Goal: Task Accomplishment & Management: Manage account settings

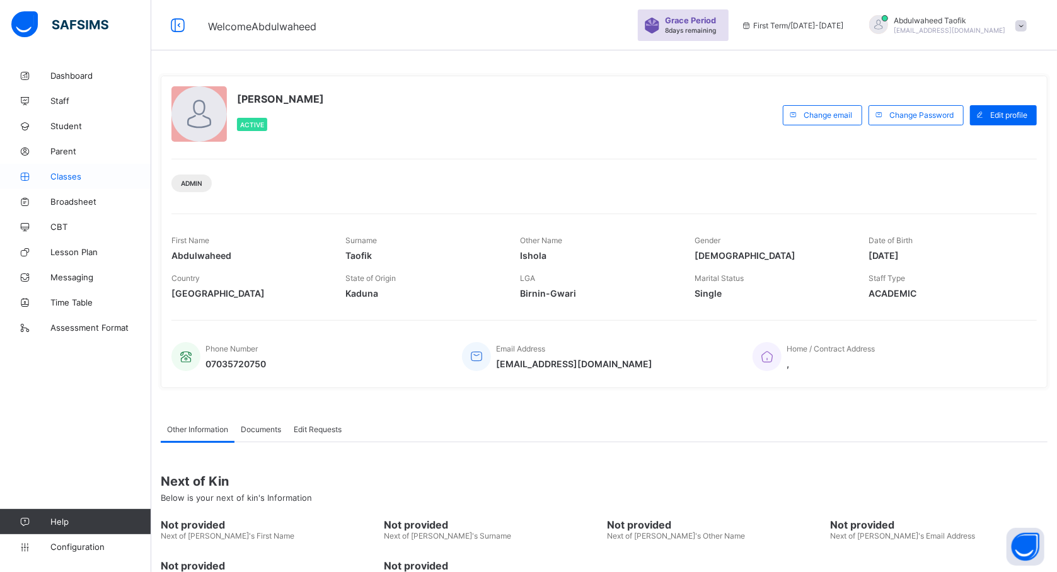
click at [74, 182] on link "Classes" at bounding box center [75, 176] width 151 height 25
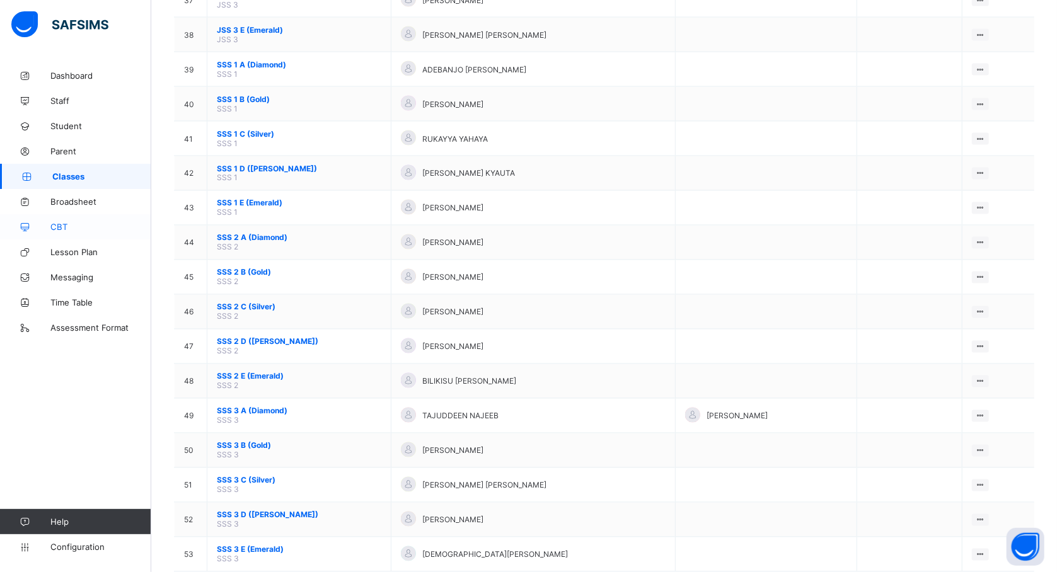
scroll to position [1433, 0]
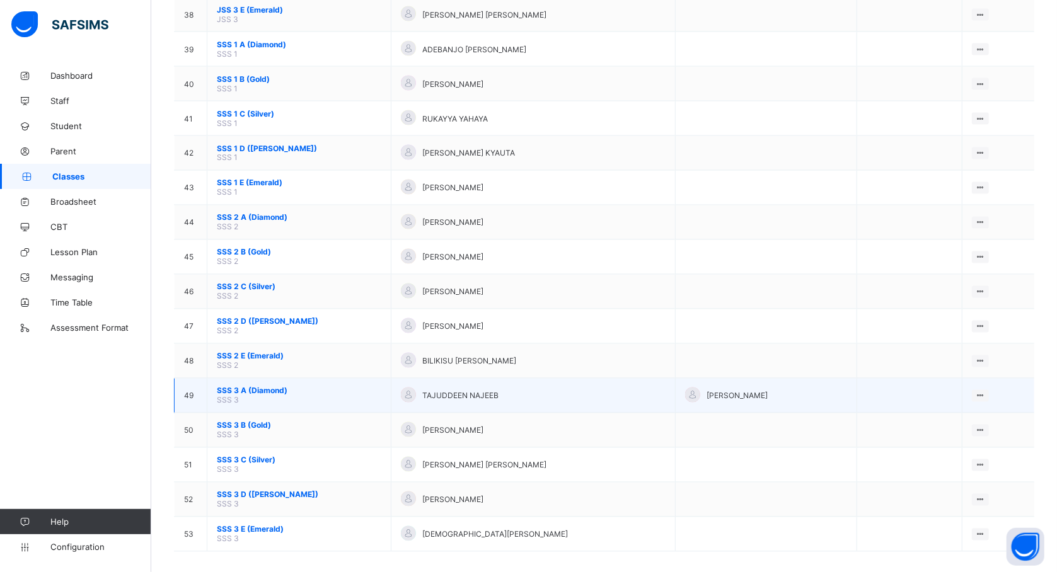
click at [230, 386] on span "SSS 3 A (Diamond)" at bounding box center [299, 390] width 164 height 9
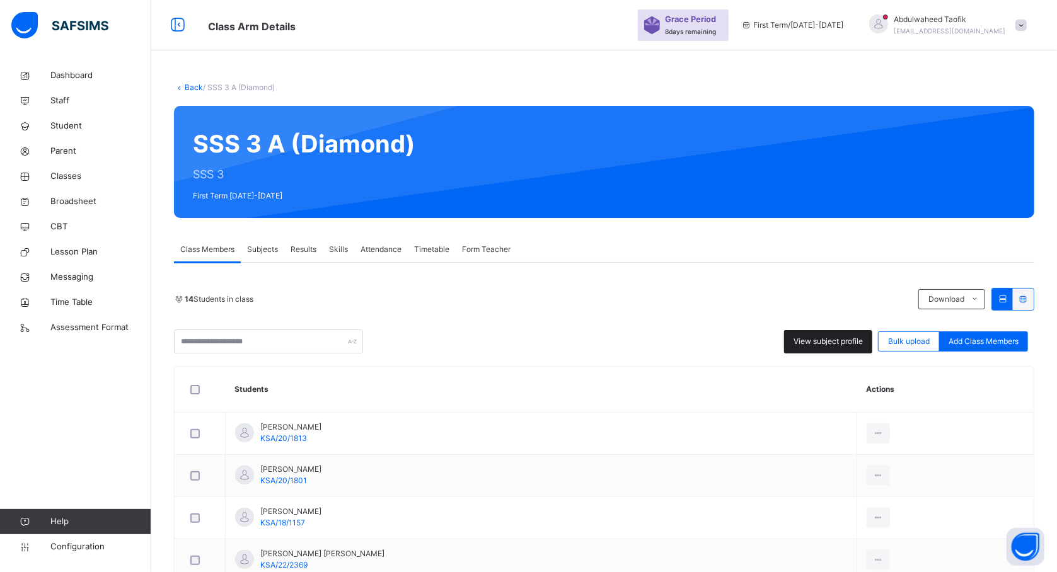
click at [822, 343] on span "View subject profile" at bounding box center [827, 341] width 69 height 11
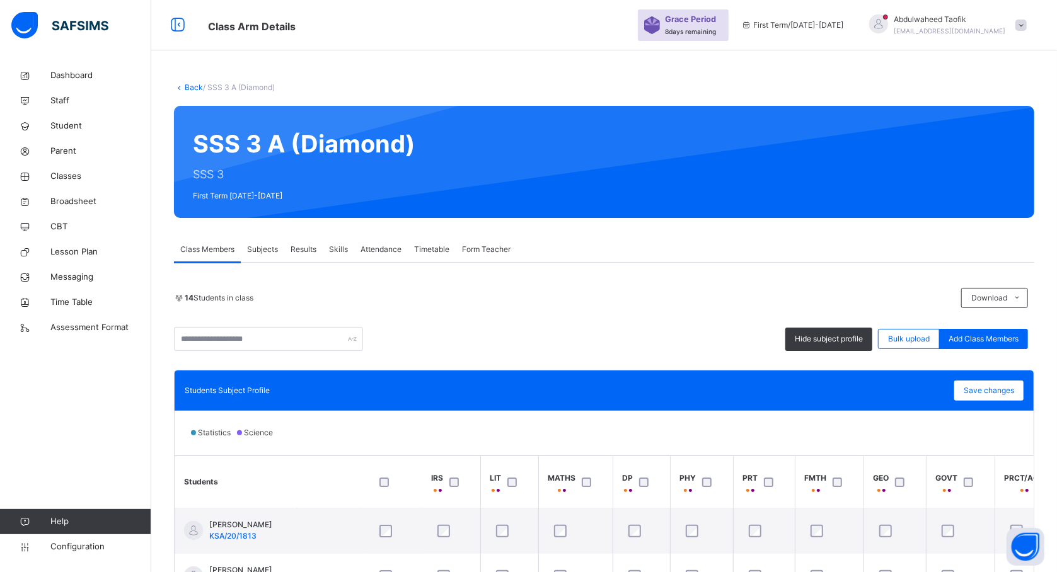
scroll to position [0, 101]
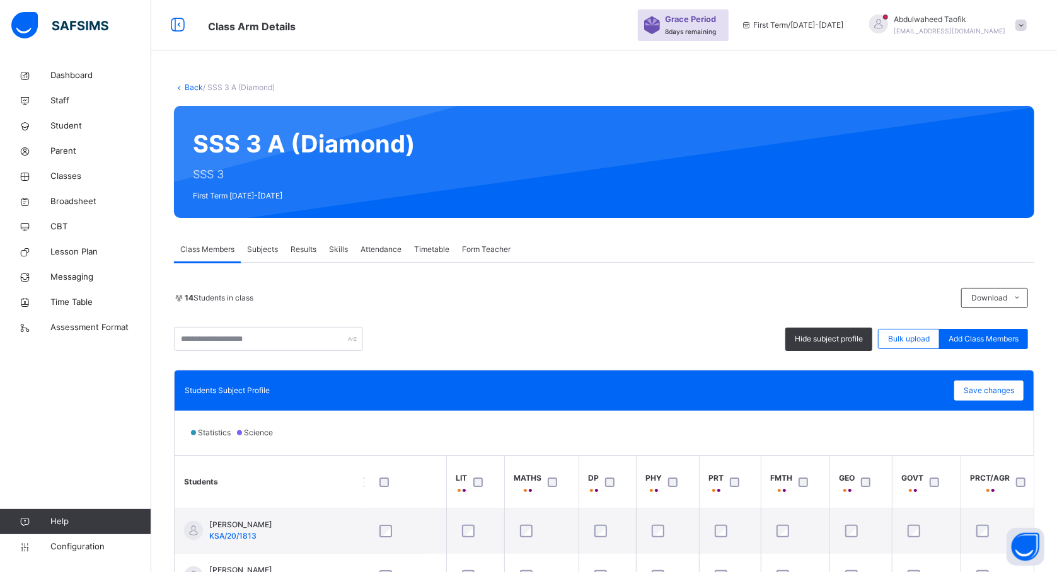
click at [550, 489] on div at bounding box center [555, 482] width 27 height 26
click at [553, 475] on div at bounding box center [555, 482] width 27 height 26
click at [552, 470] on div at bounding box center [555, 482] width 27 height 26
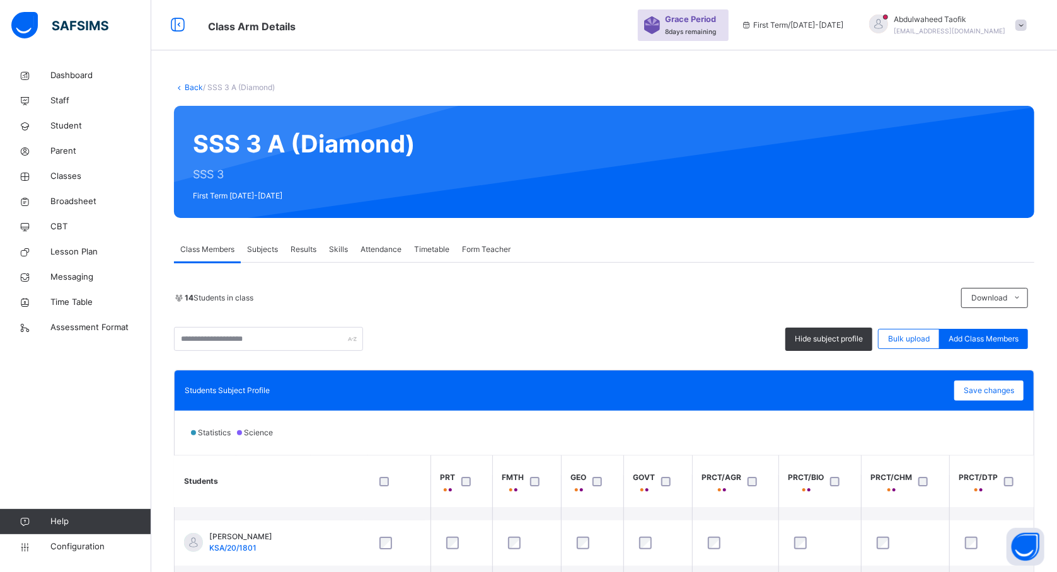
scroll to position [67, 369]
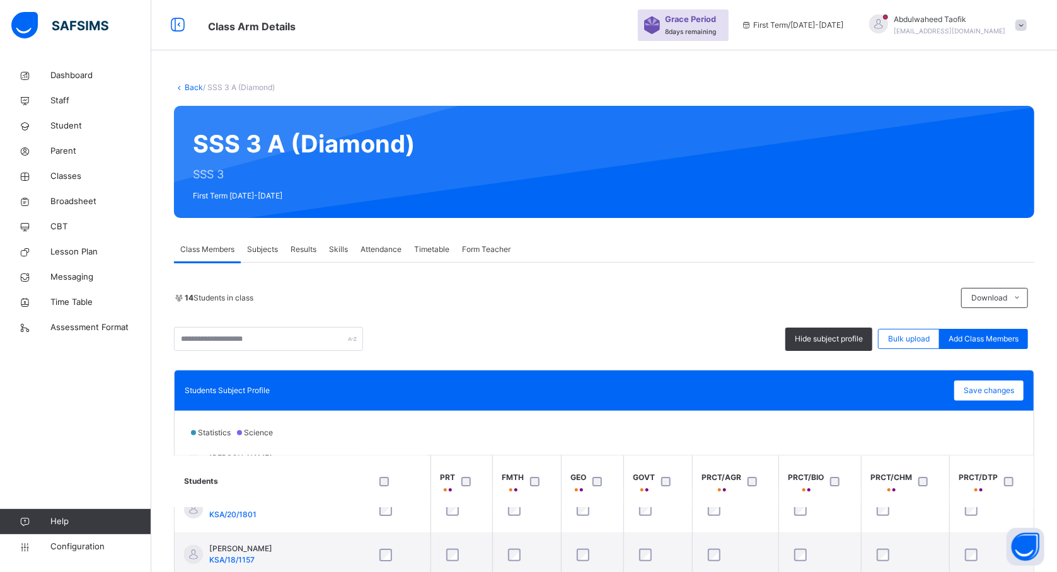
click at [673, 152] on div "SSS 3 A (Diamond) SSS 3 First Term 2025-2026" at bounding box center [604, 162] width 860 height 112
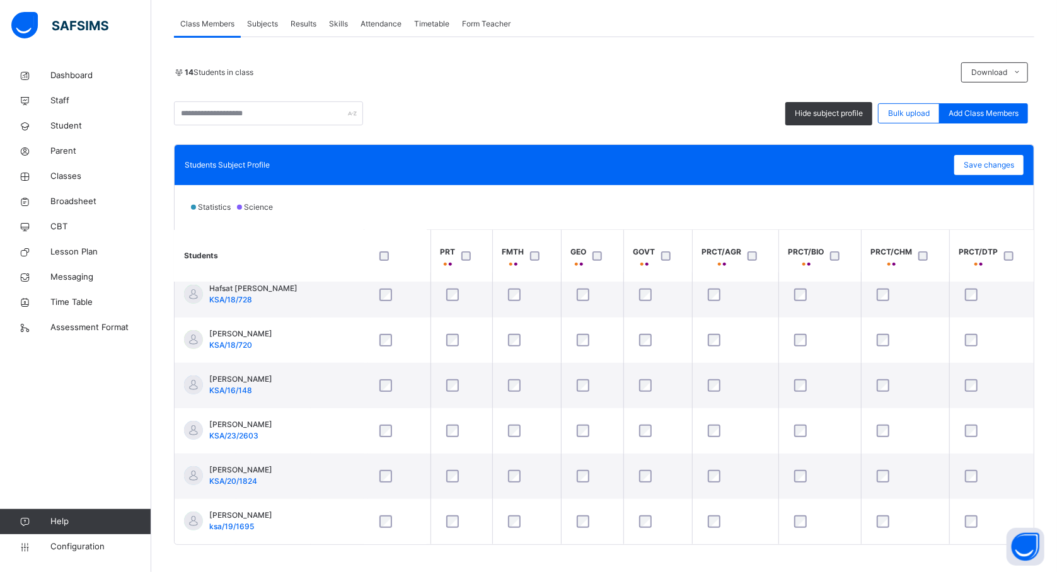
scroll to position [237, 0]
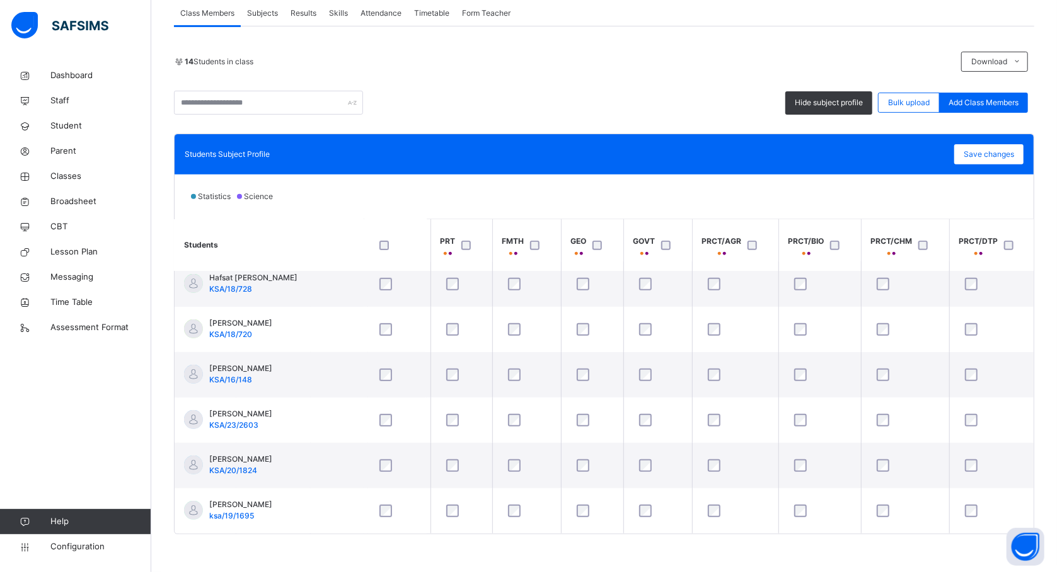
click at [858, 234] on th "PRCT/BIO" at bounding box center [819, 245] width 83 height 52
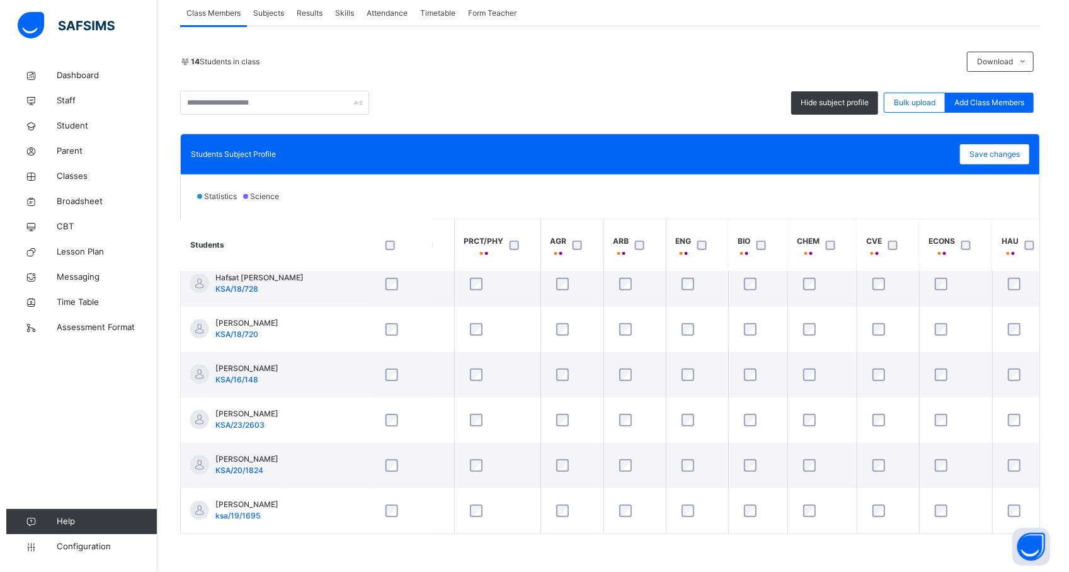
scroll to position [379, 1052]
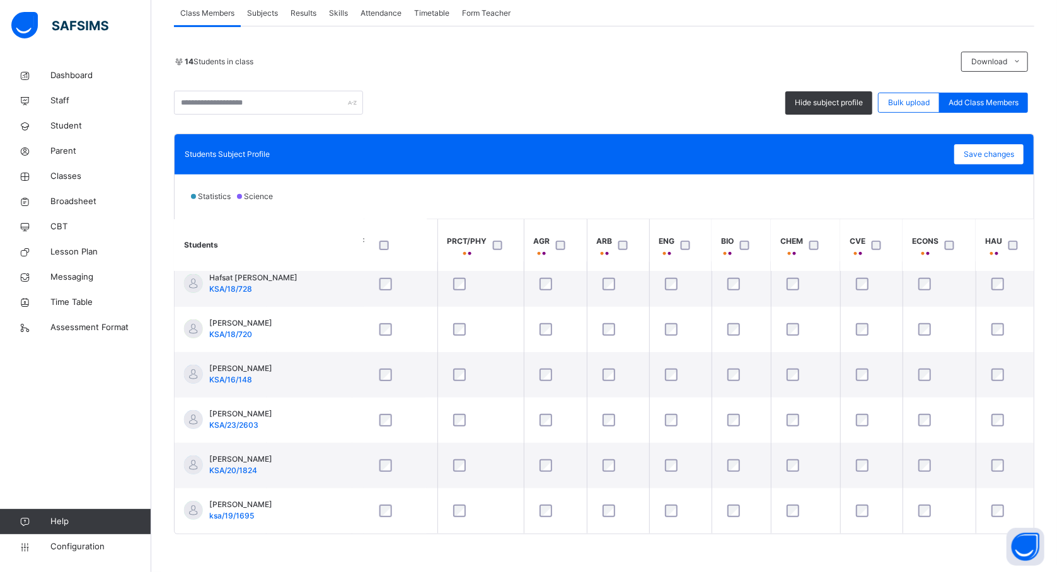
click at [873, 253] on div at bounding box center [879, 246] width 27 height 26
click at [878, 255] on div at bounding box center [879, 246] width 27 height 26
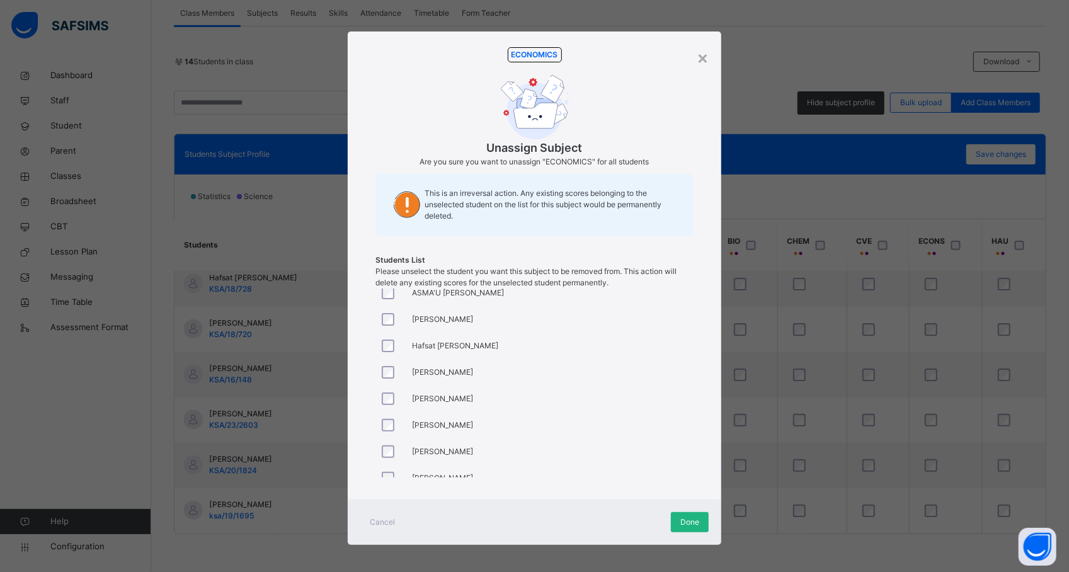
click at [674, 528] on div "Done" at bounding box center [690, 522] width 38 height 20
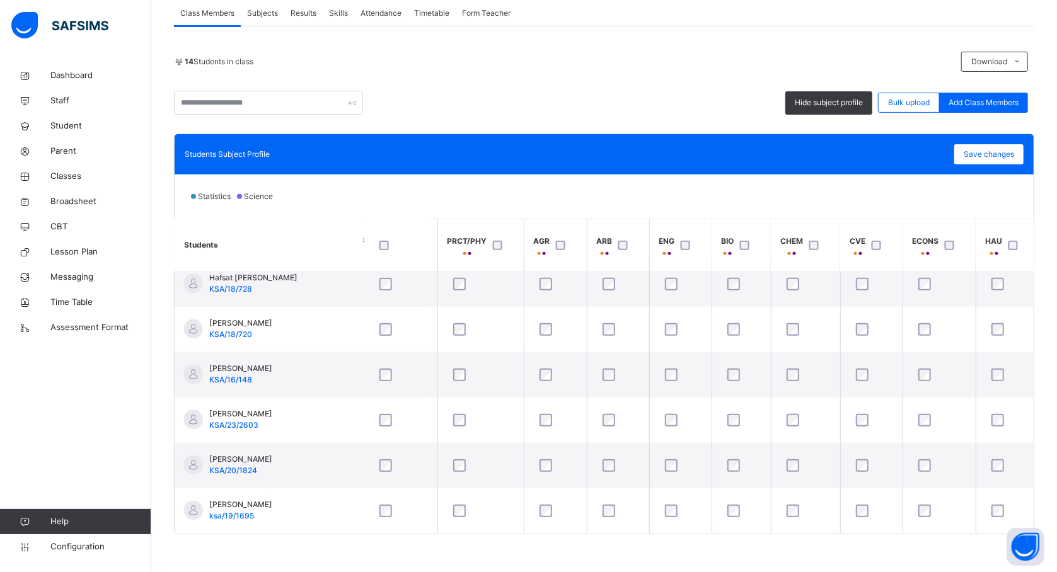
click at [522, 267] on th "PRCT/PHY" at bounding box center [480, 245] width 86 height 52
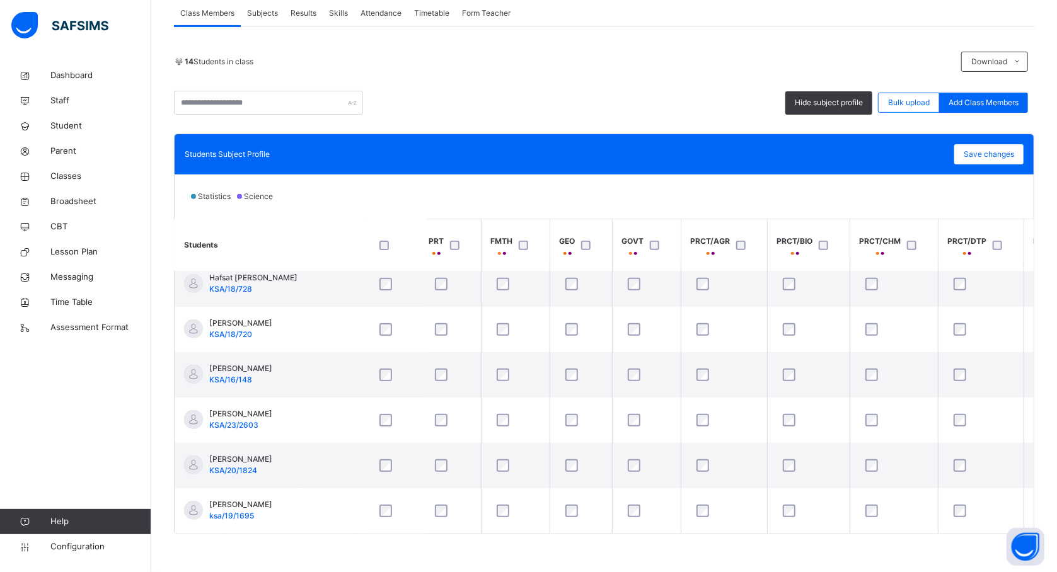
scroll to position [379, 246]
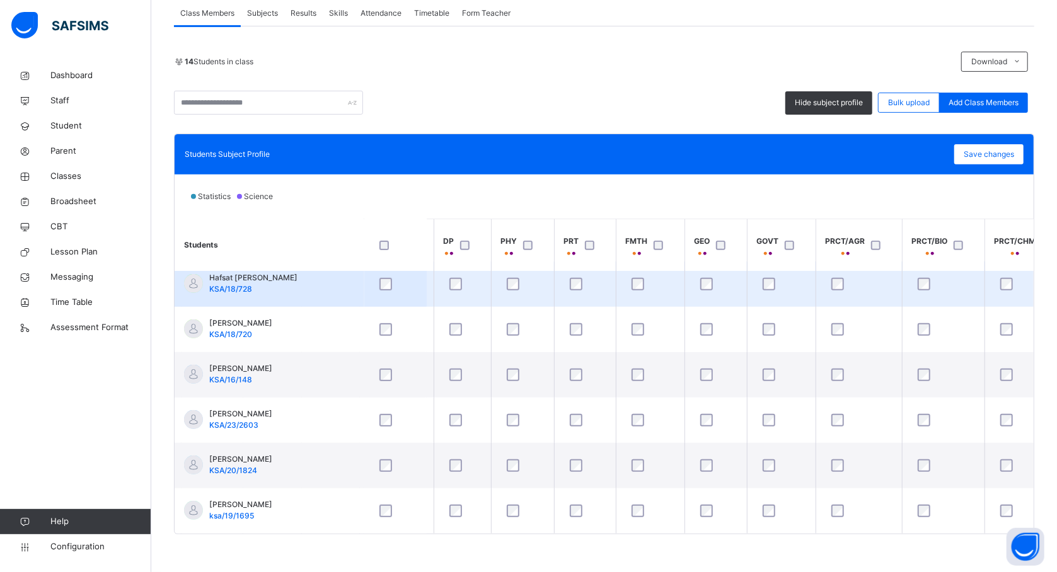
click at [684, 273] on td at bounding box center [715, 284] width 62 height 45
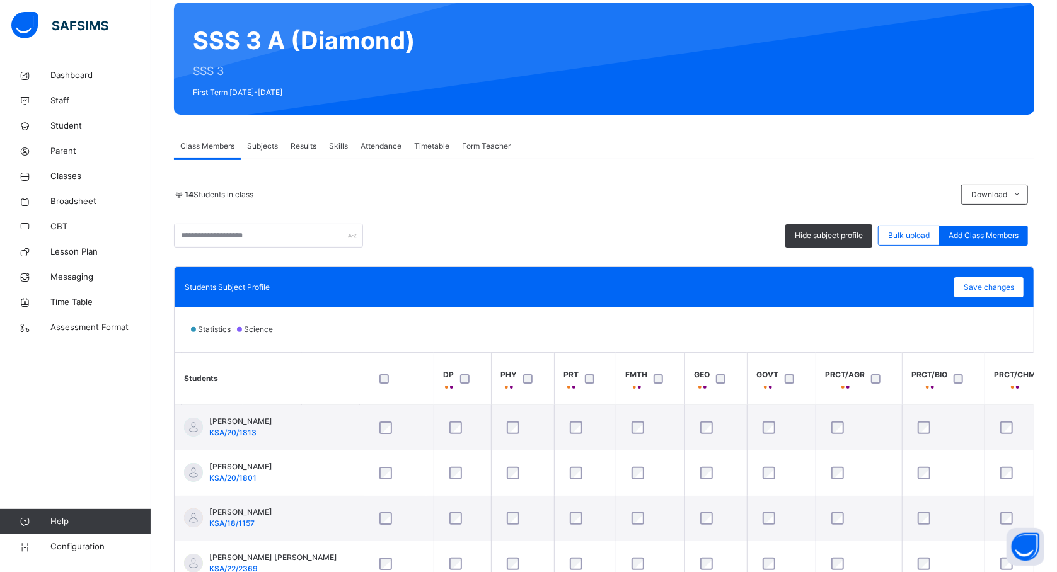
scroll to position [237, 0]
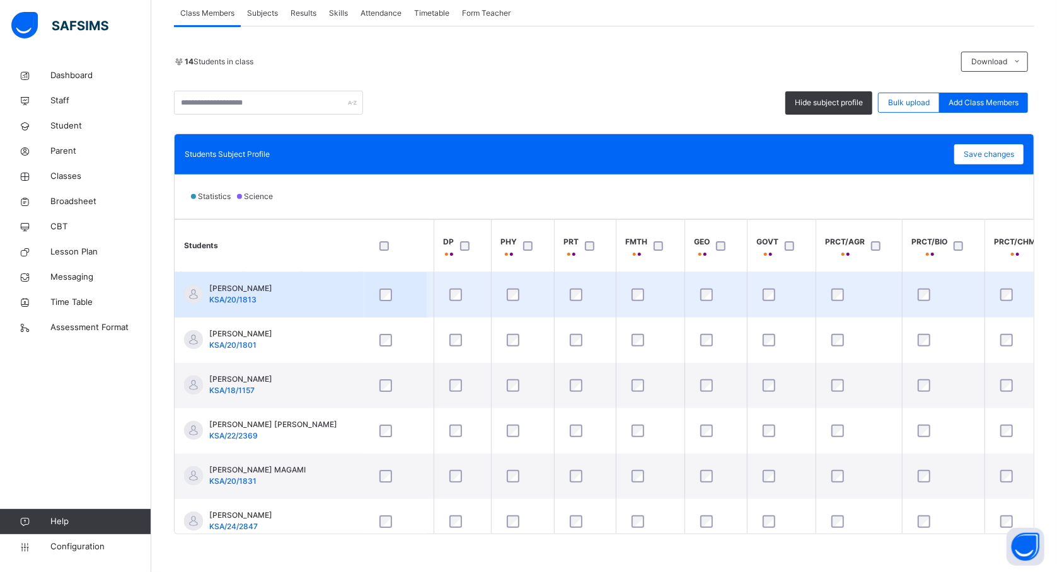
click at [686, 288] on td at bounding box center [715, 295] width 62 height 46
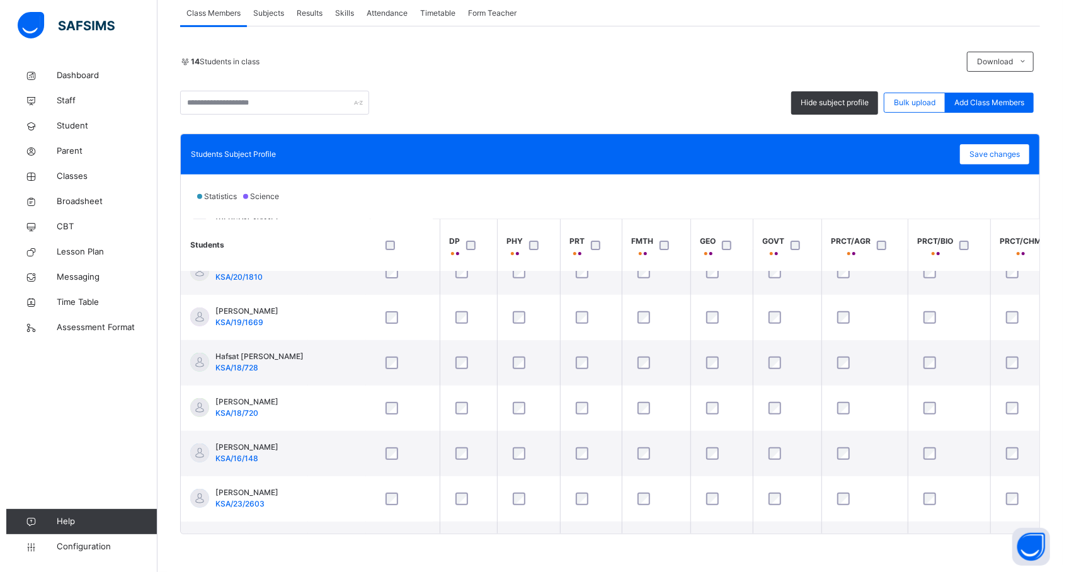
scroll to position [303, 246]
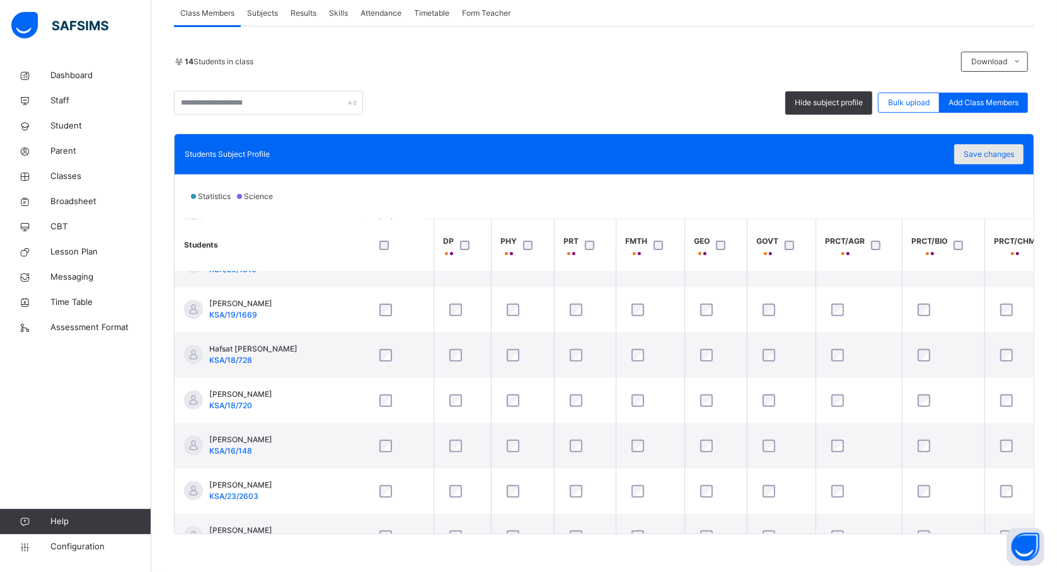
click at [978, 164] on div "Save changes" at bounding box center [988, 154] width 69 height 20
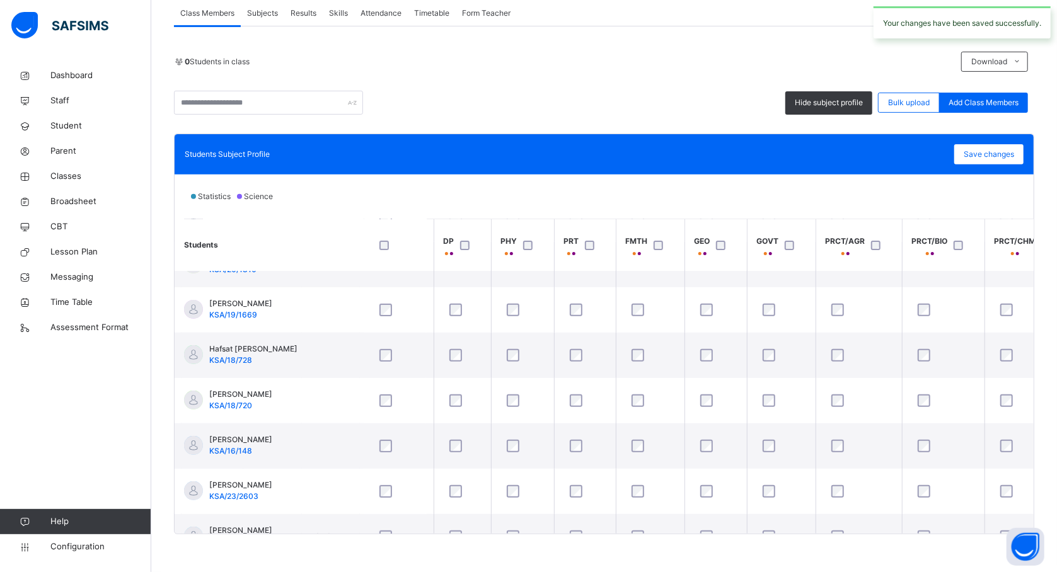
click at [719, 253] on div at bounding box center [723, 246] width 27 height 26
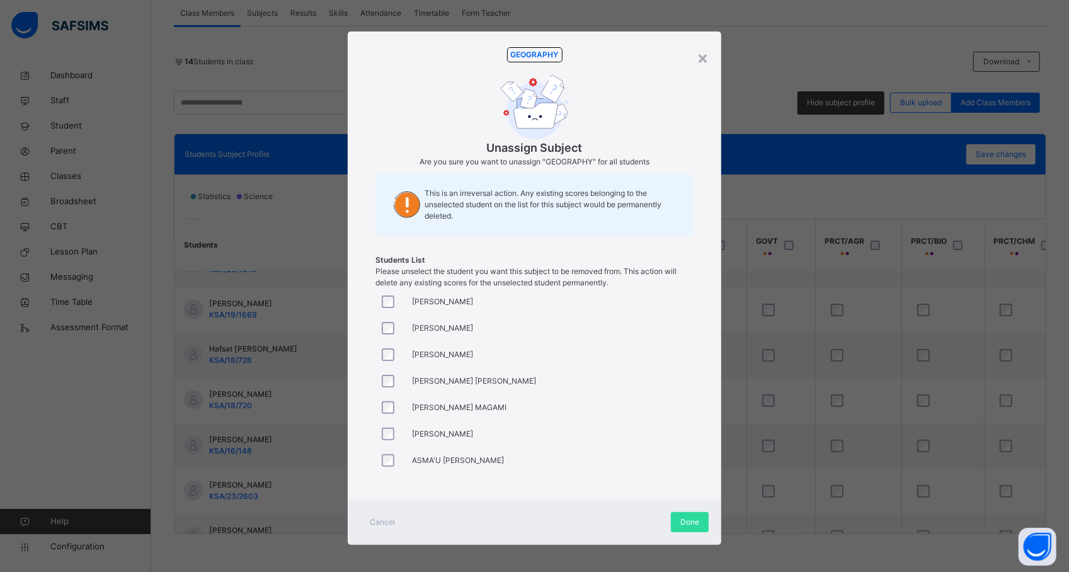
click at [432, 381] on span "AHMAD AMINU LAWAN" at bounding box center [475, 381] width 124 height 11
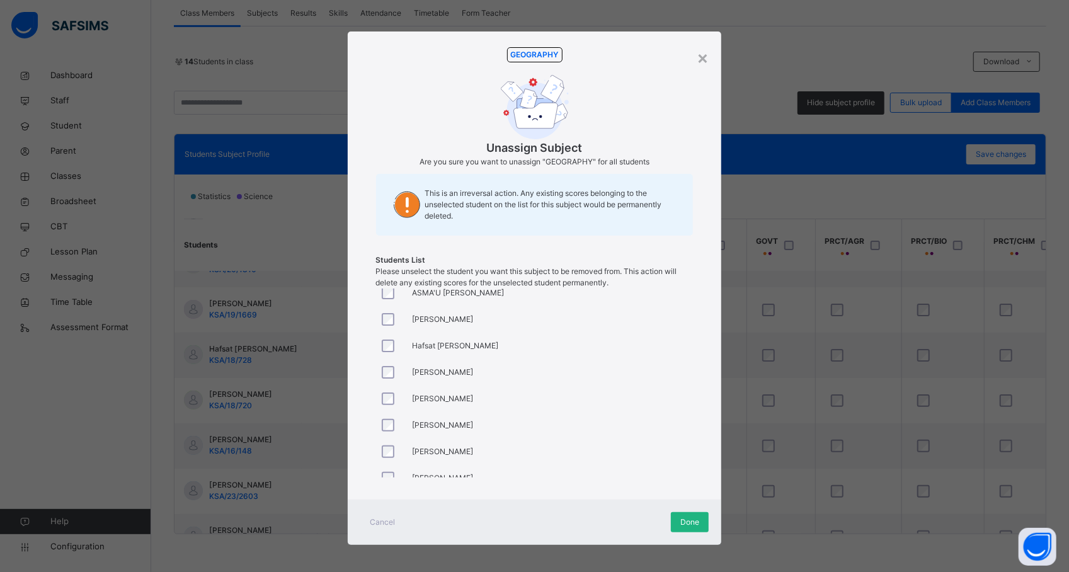
click at [691, 517] on span "Done" at bounding box center [690, 522] width 19 height 11
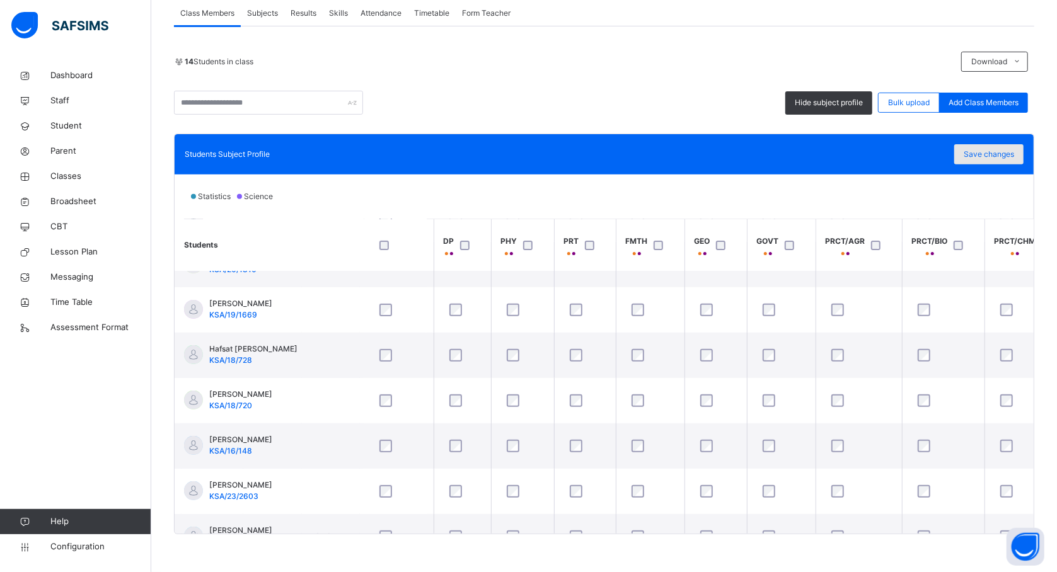
click at [999, 151] on span "Save changes" at bounding box center [989, 154] width 50 height 11
click at [750, 246] on th "GOVT" at bounding box center [781, 245] width 69 height 52
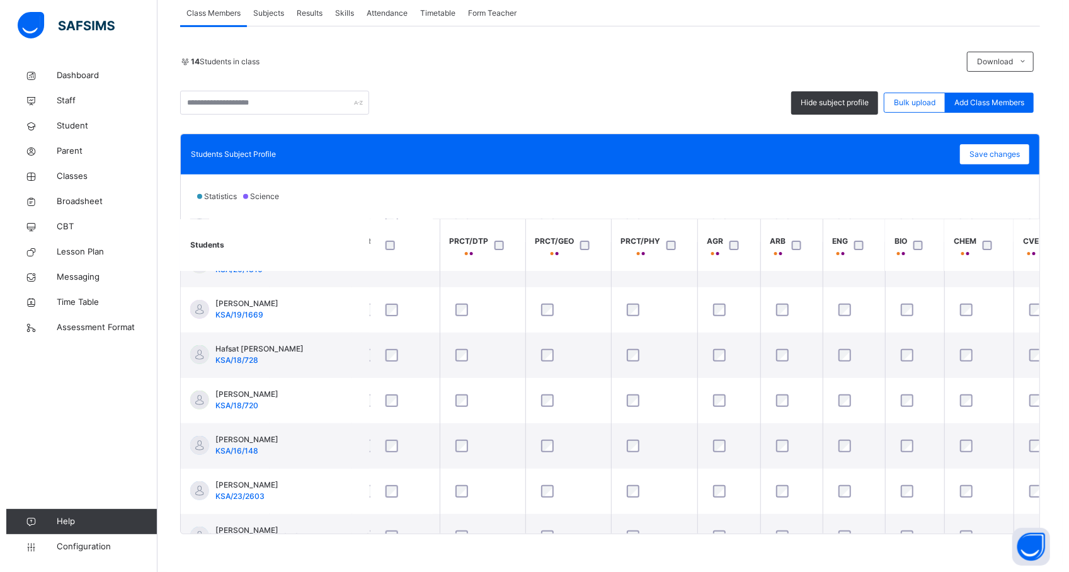
scroll to position [303, 851]
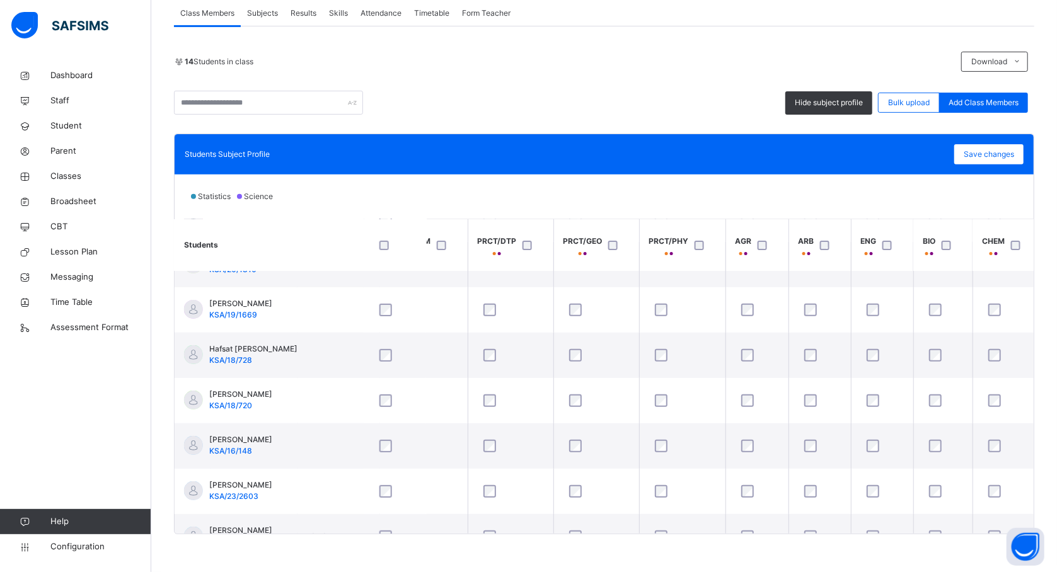
click at [616, 252] on div at bounding box center [615, 246] width 27 height 26
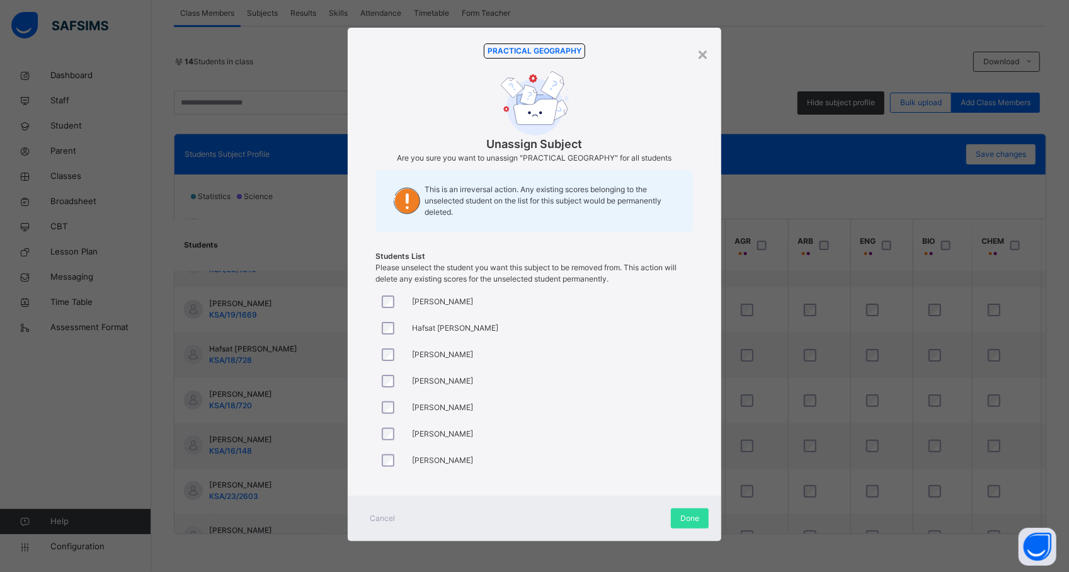
click at [387, 417] on div at bounding box center [391, 408] width 30 height 26
click at [681, 519] on span "Done" at bounding box center [690, 518] width 19 height 11
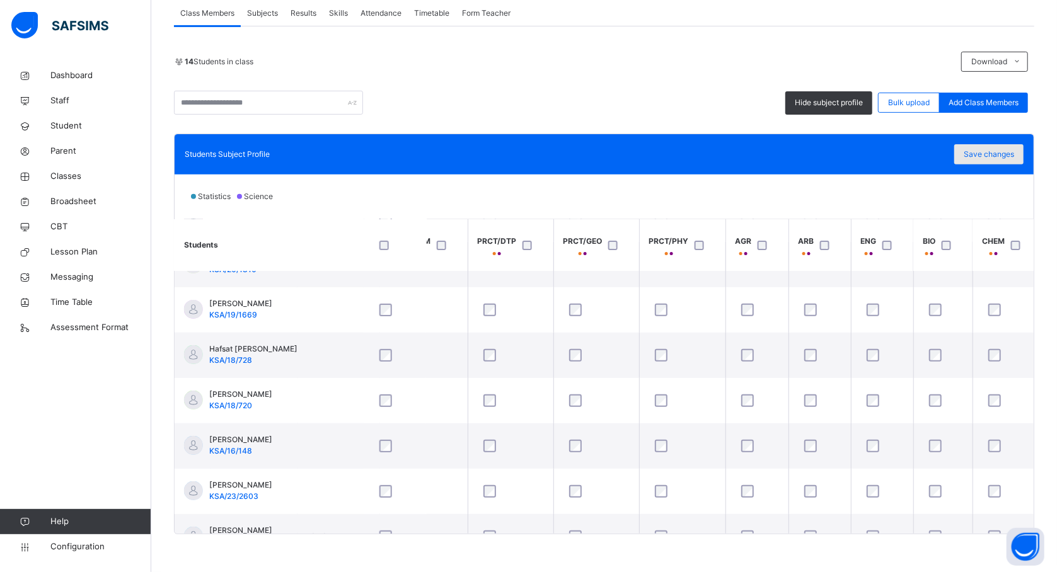
click at [976, 155] on span "Save changes" at bounding box center [989, 154] width 50 height 11
click at [74, 185] on link "Classes" at bounding box center [75, 176] width 151 height 25
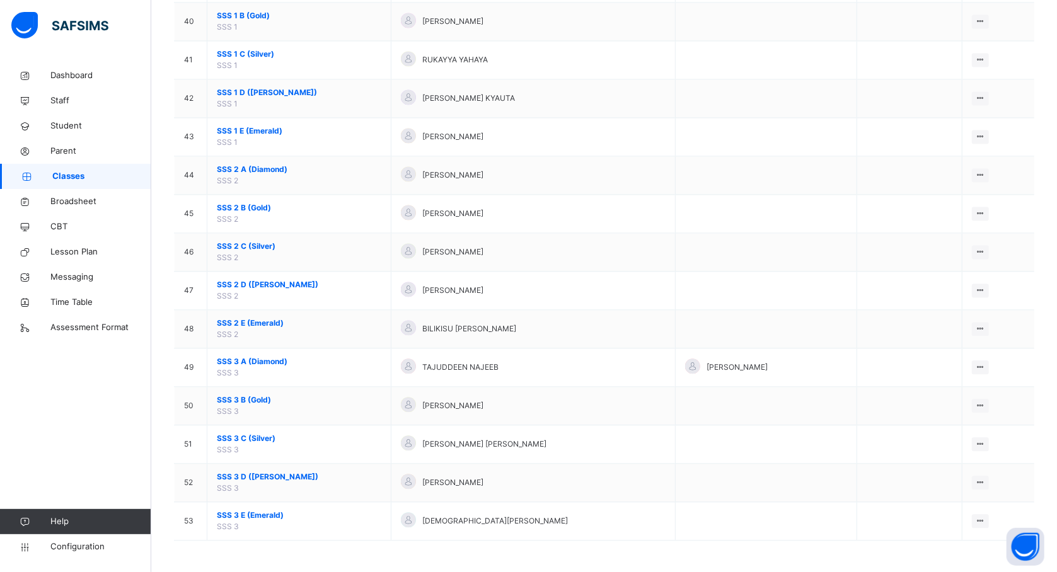
scroll to position [1659, 0]
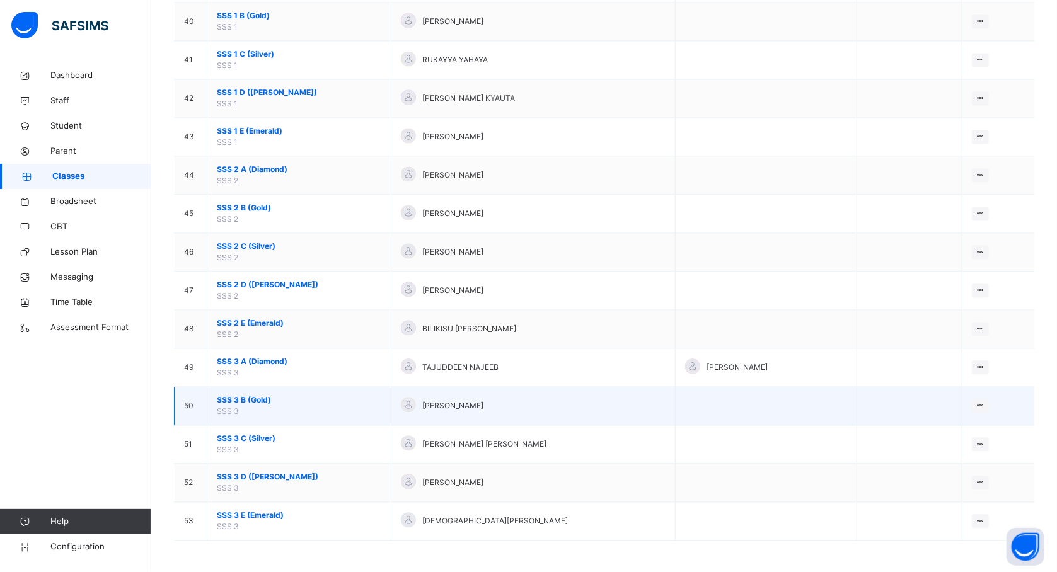
click at [238, 397] on span "SSS 3 B (Gold)" at bounding box center [299, 400] width 164 height 11
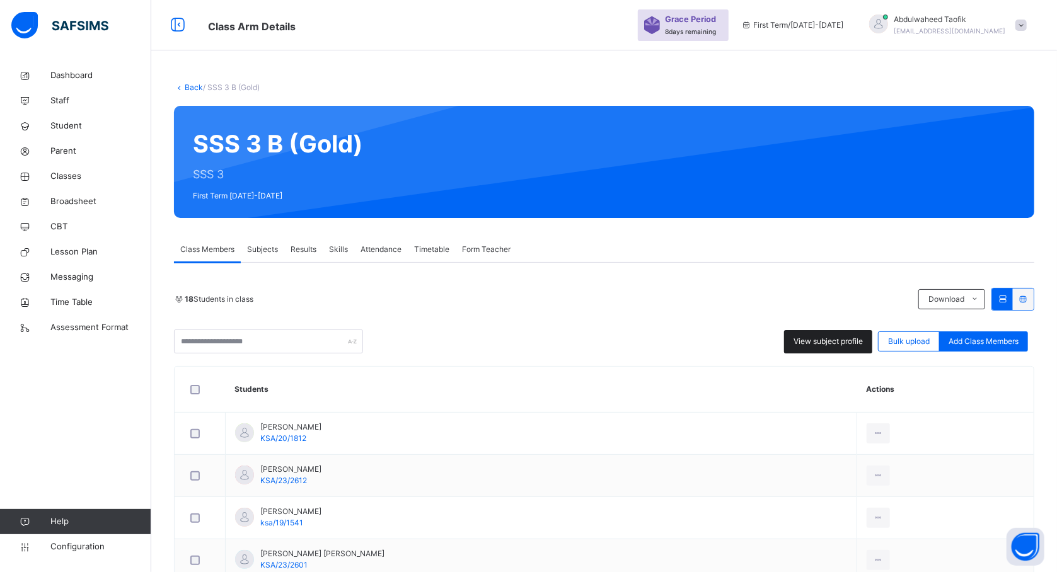
click at [810, 343] on span "View subject profile" at bounding box center [827, 341] width 69 height 11
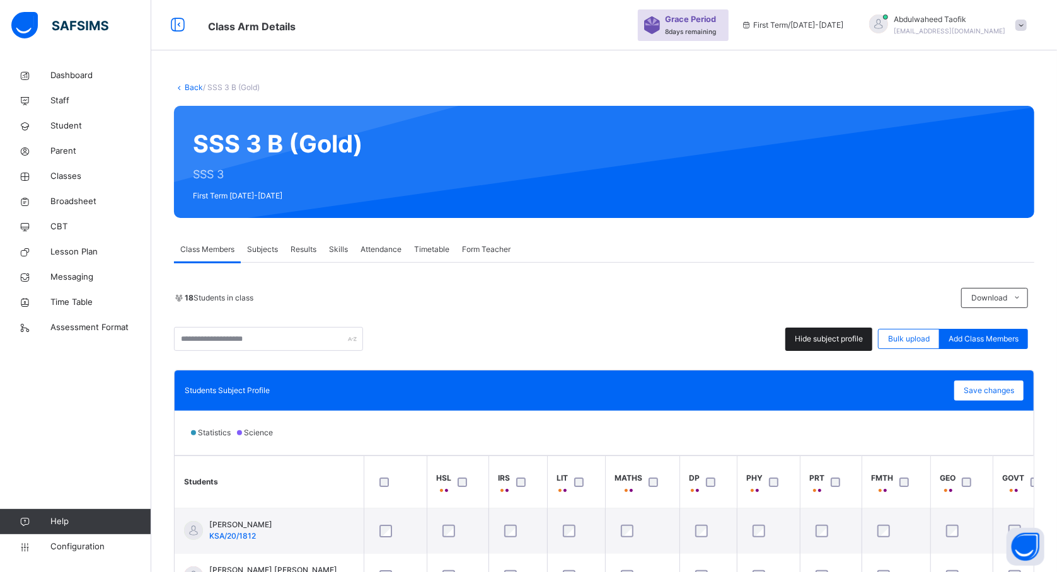
click at [810, 343] on span "Hide subject profile" at bounding box center [829, 338] width 68 height 11
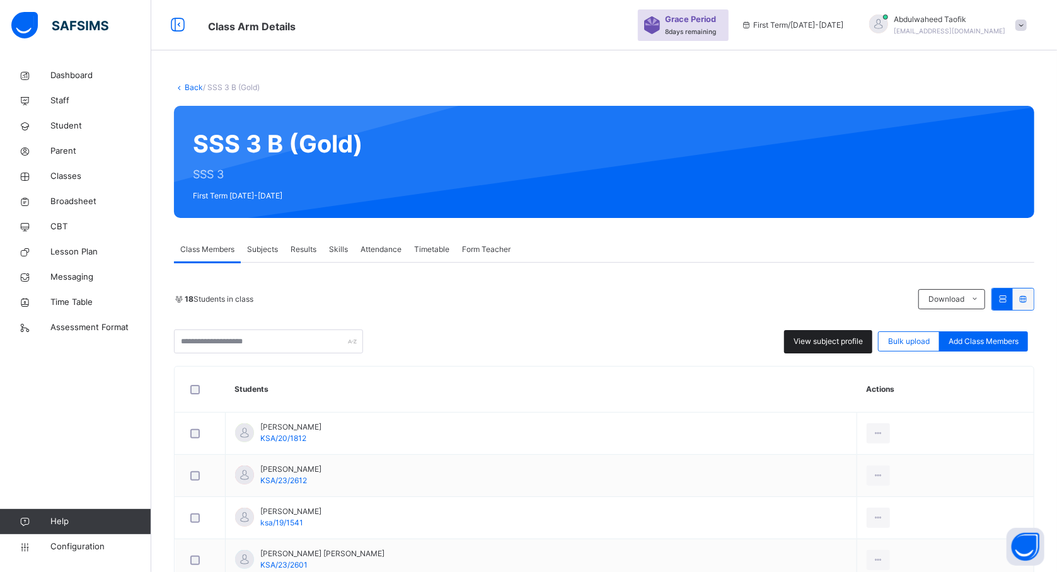
click at [810, 343] on span "View subject profile" at bounding box center [827, 341] width 69 height 11
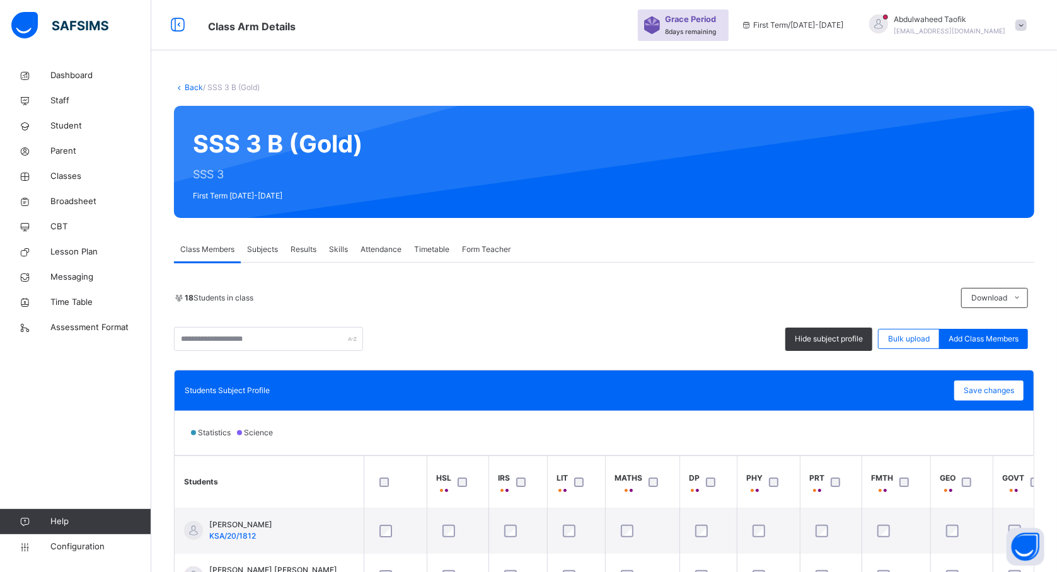
click at [447, 422] on div "Statistics Science" at bounding box center [604, 433] width 859 height 44
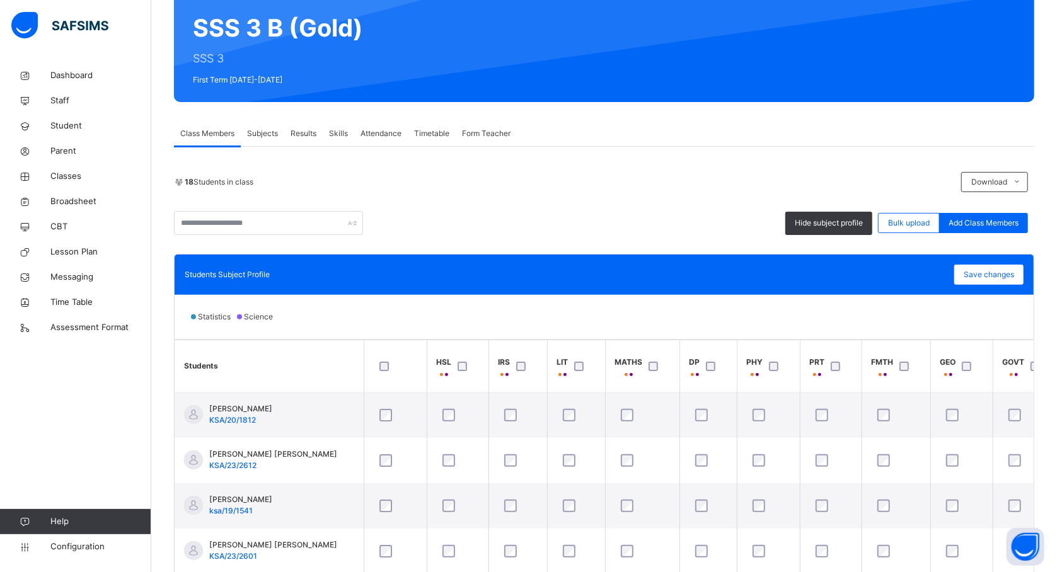
scroll to position [134, 0]
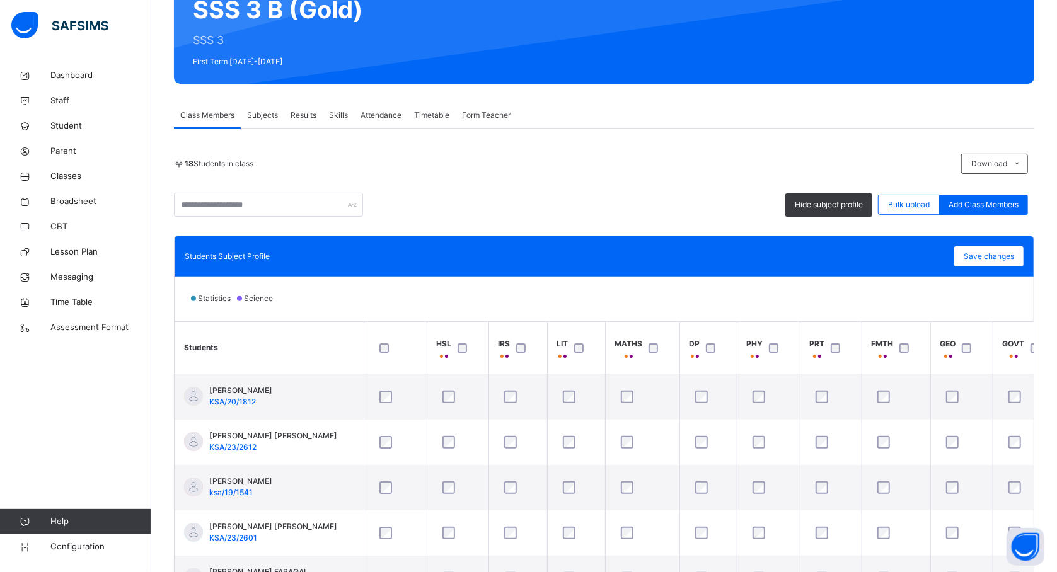
click at [772, 354] on div at bounding box center [776, 348] width 27 height 26
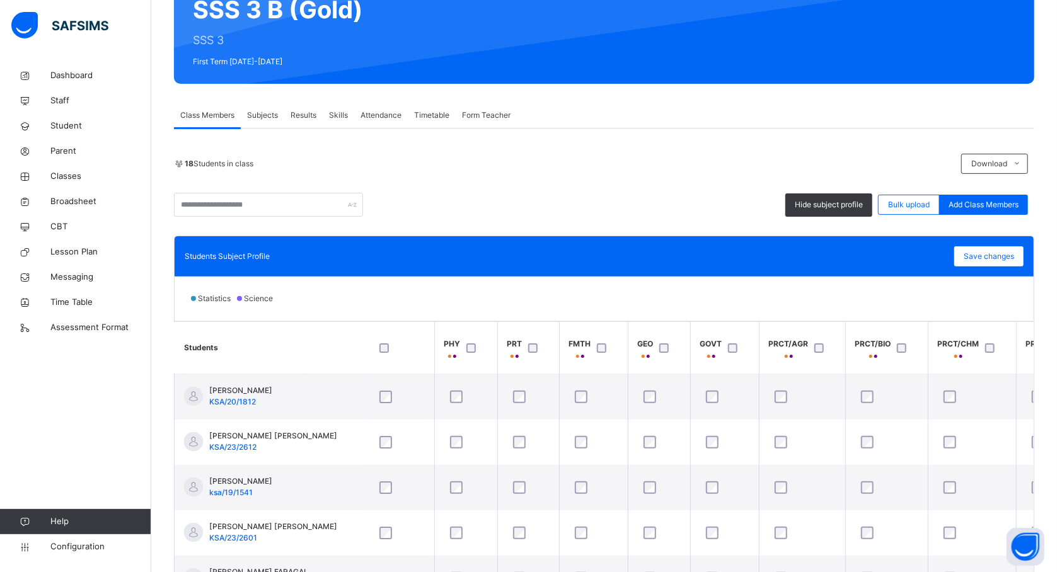
scroll to position [0, 336]
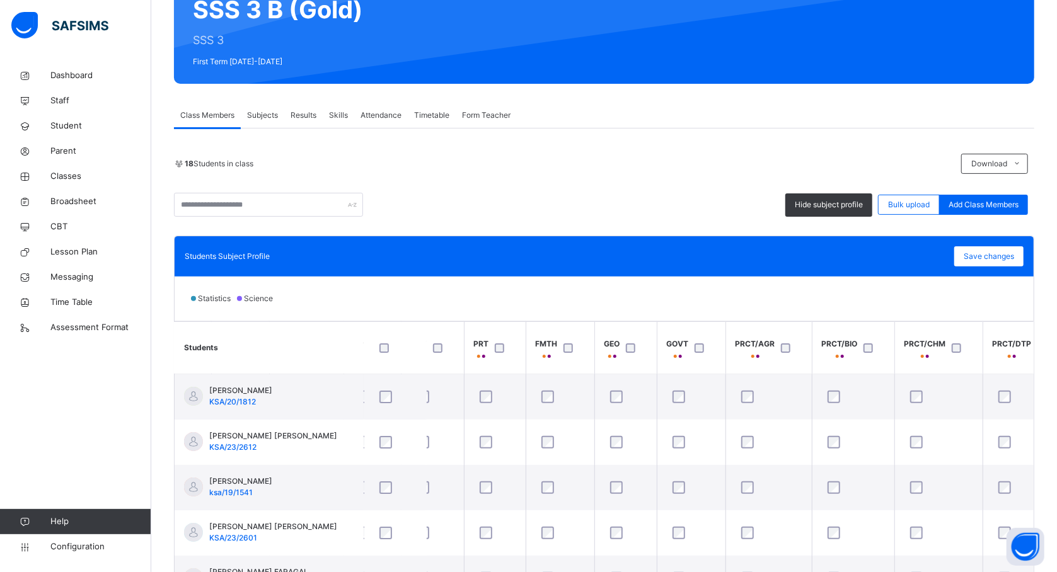
click at [956, 343] on div at bounding box center [959, 348] width 27 height 26
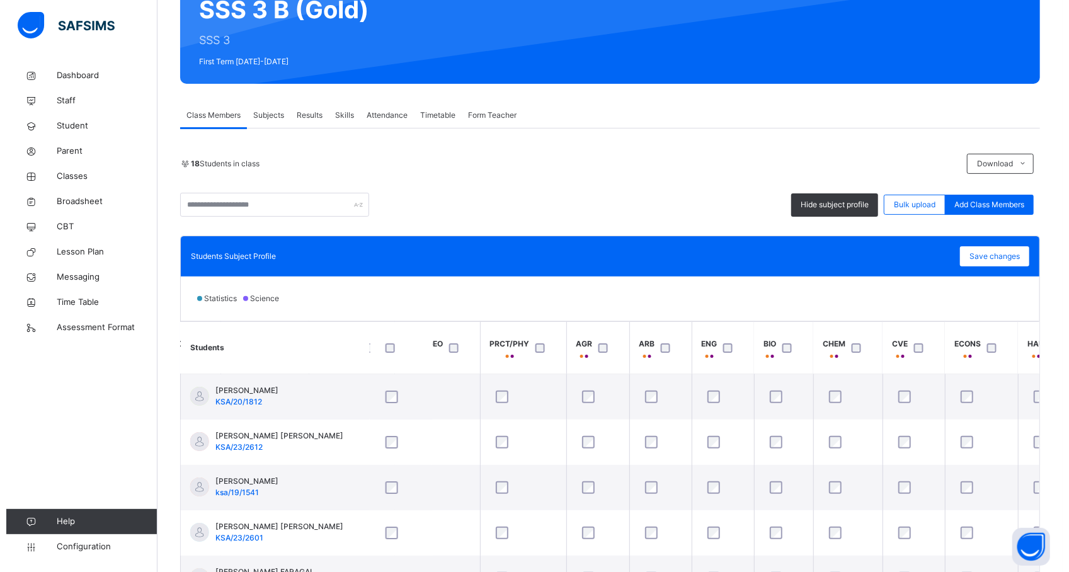
scroll to position [0, 1042]
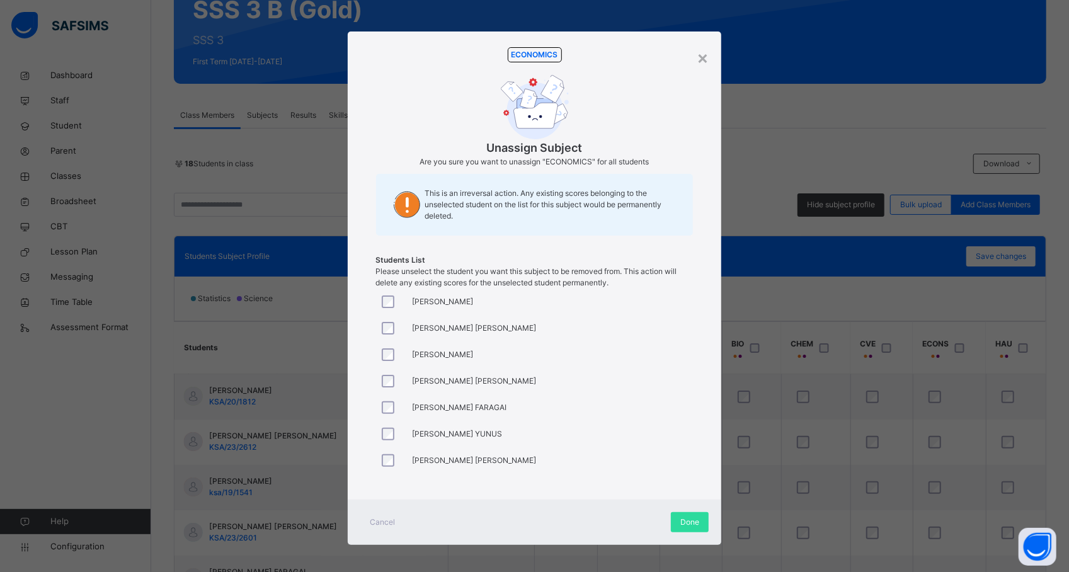
click at [495, 368] on div "[PERSON_NAME] [PERSON_NAME]" at bounding box center [456, 381] width 161 height 26
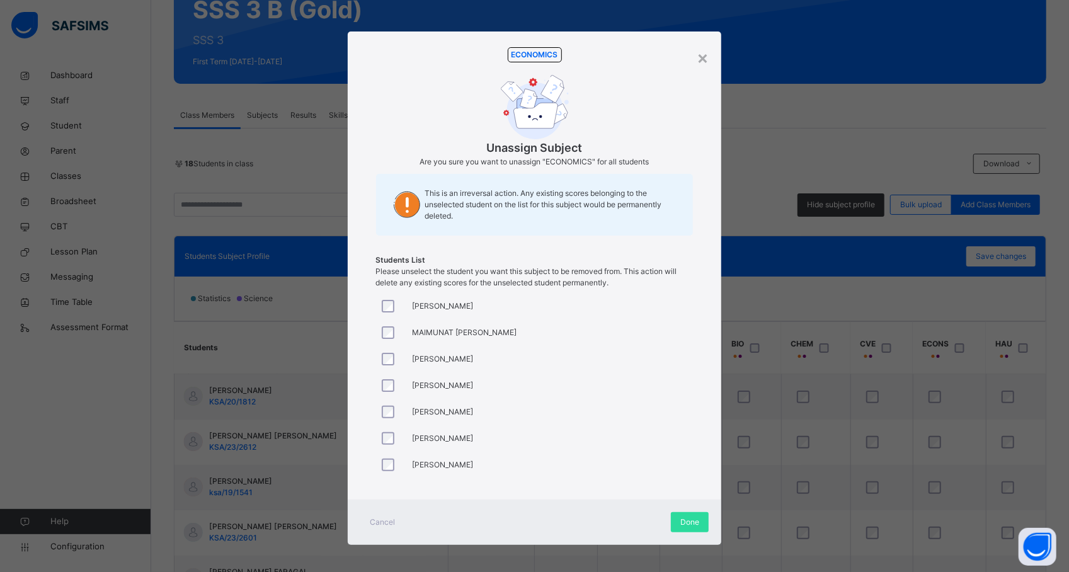
scroll to position [4, 0]
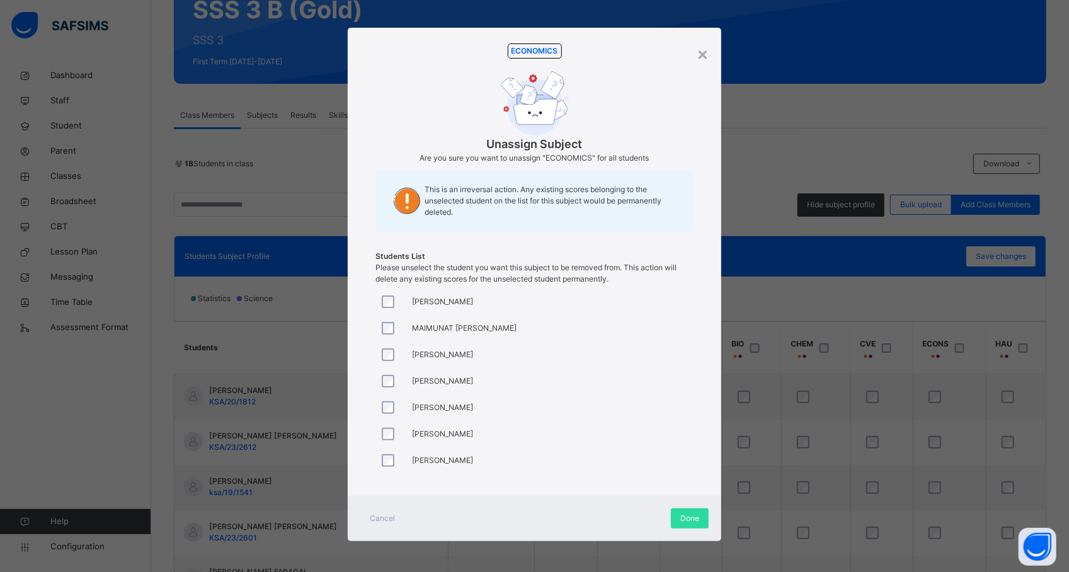
click at [391, 455] on div at bounding box center [391, 460] width 24 height 13
click at [686, 510] on div "Done" at bounding box center [690, 519] width 38 height 20
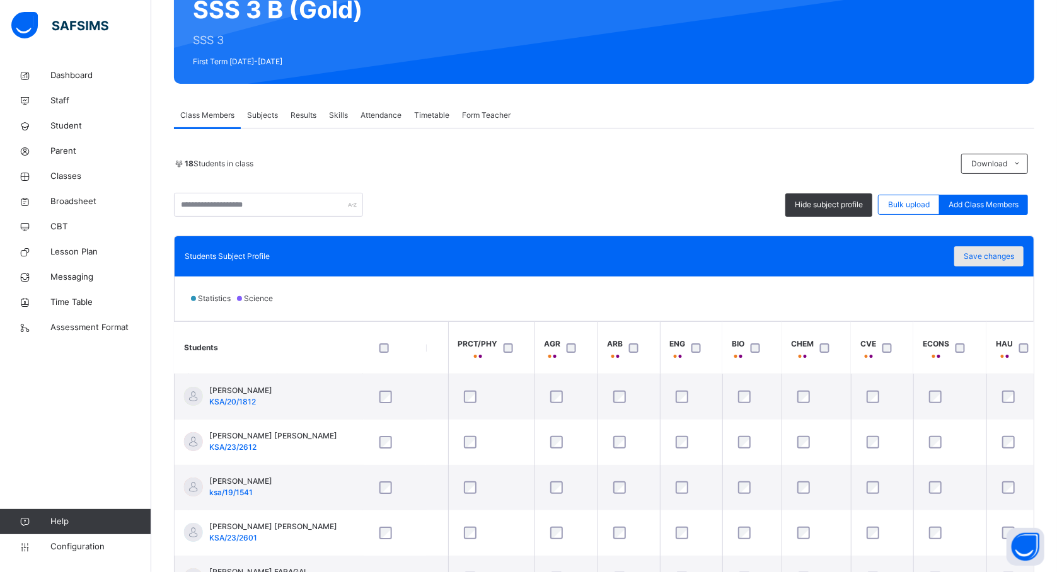
click at [979, 256] on span "Save changes" at bounding box center [989, 256] width 50 height 11
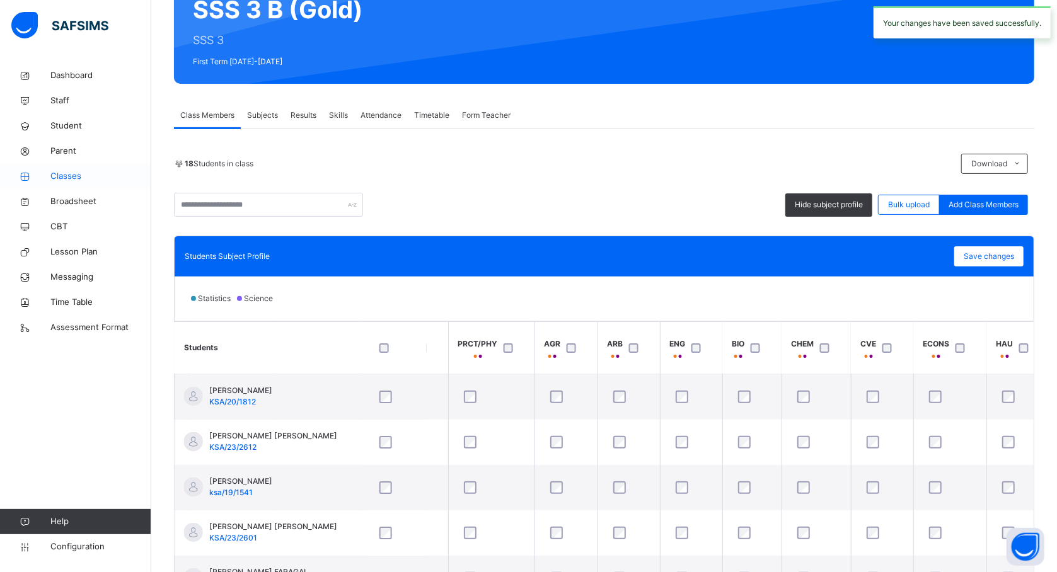
click at [69, 175] on span "Classes" at bounding box center [100, 176] width 101 height 13
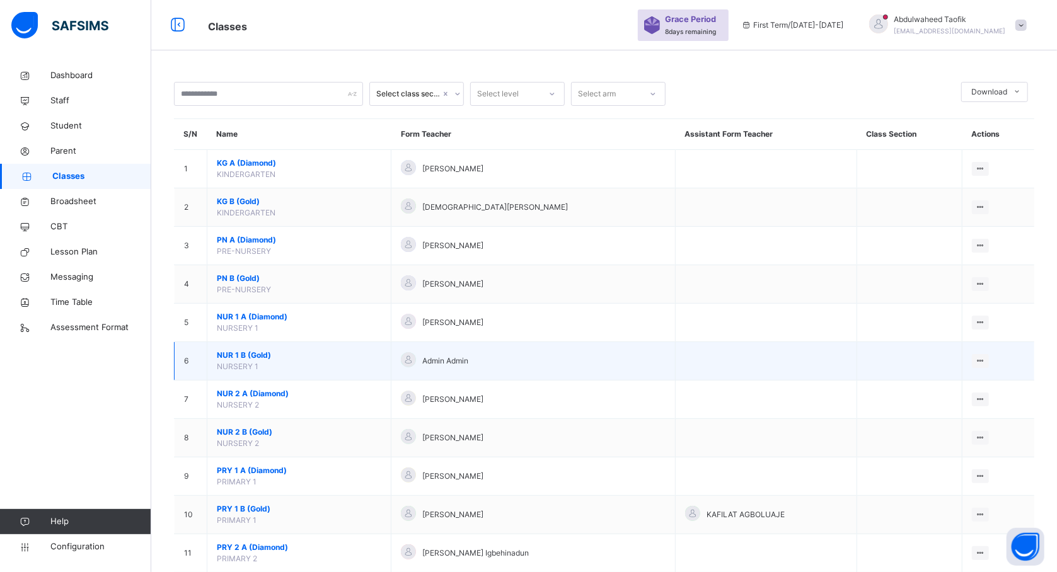
click at [484, 361] on div "Admin Admin" at bounding box center [533, 361] width 265 height 18
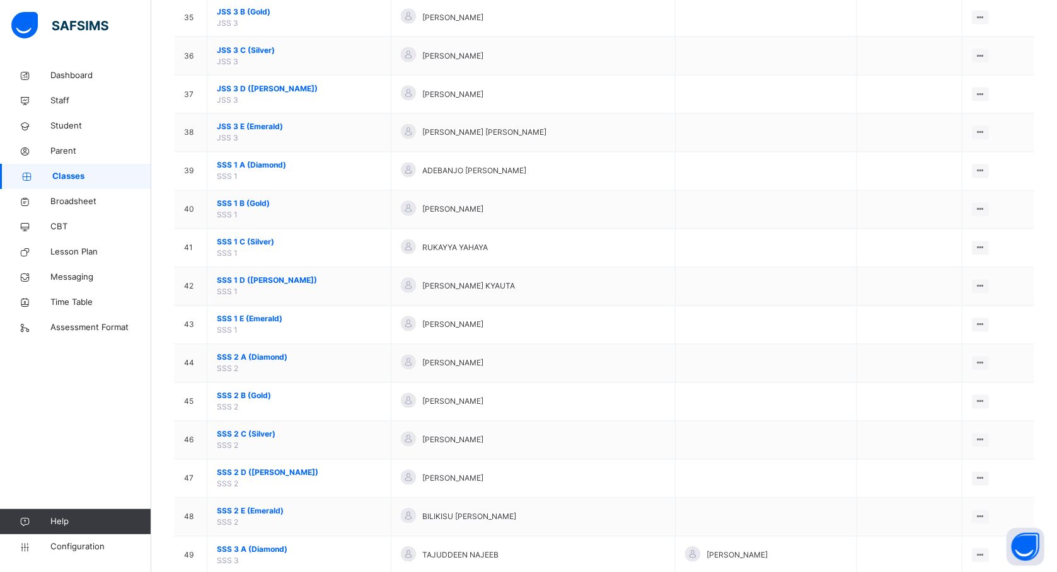
scroll to position [1659, 0]
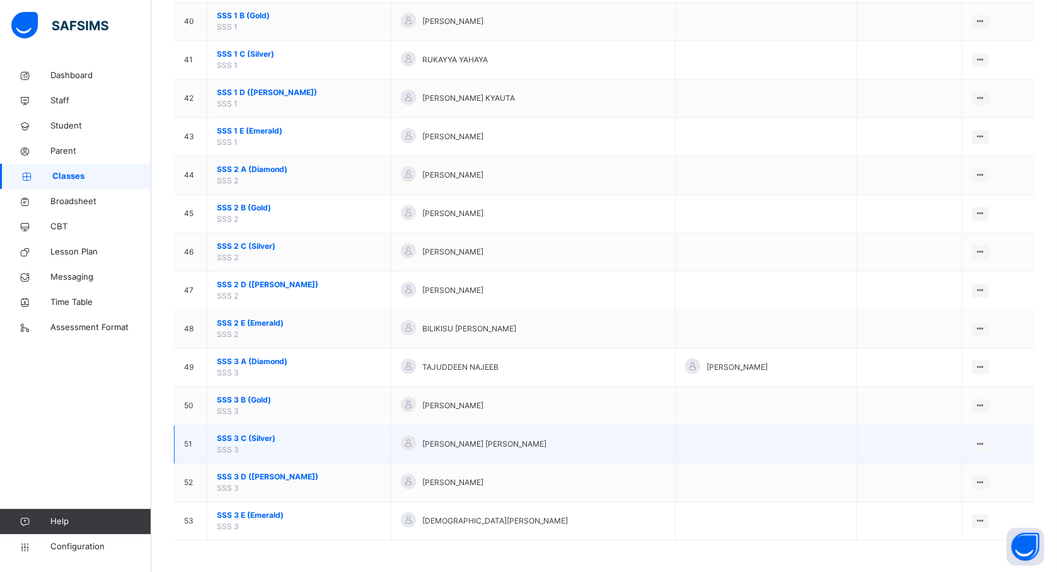
click at [253, 440] on span "SSS 3 C (Silver)" at bounding box center [299, 438] width 164 height 11
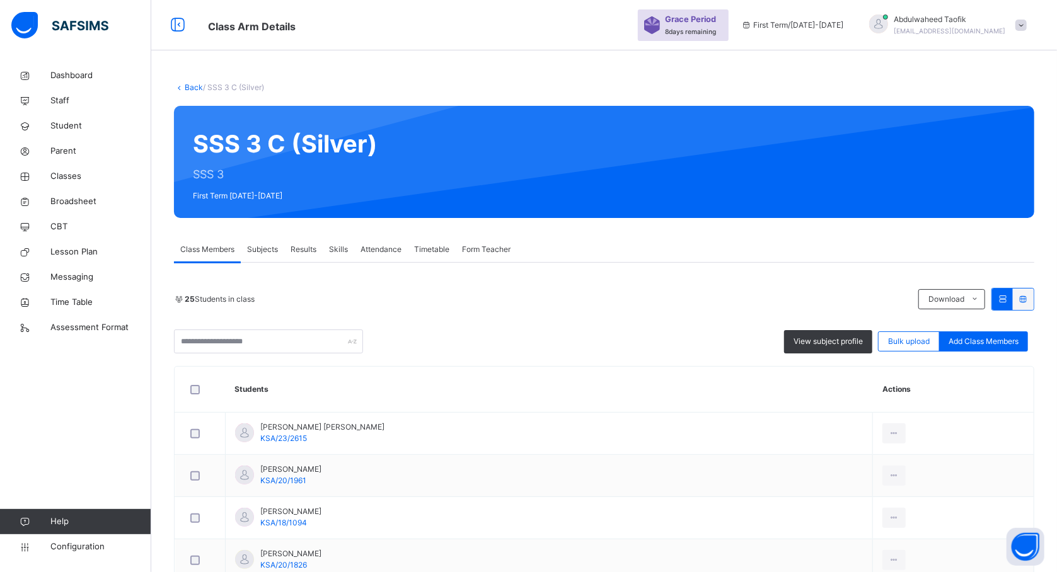
click at [362, 402] on th "Students" at bounding box center [549, 390] width 647 height 46
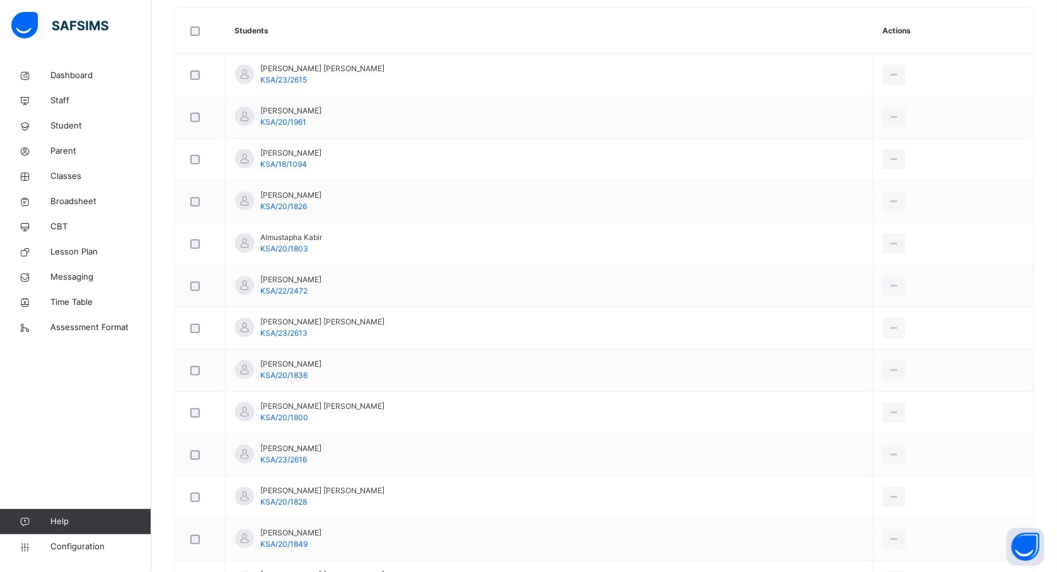
scroll to position [303, 0]
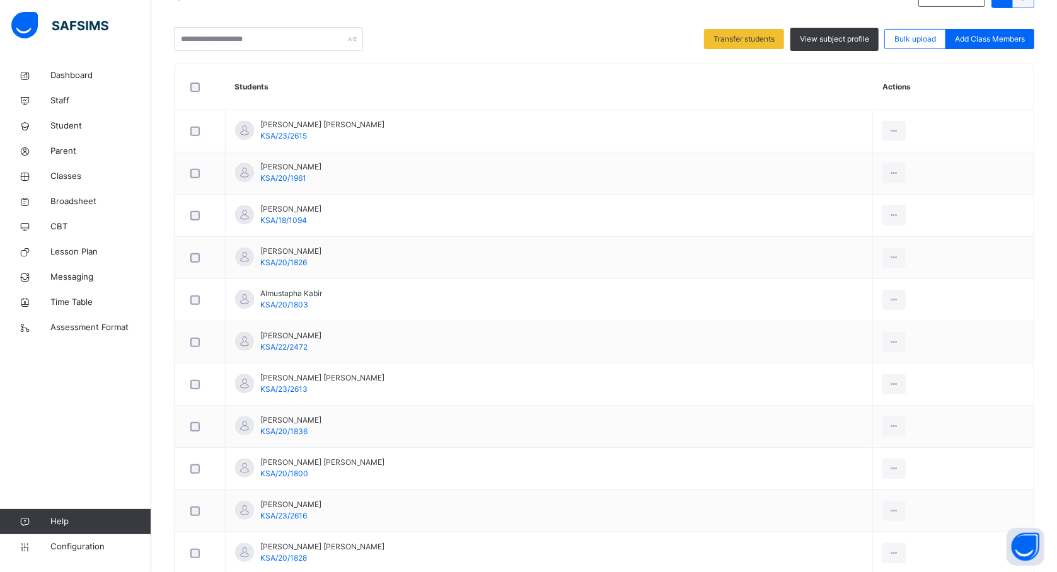
click at [763, 26] on div "25 Students in class Download Pdf Report Excel Report Transfer students View su…" at bounding box center [604, 19] width 860 height 66
click at [765, 44] on span "Transfer students" at bounding box center [743, 38] width 61 height 11
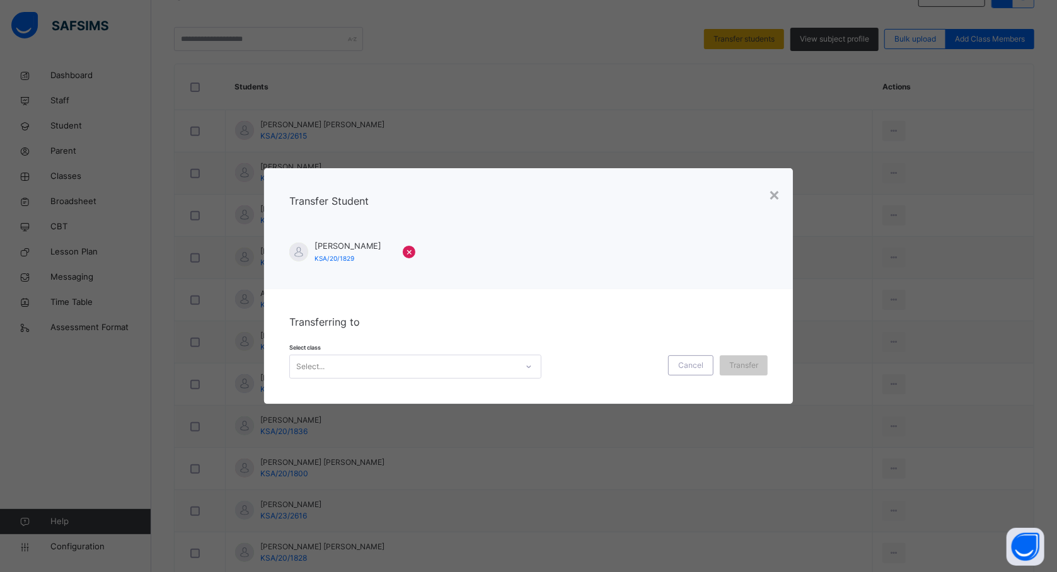
click at [765, 44] on div "× Transfer Student Rukayya Adam Jafar KSA/20/1829 × Transferring to Select clas…" at bounding box center [528, 286] width 1057 height 572
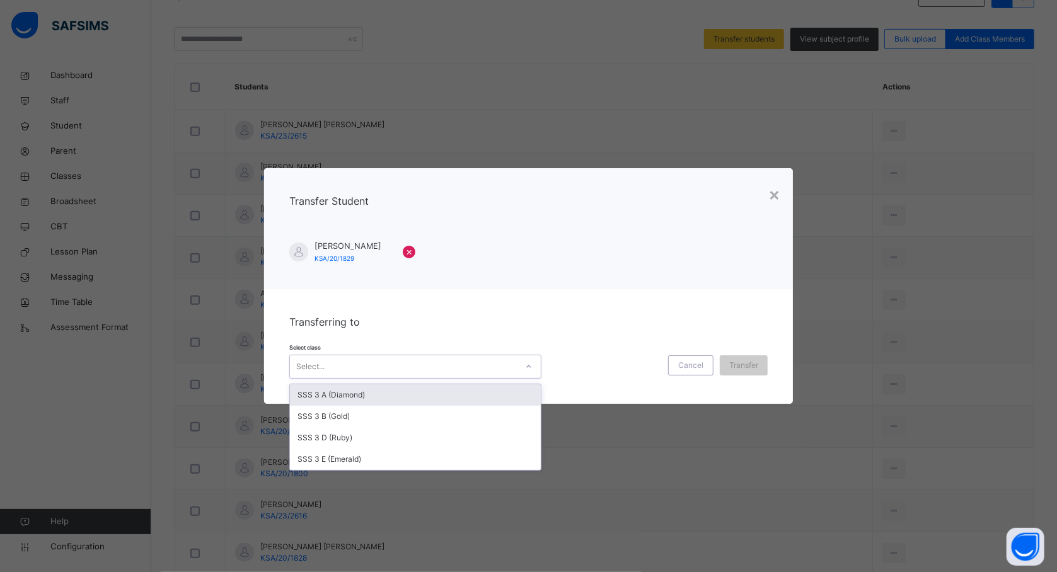
click at [525, 368] on icon at bounding box center [529, 366] width 8 height 13
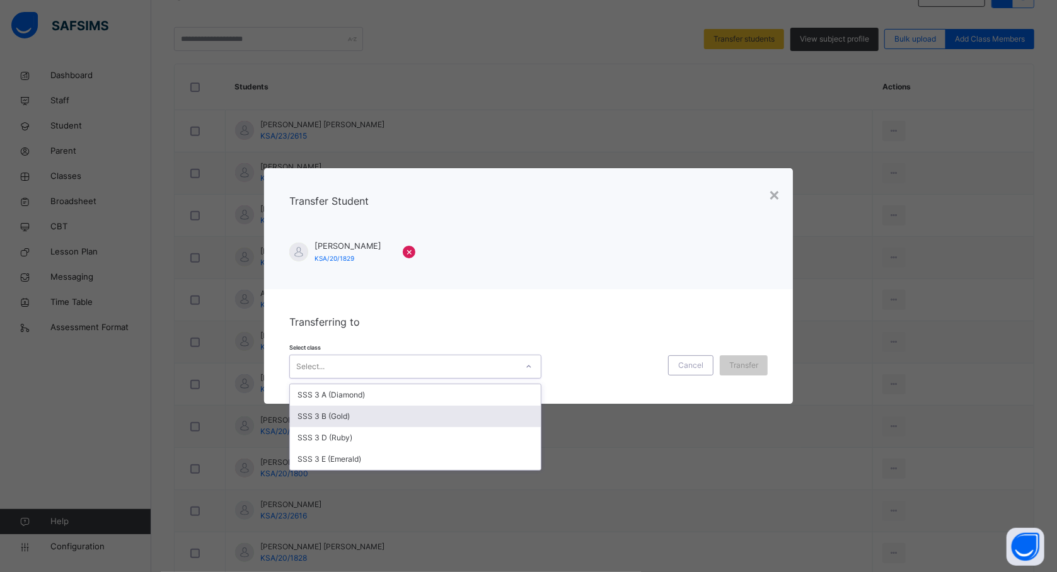
click at [480, 424] on div "SSS 3 B (Gold)" at bounding box center [415, 416] width 251 height 21
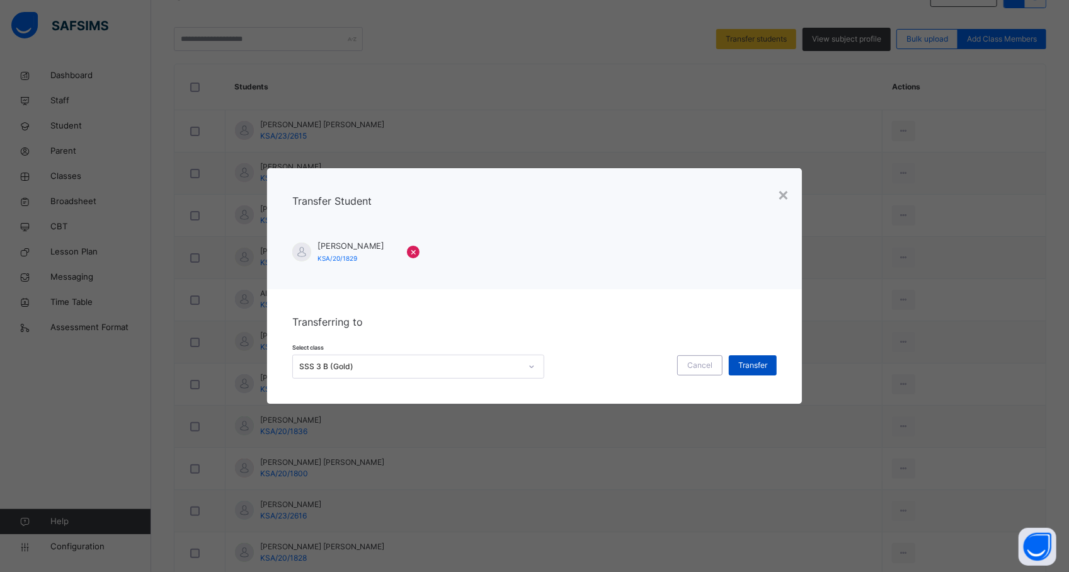
click at [732, 361] on div "Transfer" at bounding box center [753, 365] width 48 height 20
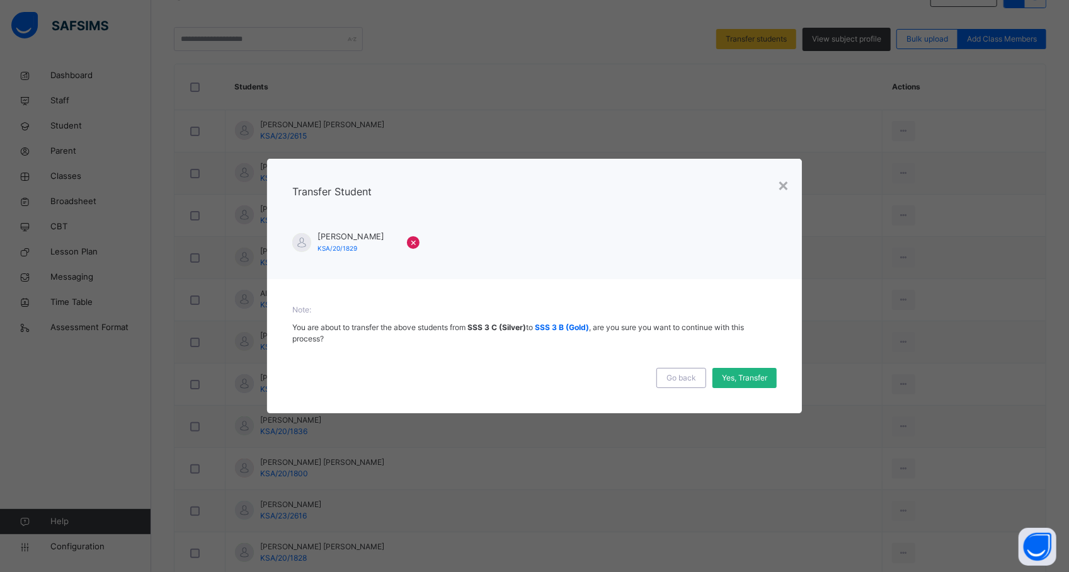
click at [754, 373] on span "Yes, Transfer" at bounding box center [744, 377] width 45 height 11
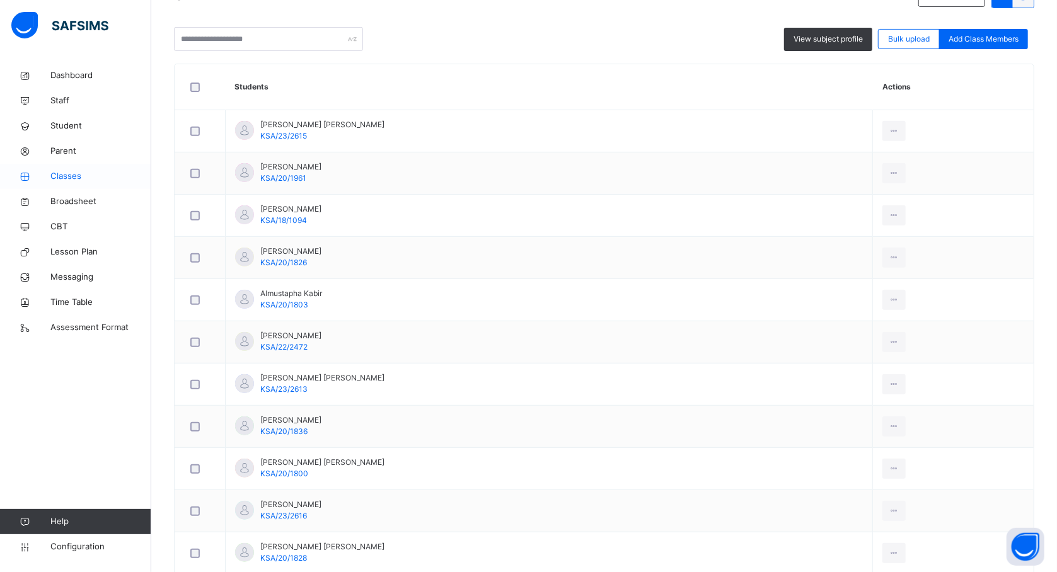
click at [78, 176] on span "Classes" at bounding box center [100, 176] width 101 height 13
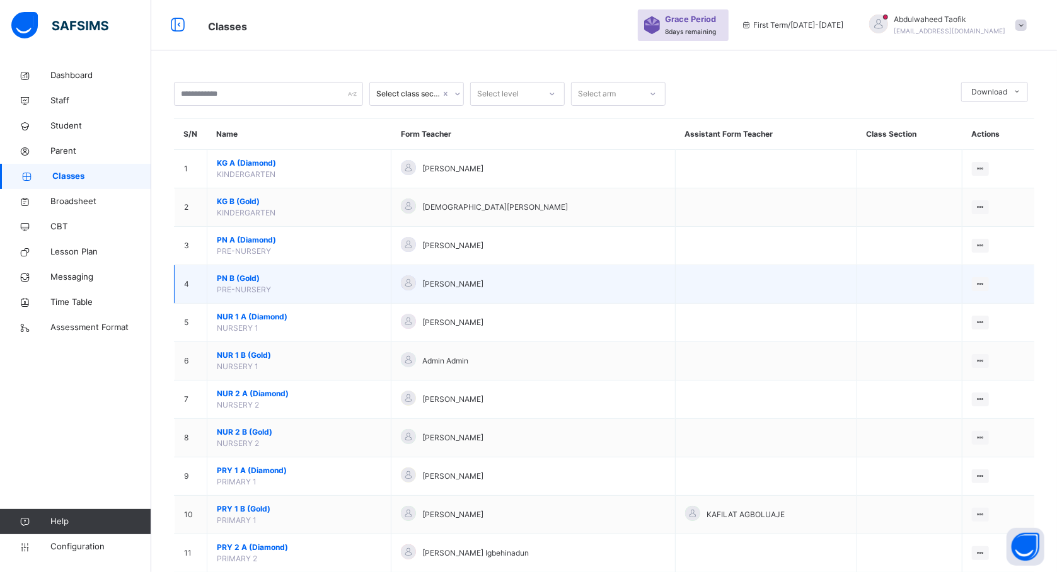
click at [929, 290] on td at bounding box center [908, 284] width 105 height 38
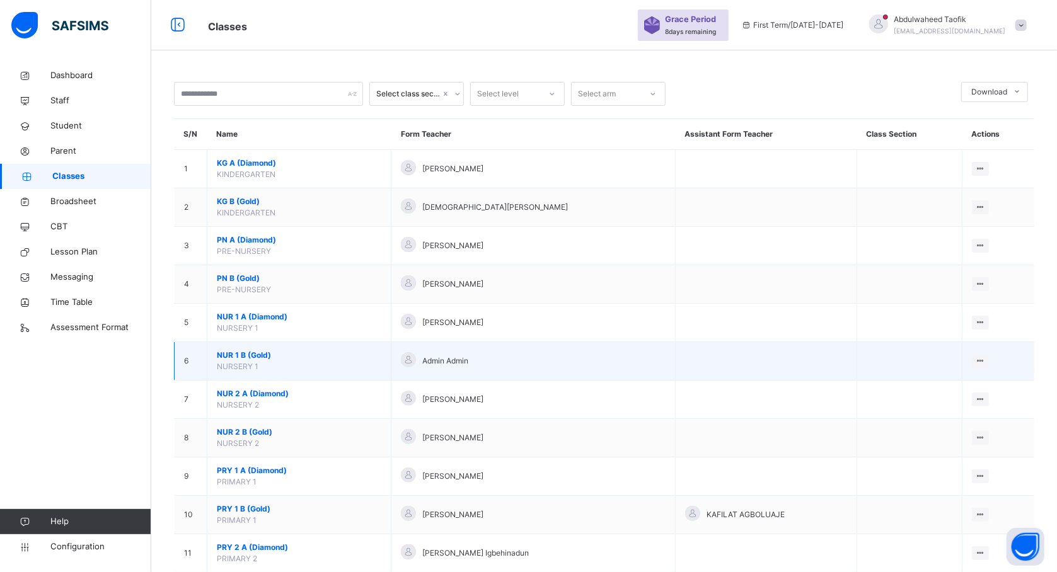
click at [548, 346] on td "Admin Admin" at bounding box center [533, 361] width 284 height 38
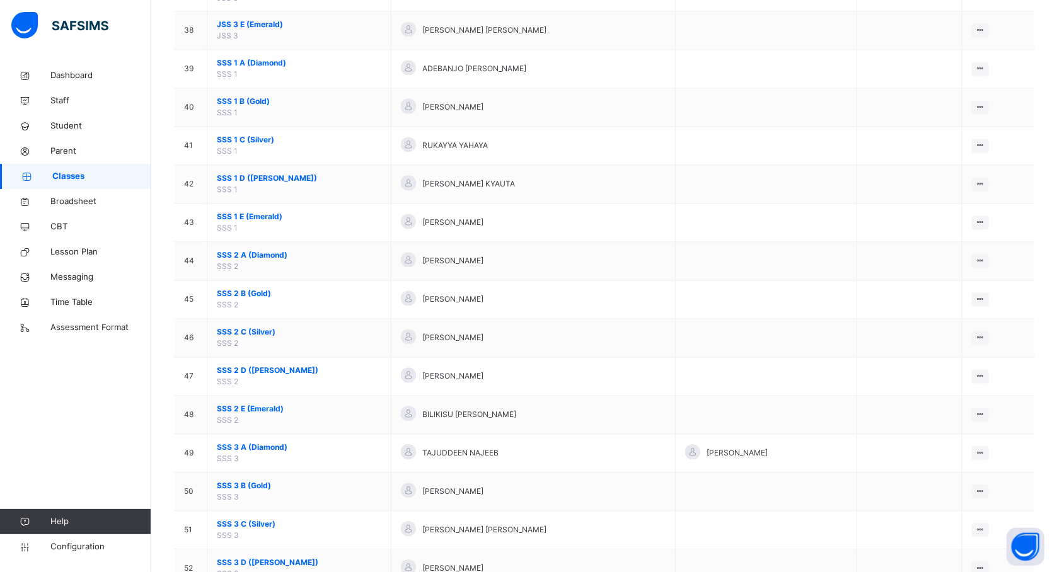
scroll to position [1659, 0]
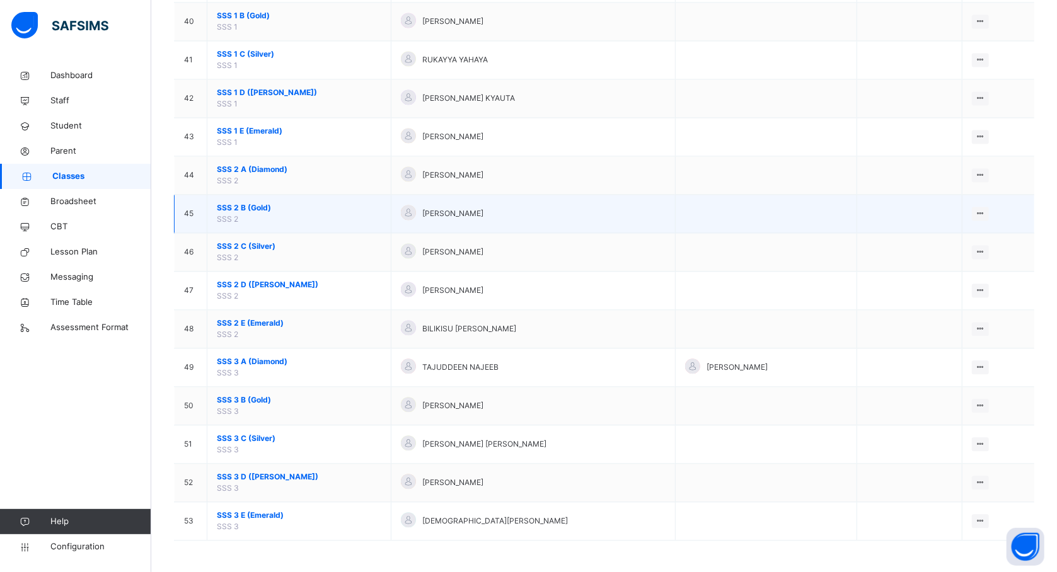
click at [255, 208] on span "SSS 2 B (Gold)" at bounding box center [299, 207] width 164 height 11
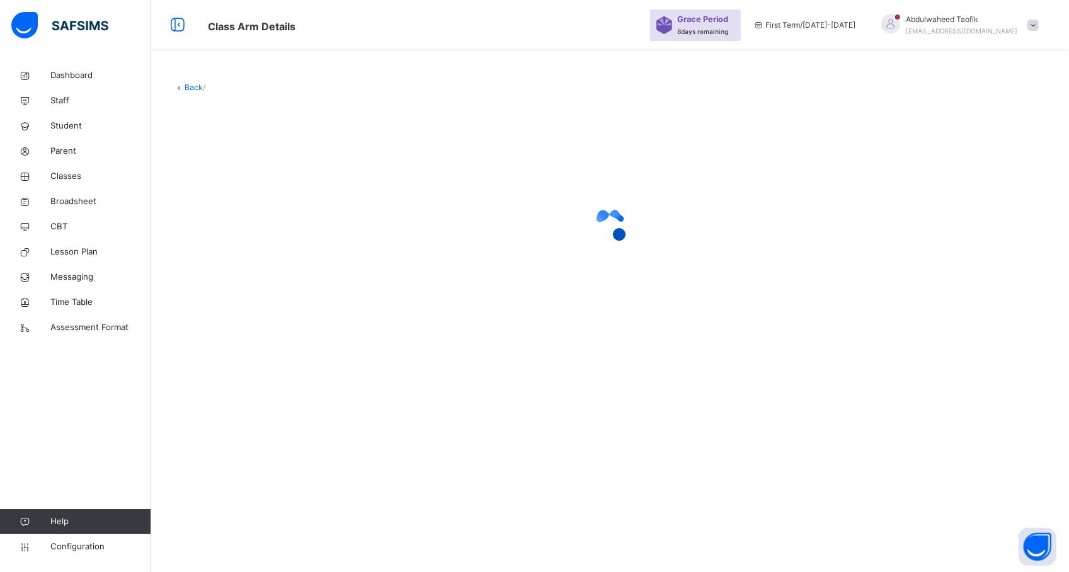
click at [255, 208] on div at bounding box center [610, 225] width 873 height 50
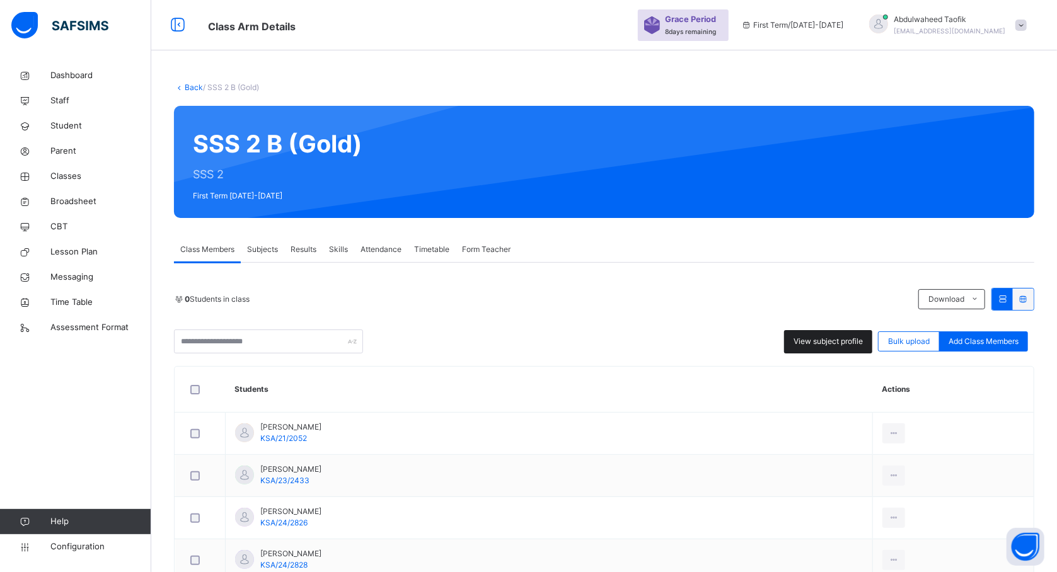
click at [804, 333] on div "View subject profile" at bounding box center [828, 341] width 88 height 23
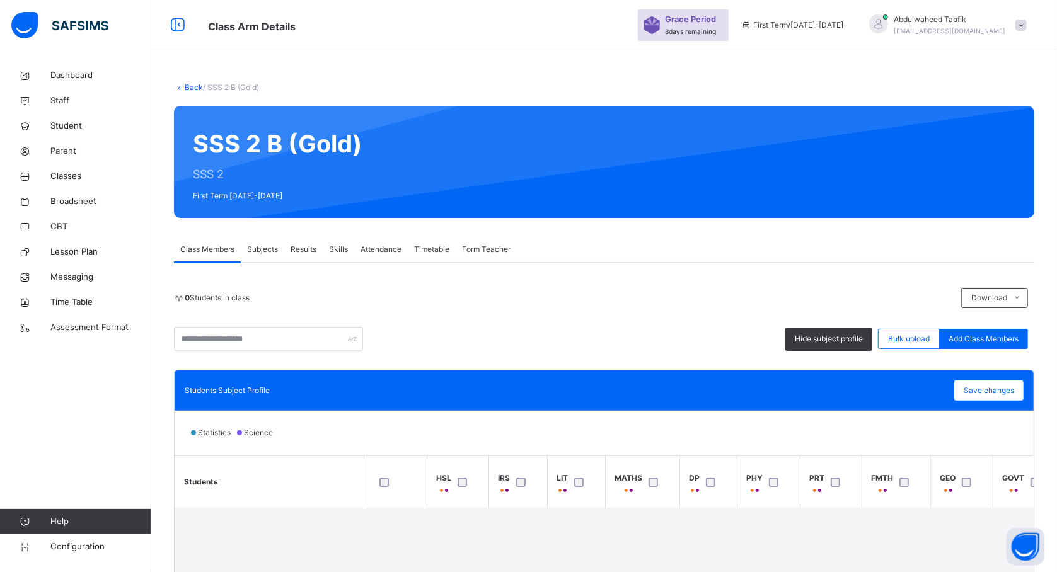
click at [674, 451] on div "Statistics Science" at bounding box center [604, 433] width 859 height 44
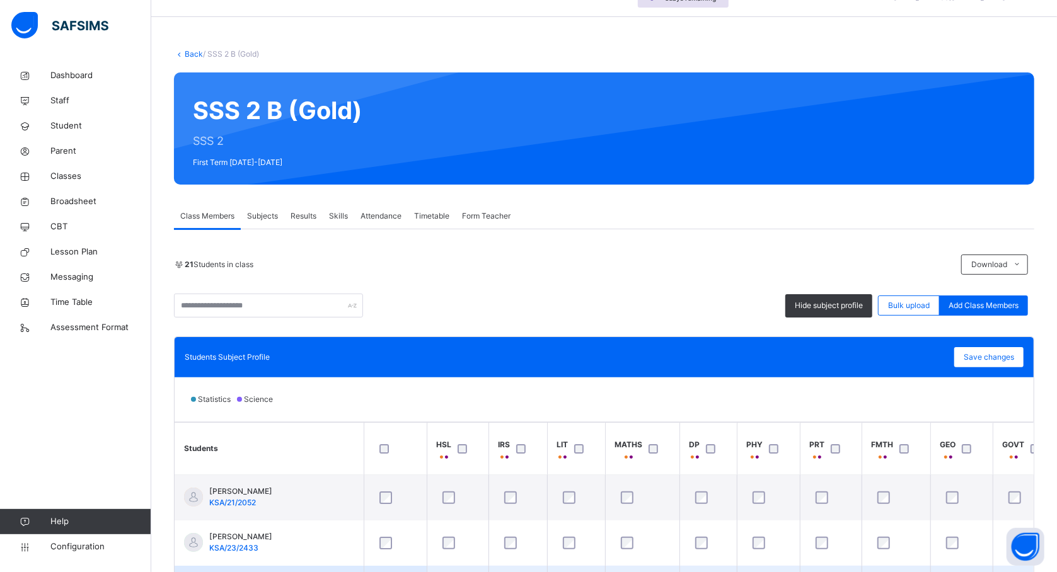
scroll to position [237, 0]
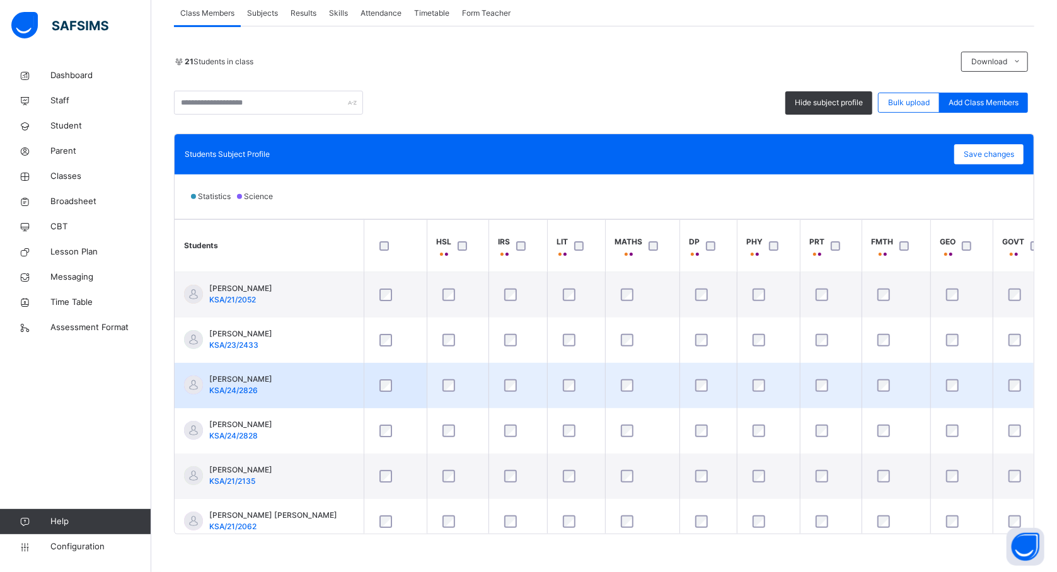
click at [328, 402] on td "ABDURRAHMAN RIDWAN ABUBAKAR KSA/24/2826" at bounding box center [269, 385] width 189 height 45
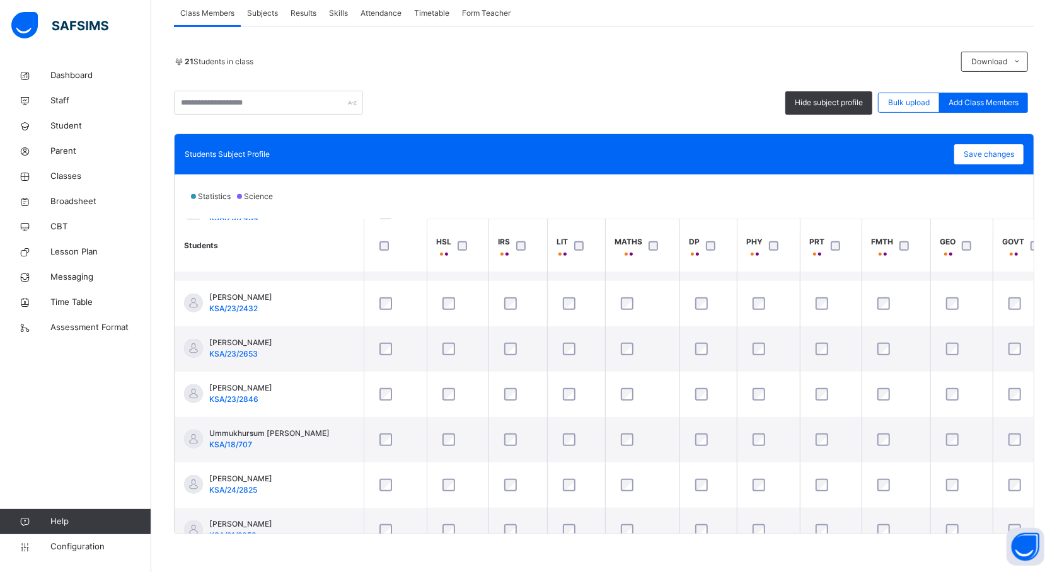
scroll to position [697, 0]
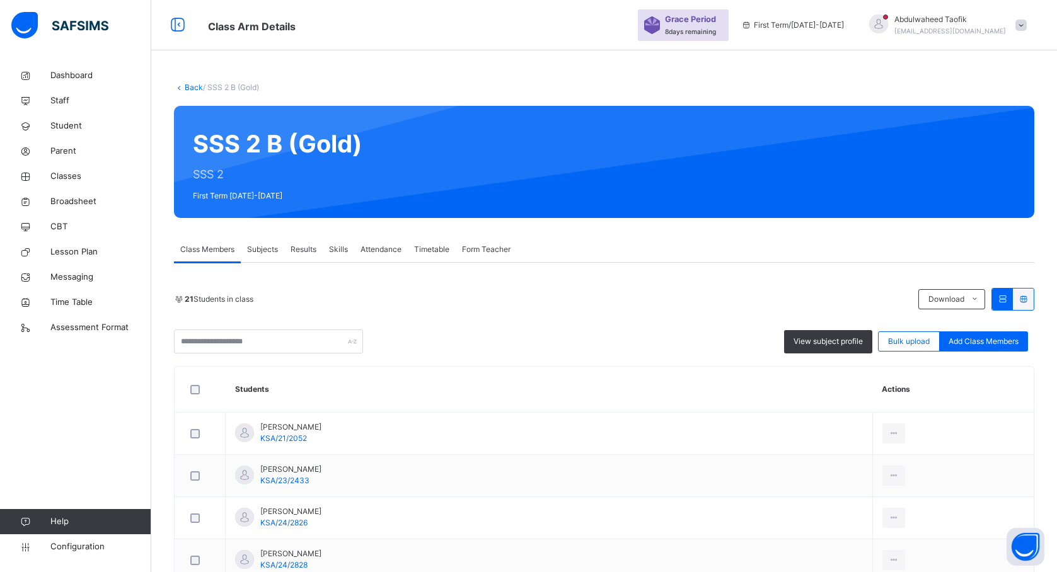
scroll to position [237, 0]
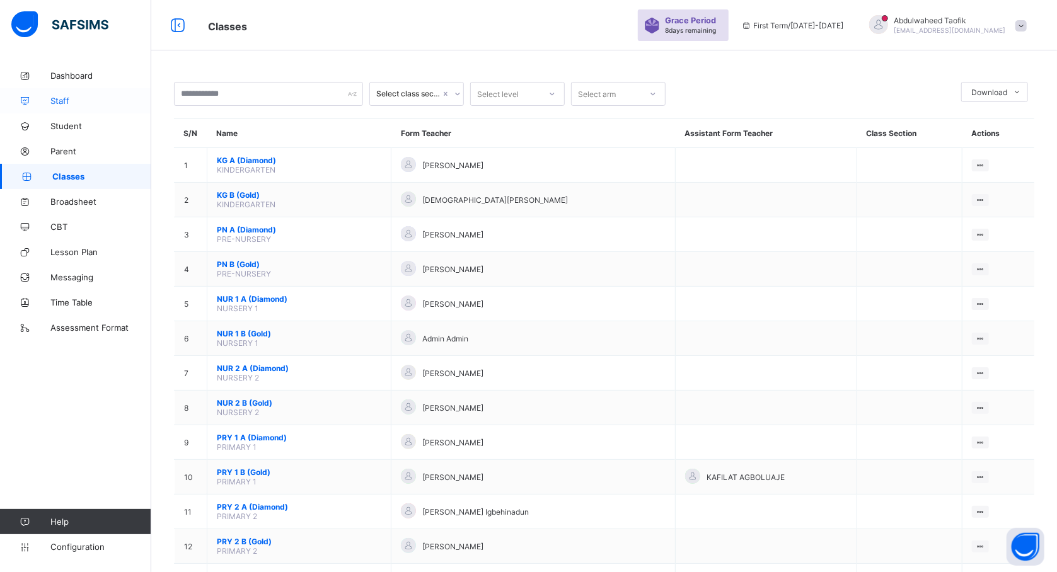
click at [79, 112] on link "Staff" at bounding box center [75, 100] width 151 height 25
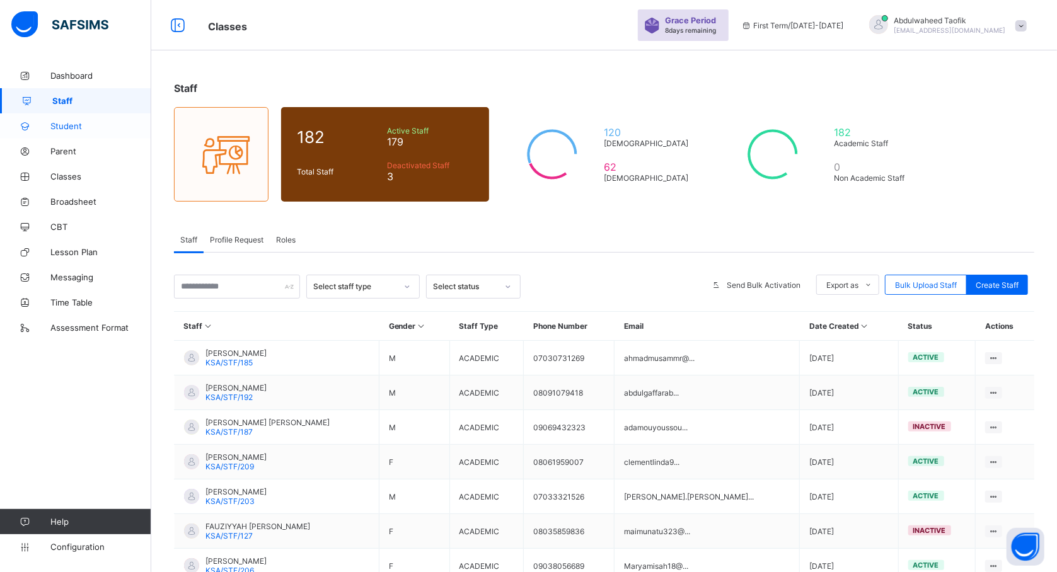
click at [67, 129] on span "Student" at bounding box center [100, 126] width 101 height 10
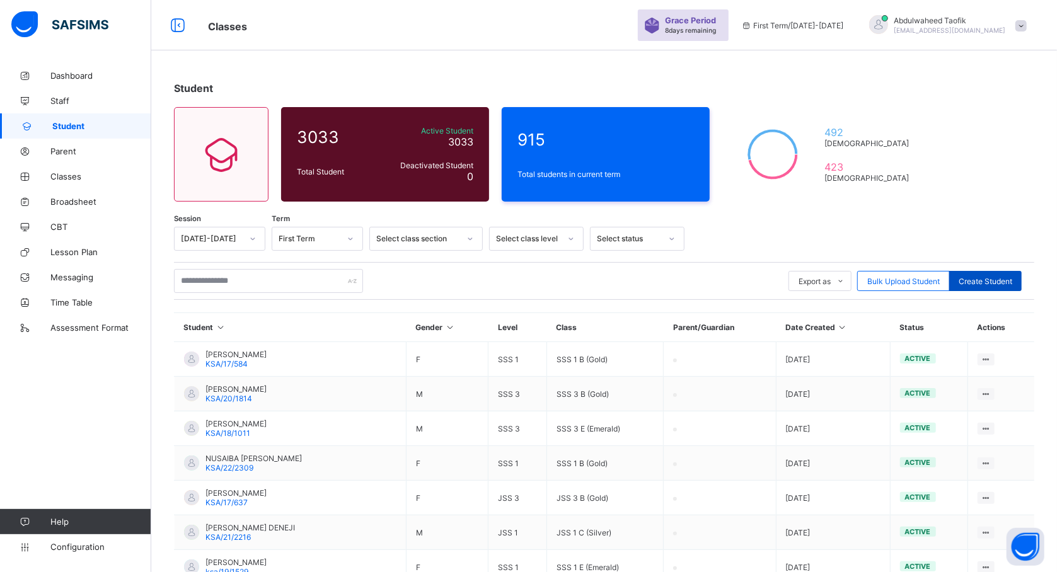
click at [969, 284] on div "Create Student" at bounding box center [985, 281] width 72 height 20
select select "**"
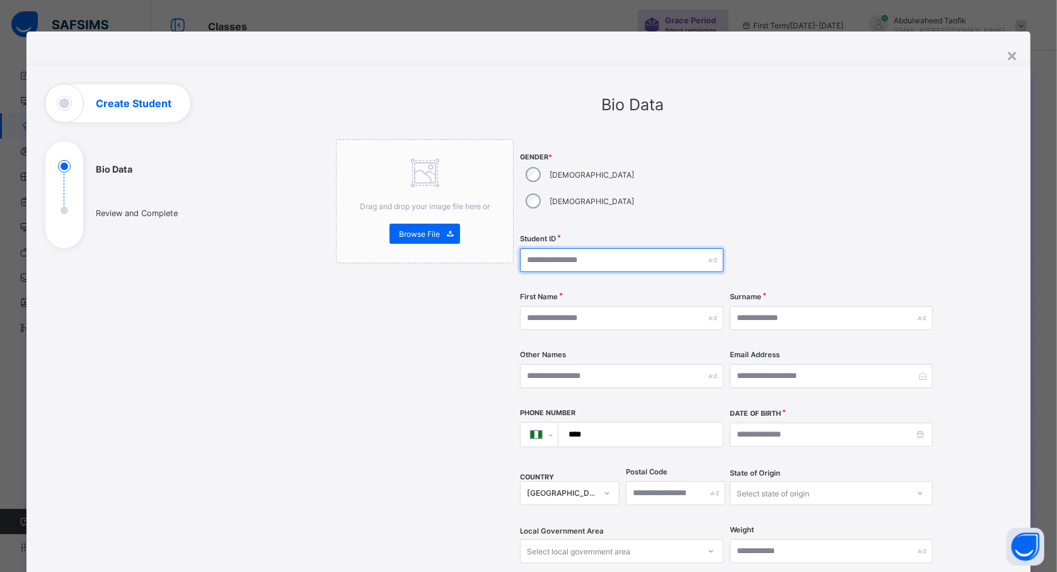
click at [568, 248] on input "text" at bounding box center [621, 260] width 203 height 24
type input "**********"
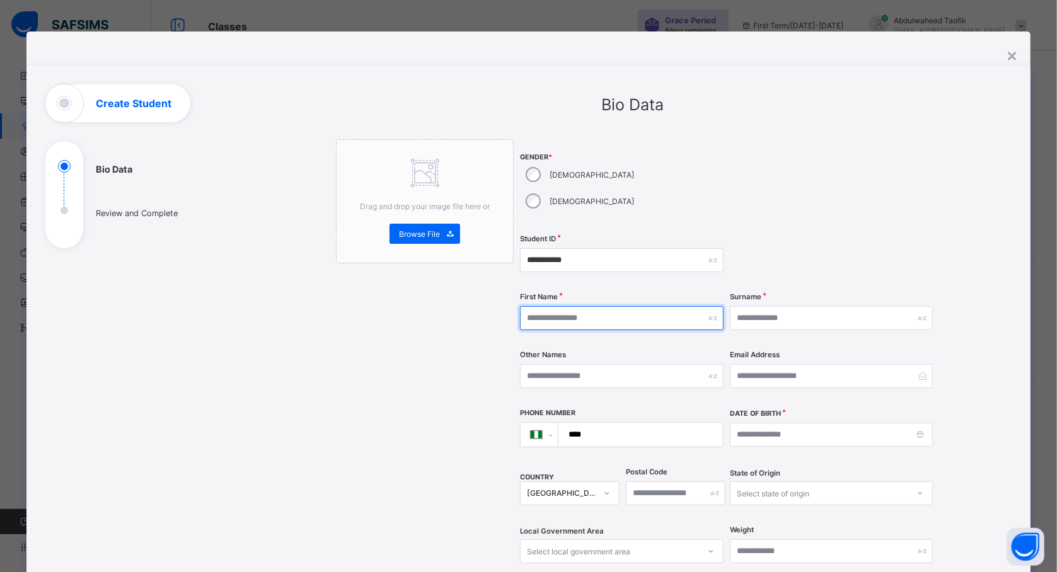
click at [540, 306] on input "text" at bounding box center [621, 318] width 203 height 24
type input "******"
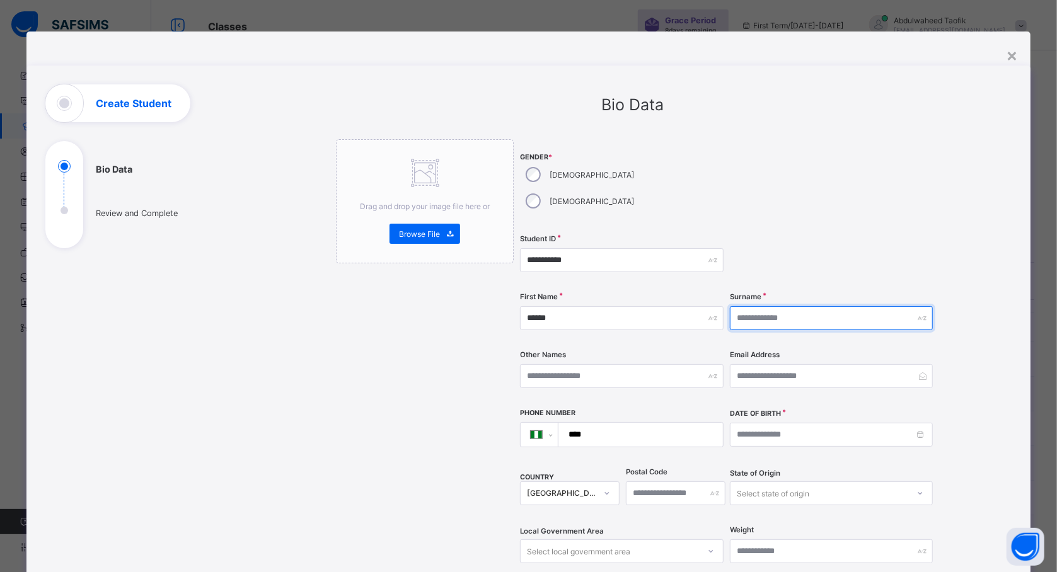
click at [765, 306] on input "text" at bounding box center [831, 318] width 203 height 24
type input "****"
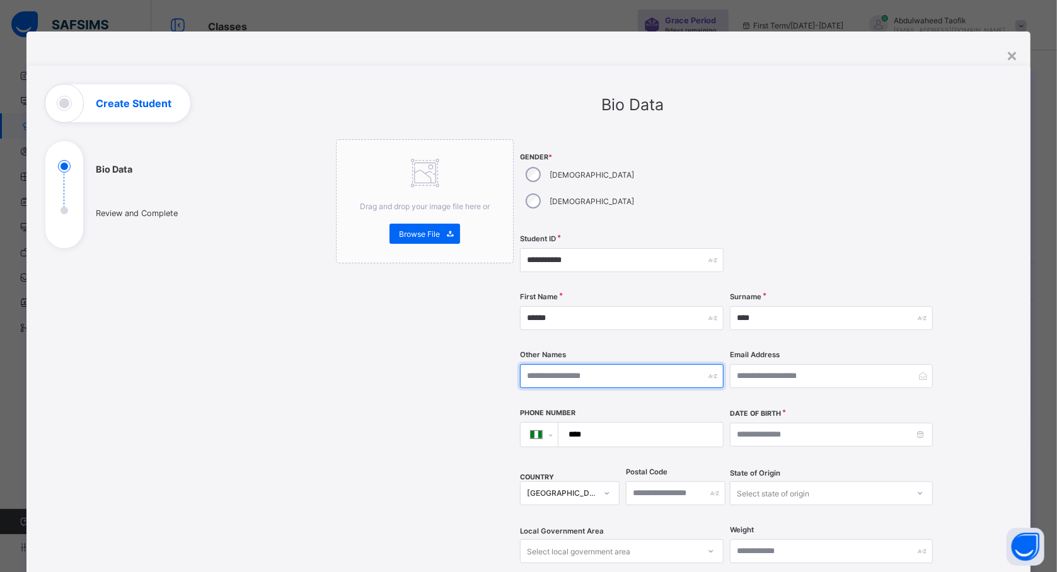
click at [689, 364] on input "text" at bounding box center [621, 376] width 203 height 24
type input "*****"
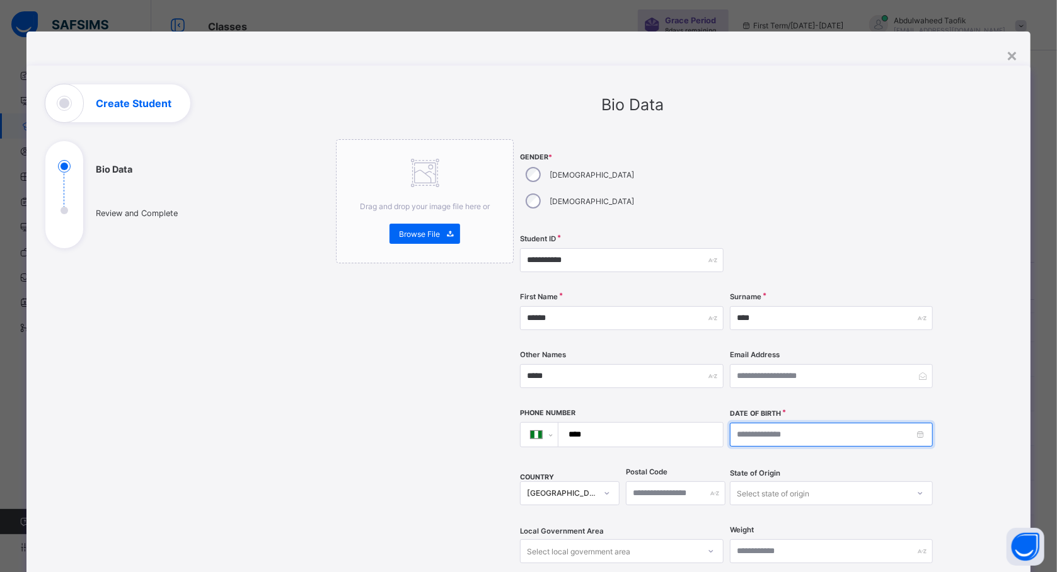
click at [872, 423] on input at bounding box center [831, 435] width 203 height 24
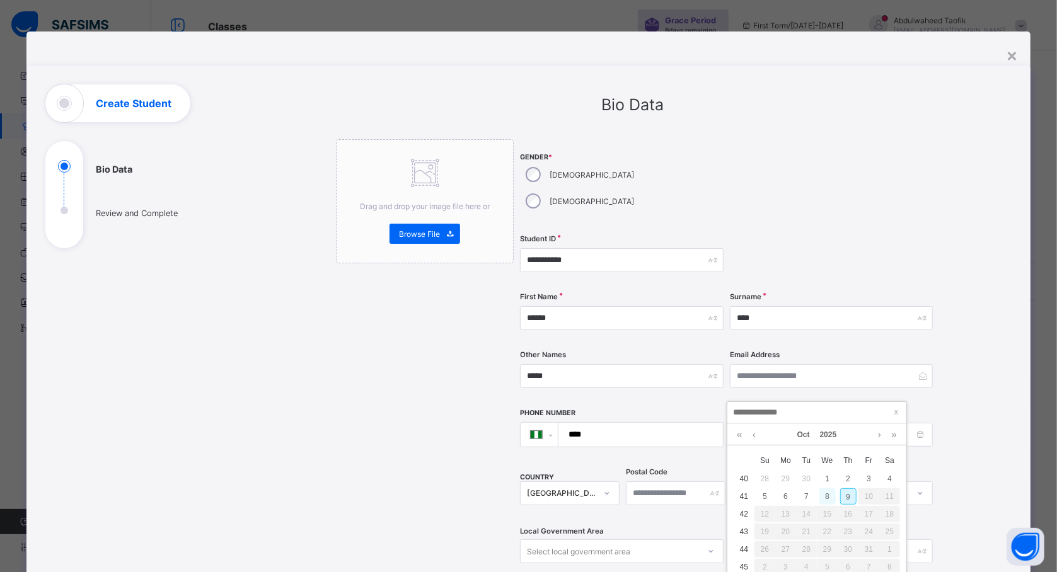
click at [828, 490] on div "8" at bounding box center [827, 496] width 16 height 16
type input "**********"
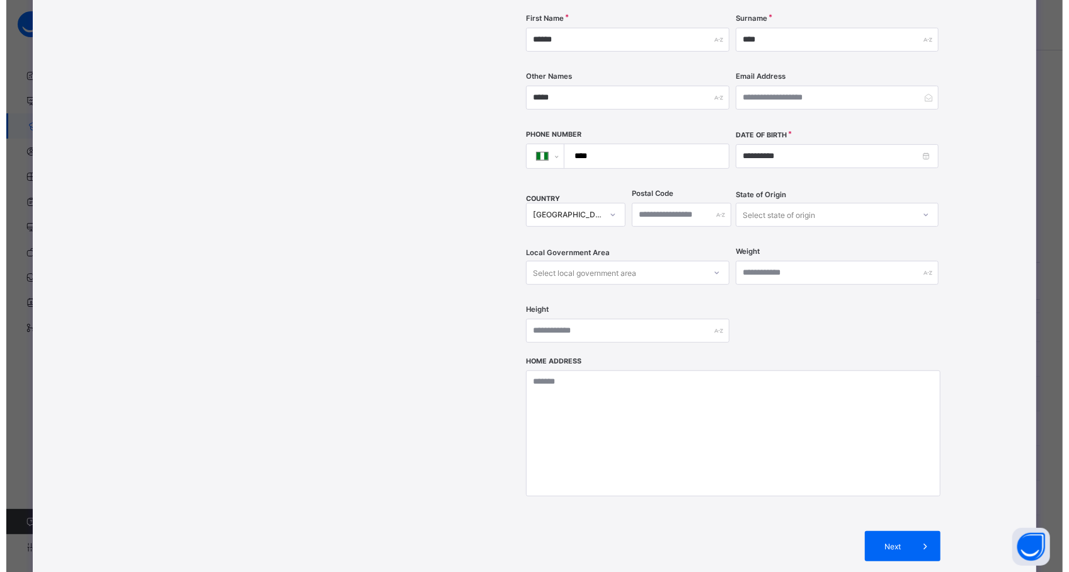
scroll to position [283, 0]
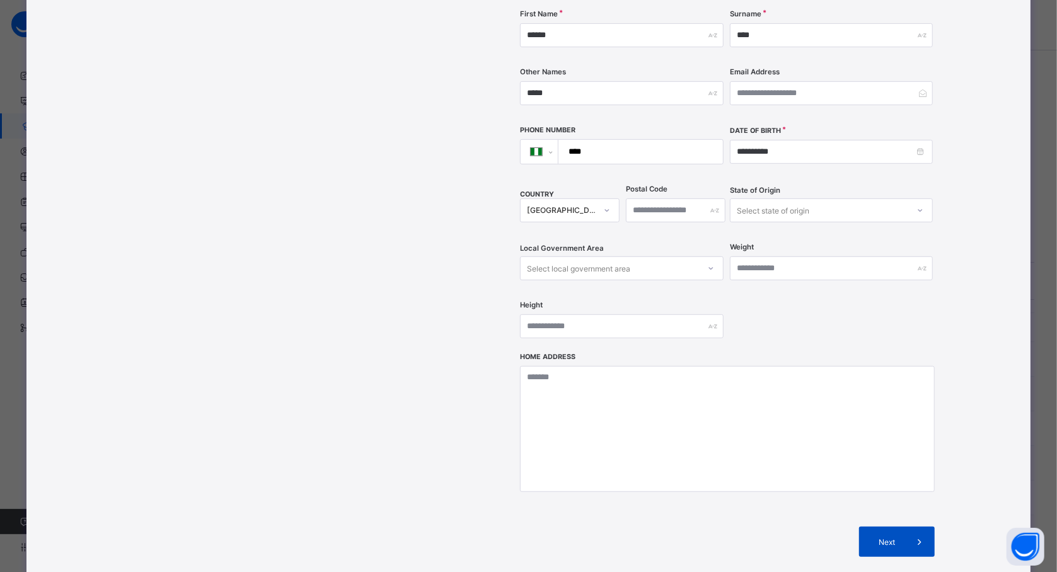
click at [860, 527] on div "Next" at bounding box center [897, 542] width 76 height 30
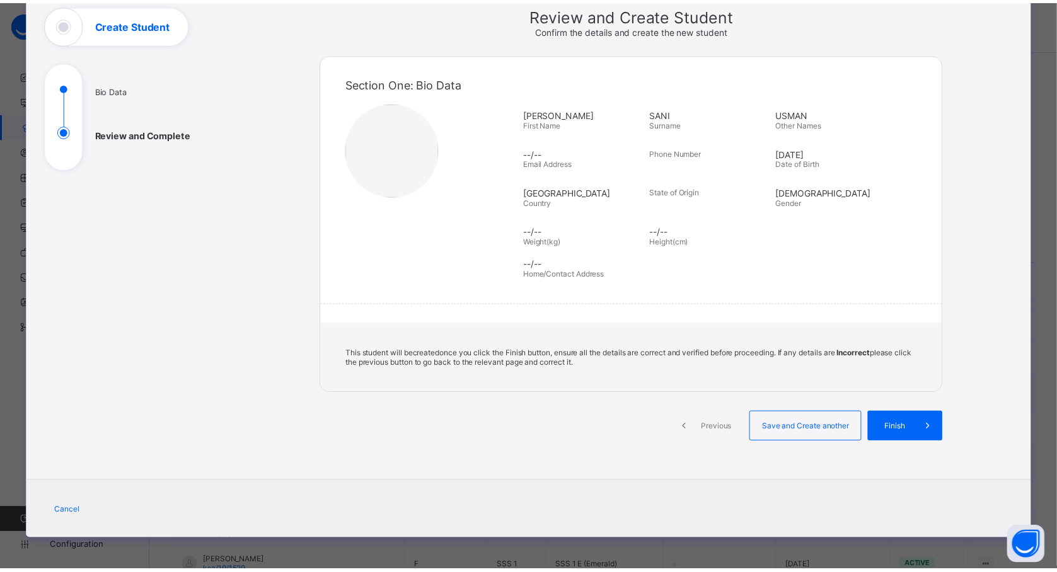
scroll to position [79, 0]
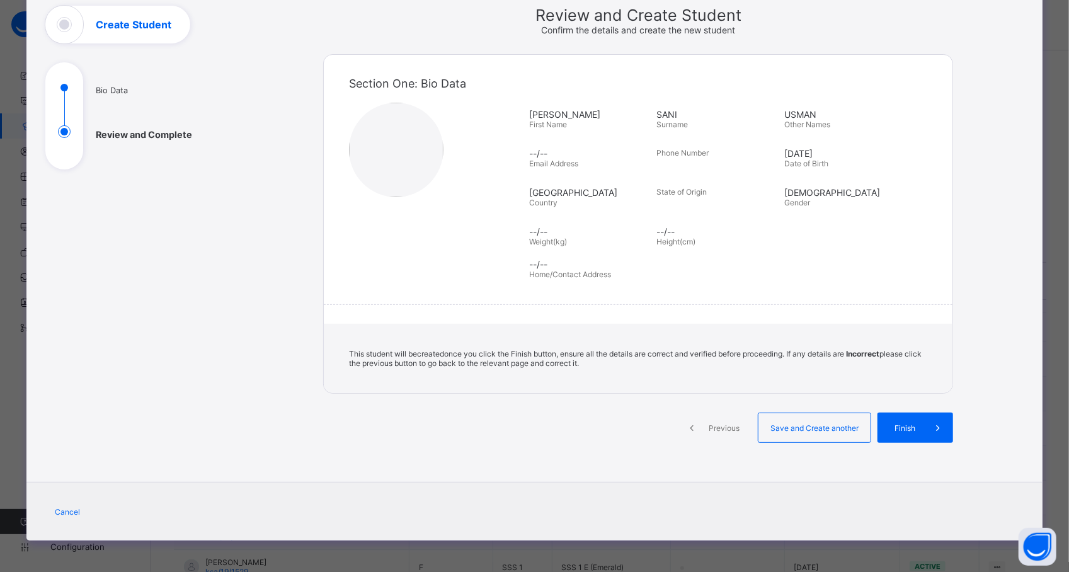
click at [924, 444] on div "Previous Save and Create another Finish" at bounding box center [638, 439] width 630 height 52
click at [911, 420] on div "Finish" at bounding box center [916, 428] width 76 height 30
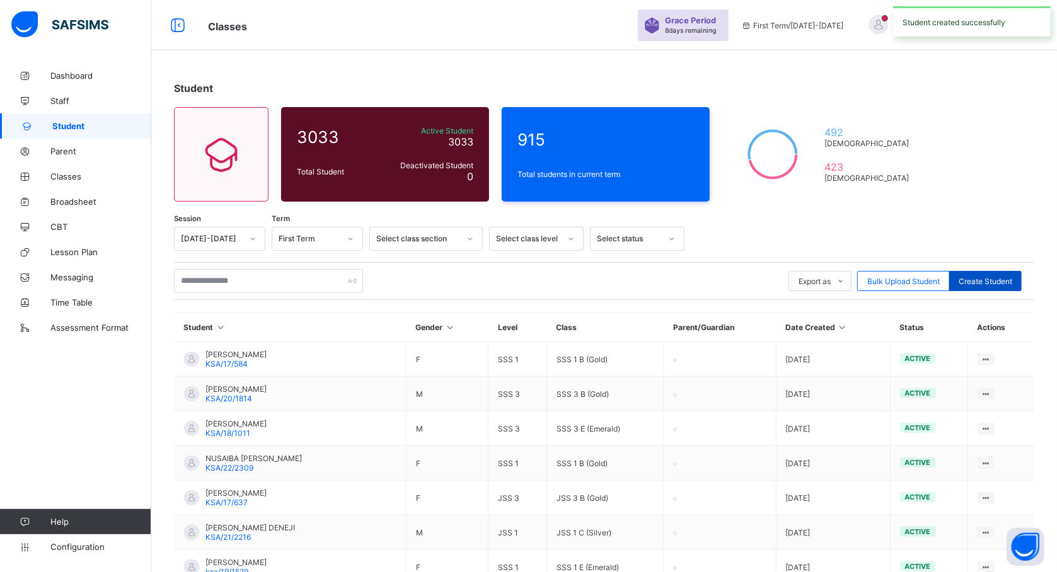
click at [972, 282] on span "Create Student" at bounding box center [986, 281] width 54 height 9
select select "**"
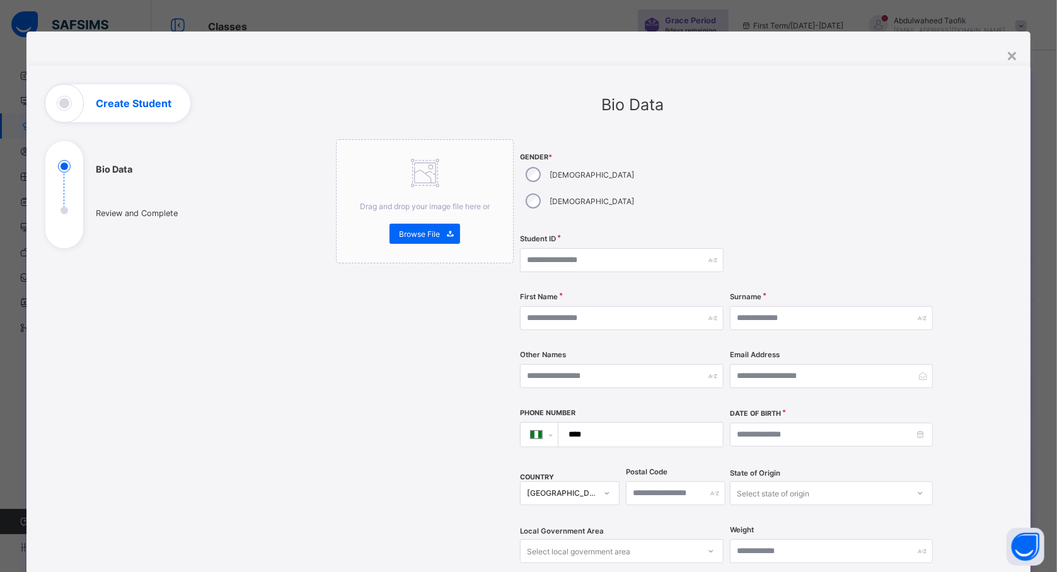
click at [580, 155] on span "Gender *" at bounding box center [621, 157] width 203 height 8
click at [548, 248] on input "text" at bounding box center [621, 260] width 203 height 24
type input "**********"
click at [566, 306] on input "text" at bounding box center [621, 318] width 203 height 24
type input "*****"
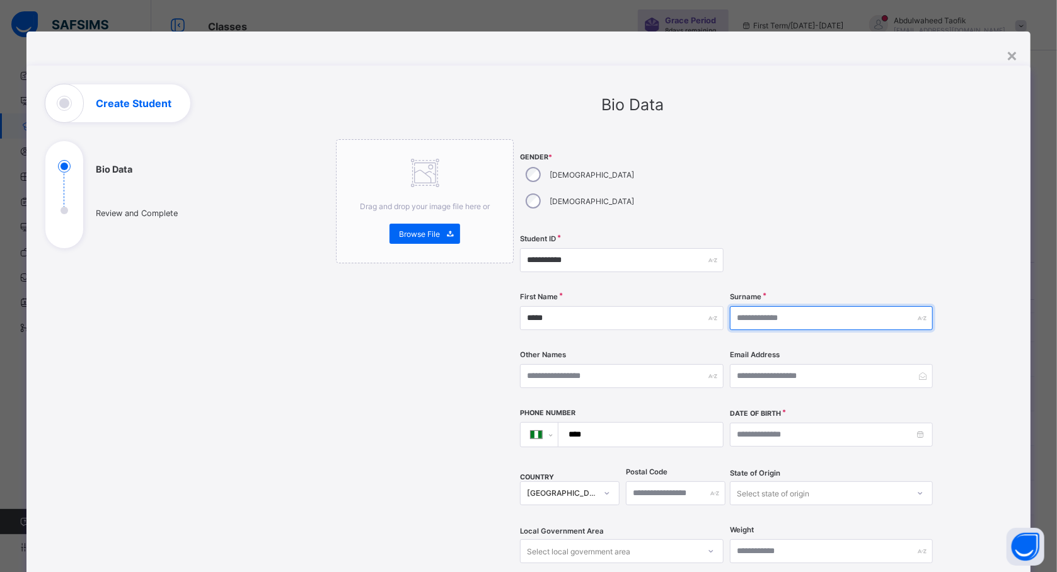
click at [799, 306] on input "text" at bounding box center [831, 318] width 203 height 24
type input "*******"
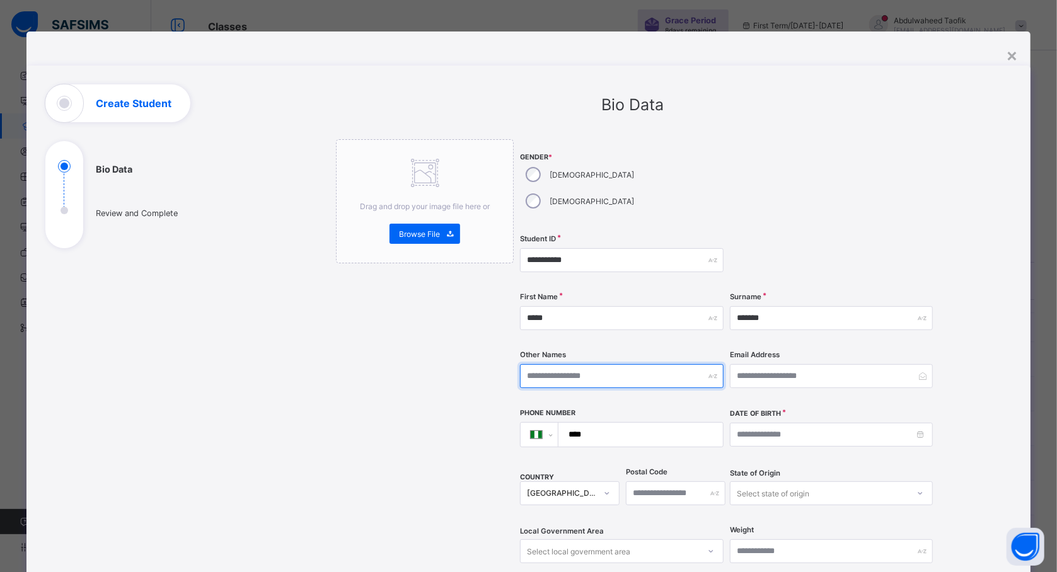
click at [683, 364] on input "text" at bounding box center [621, 376] width 203 height 24
type input "***"
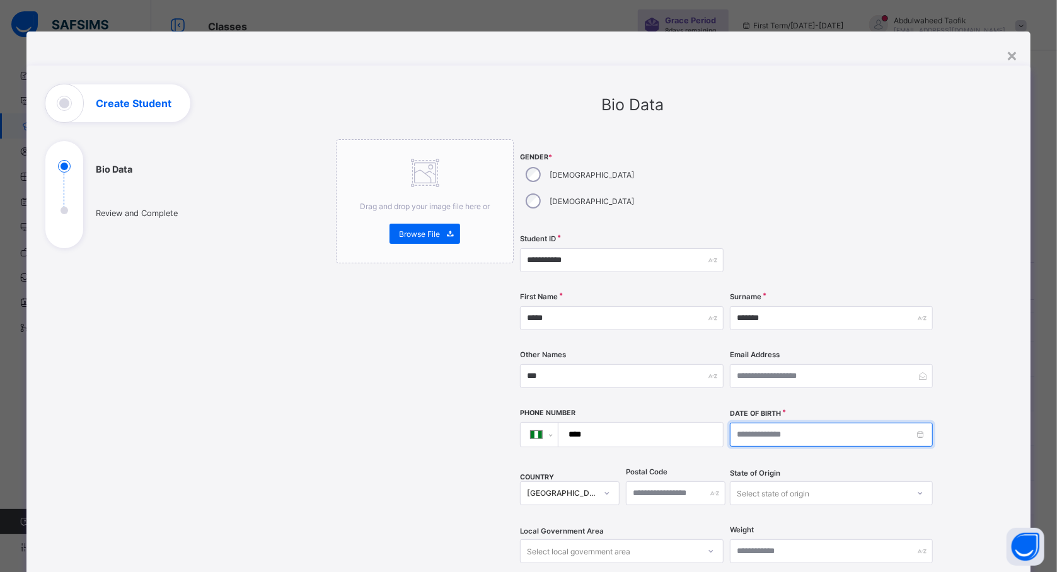
click at [797, 423] on input at bounding box center [831, 435] width 203 height 24
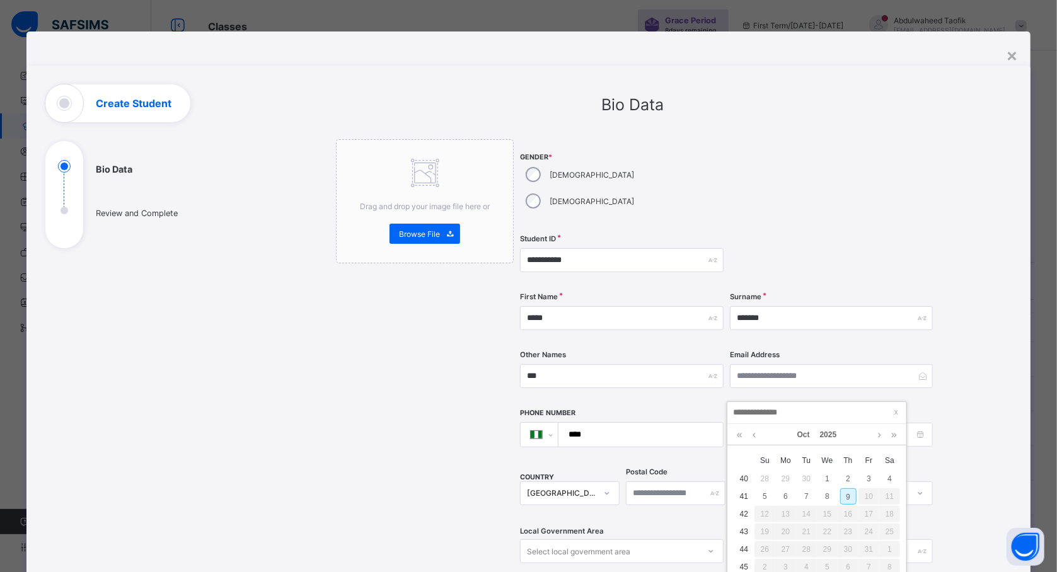
click at [750, 495] on td "41" at bounding box center [744, 497] width 21 height 18
click at [821, 492] on div "8" at bounding box center [827, 496] width 16 height 16
type input "**********"
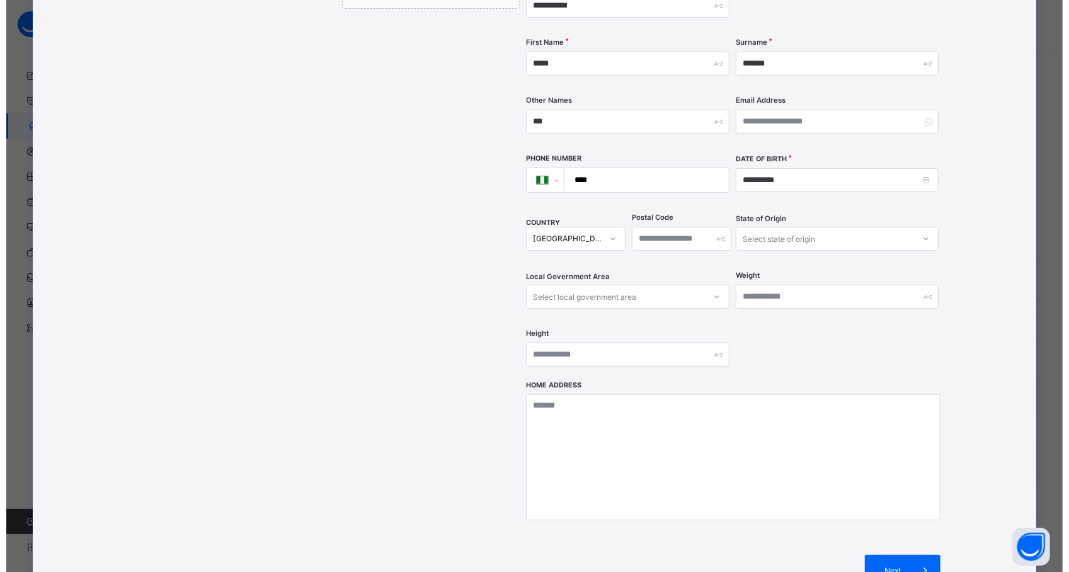
scroll to position [379, 0]
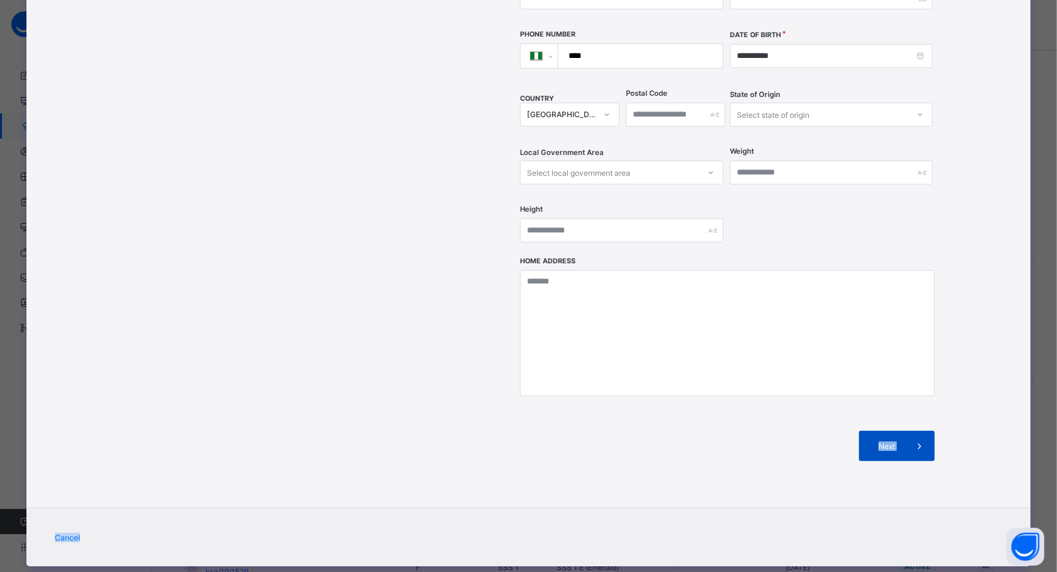
drag, startPoint x: 821, startPoint y: 492, endPoint x: 875, endPoint y: 417, distance: 93.0
click at [875, 417] on div "**********" at bounding box center [528, 127] width 1004 height 880
click at [875, 442] on span "Next" at bounding box center [886, 446] width 36 height 9
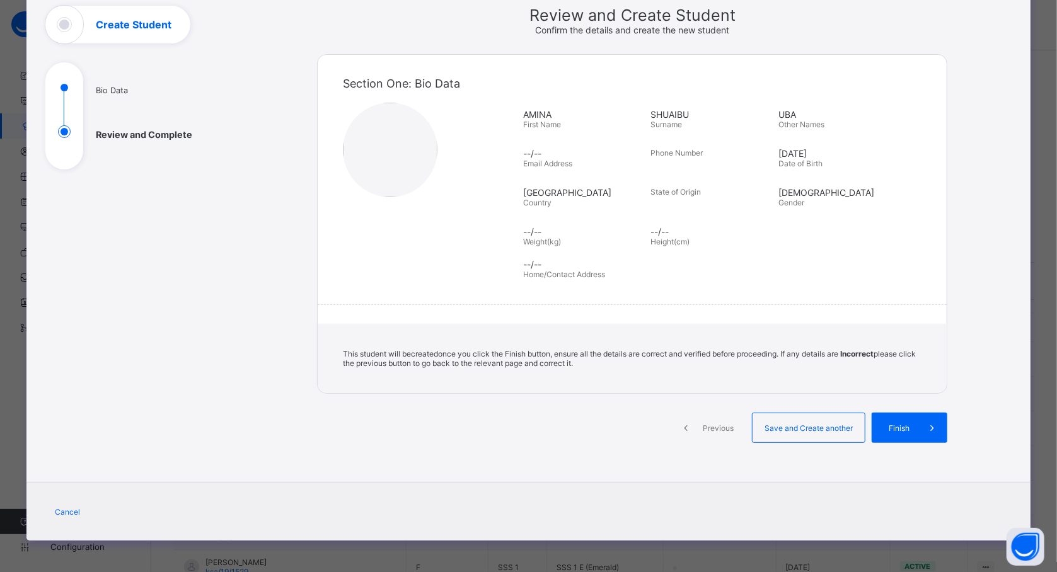
scroll to position [79, 0]
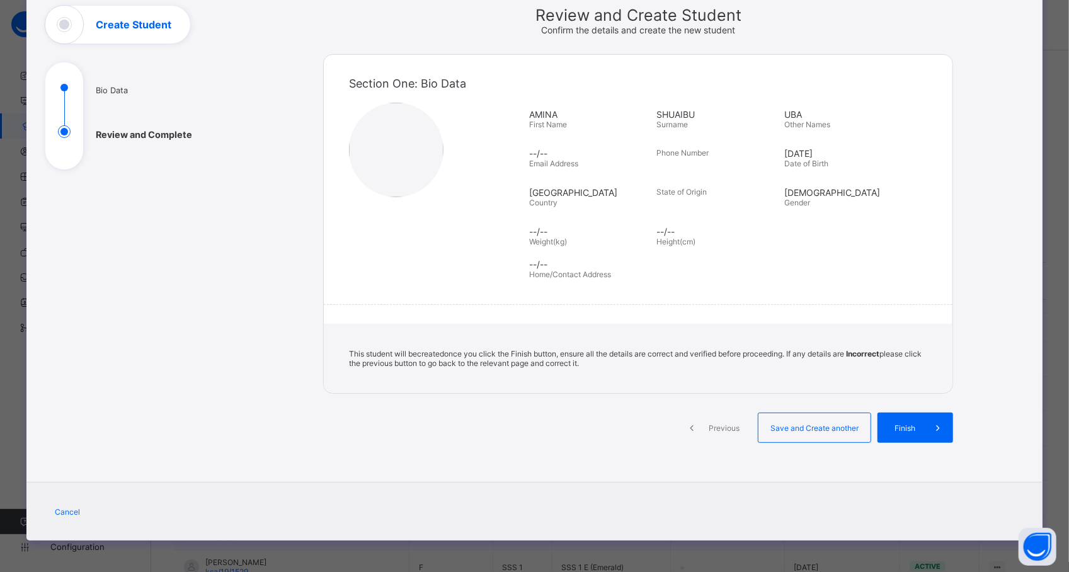
click at [878, 417] on div "Finish" at bounding box center [916, 428] width 76 height 30
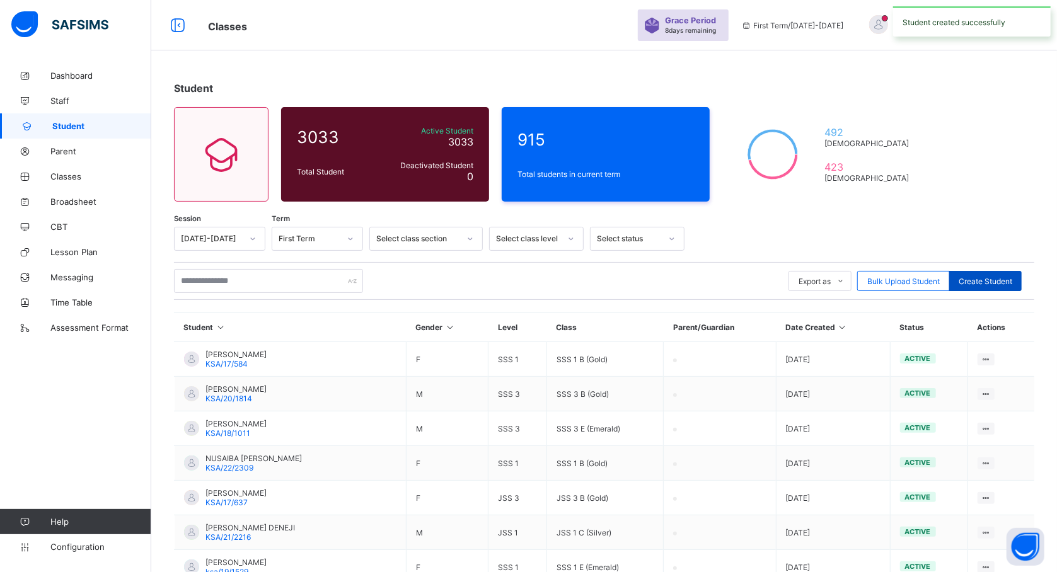
click at [991, 271] on div "Create Student" at bounding box center [985, 281] width 72 height 20
select select "**"
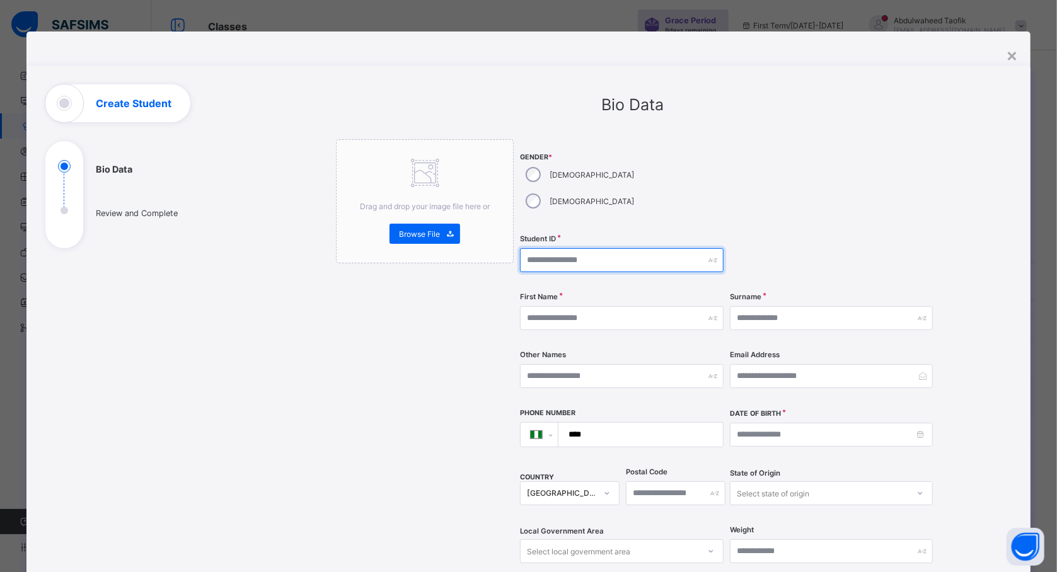
click at [596, 248] on input "text" at bounding box center [621, 260] width 203 height 24
type input "**********"
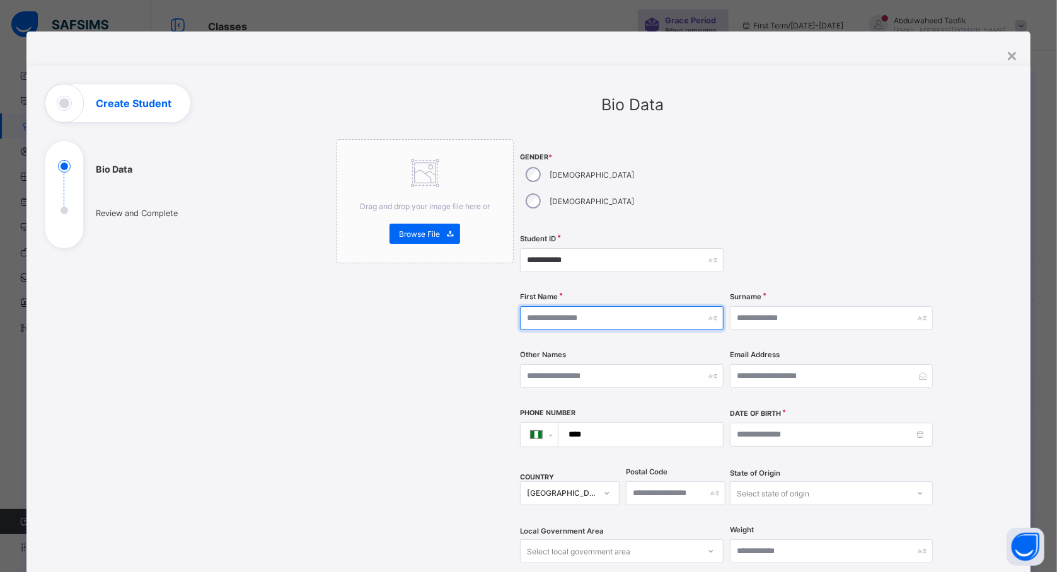
click at [568, 306] on input "text" at bounding box center [621, 318] width 203 height 24
type input "*****"
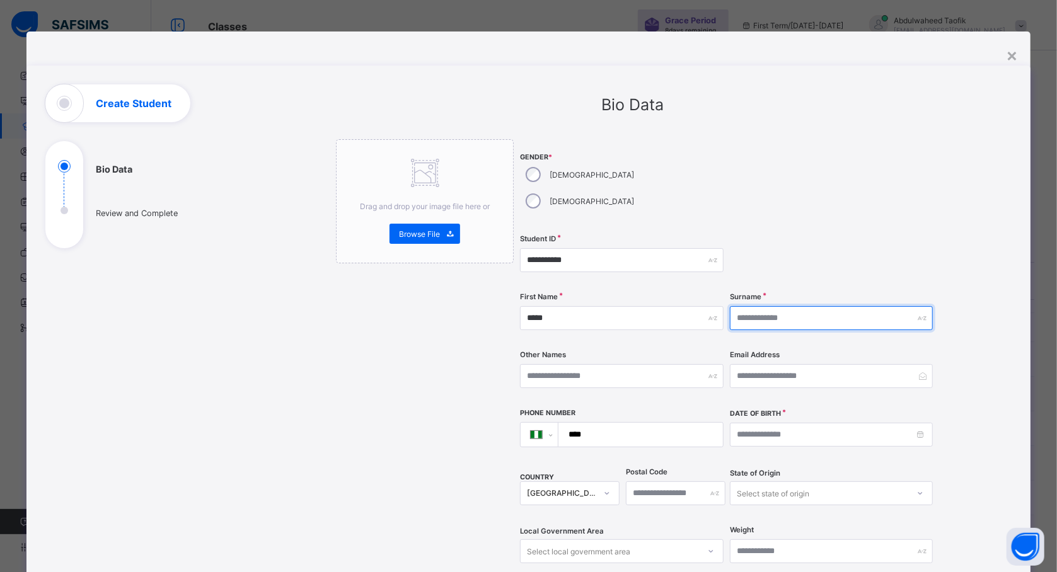
click at [761, 306] on input "text" at bounding box center [831, 318] width 203 height 24
type input "******"
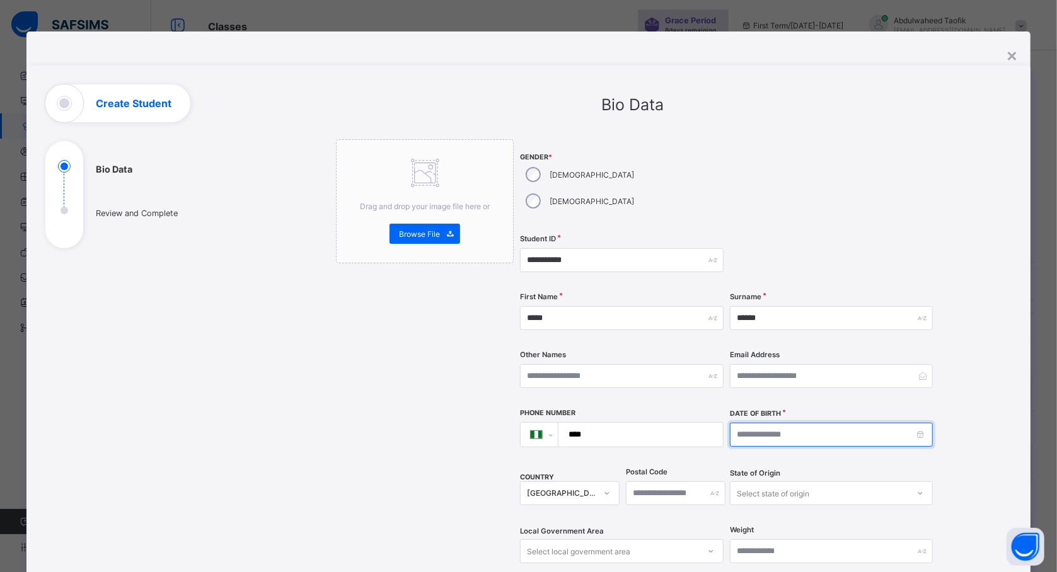
click at [794, 423] on input at bounding box center [831, 435] width 203 height 24
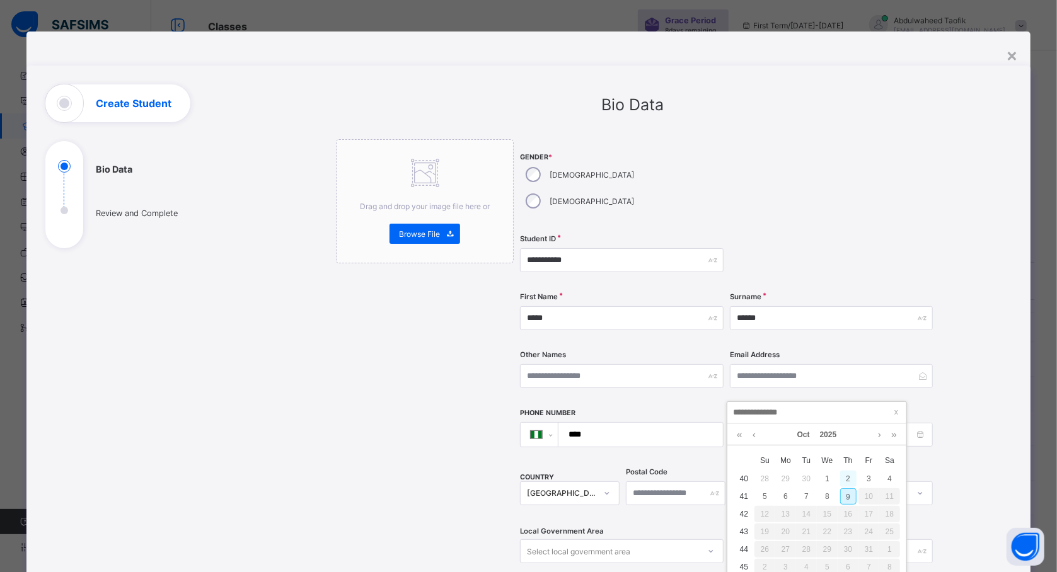
click at [845, 478] on div "2" at bounding box center [848, 479] width 16 height 16
type input "**********"
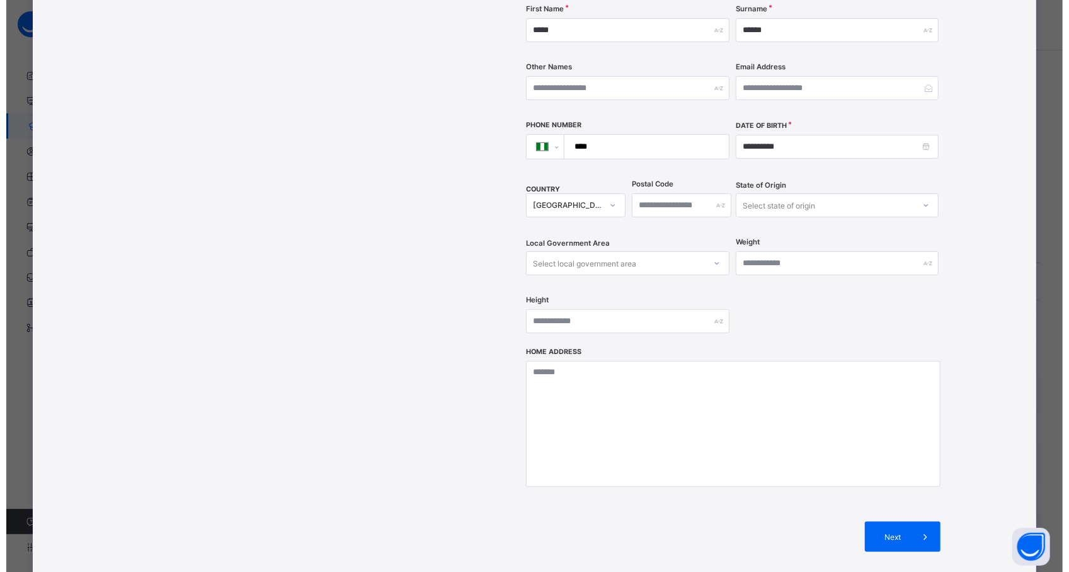
scroll to position [379, 0]
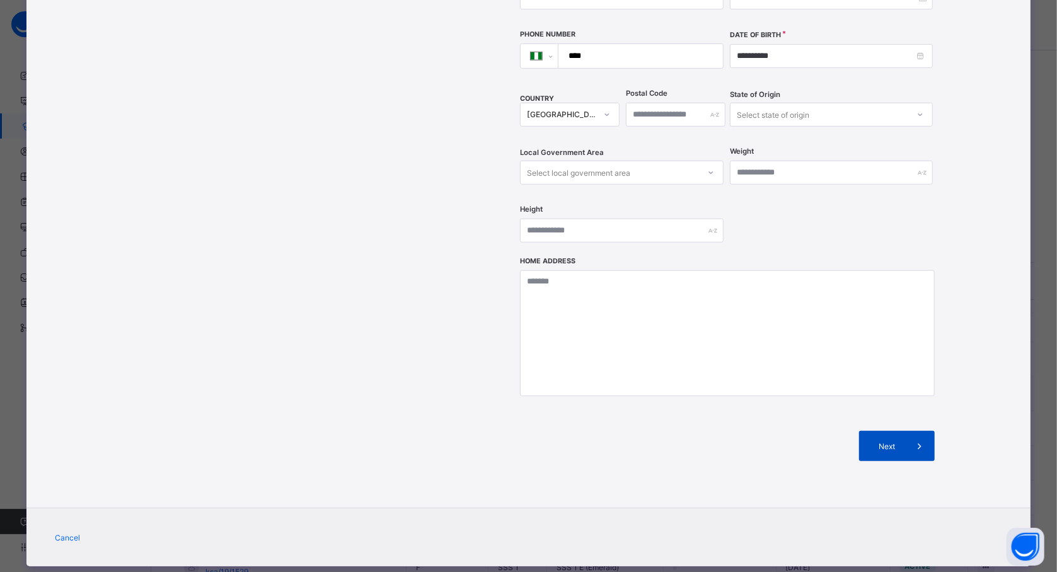
click at [895, 442] on span "Next" at bounding box center [886, 446] width 36 height 9
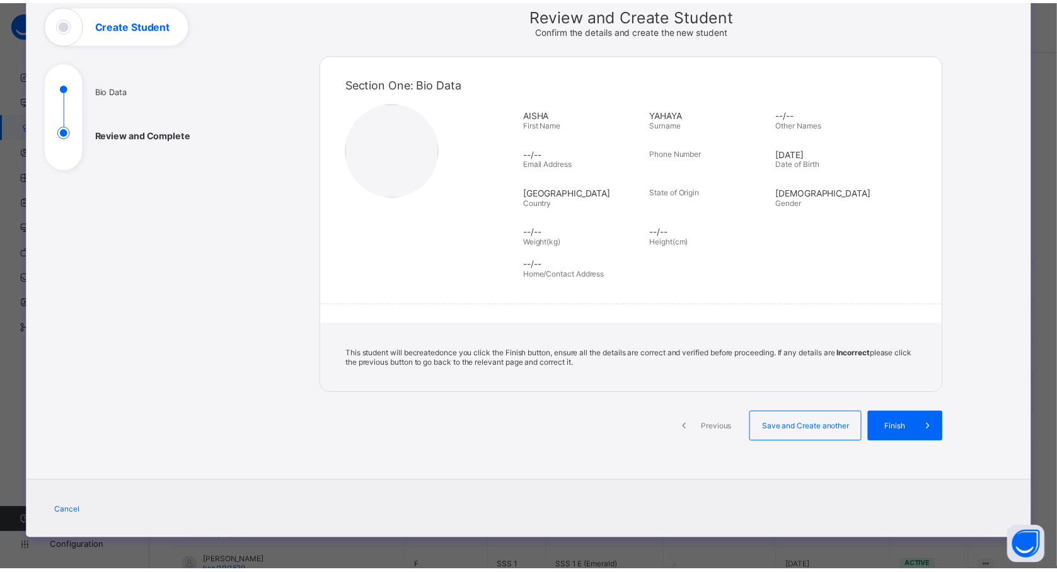
scroll to position [79, 0]
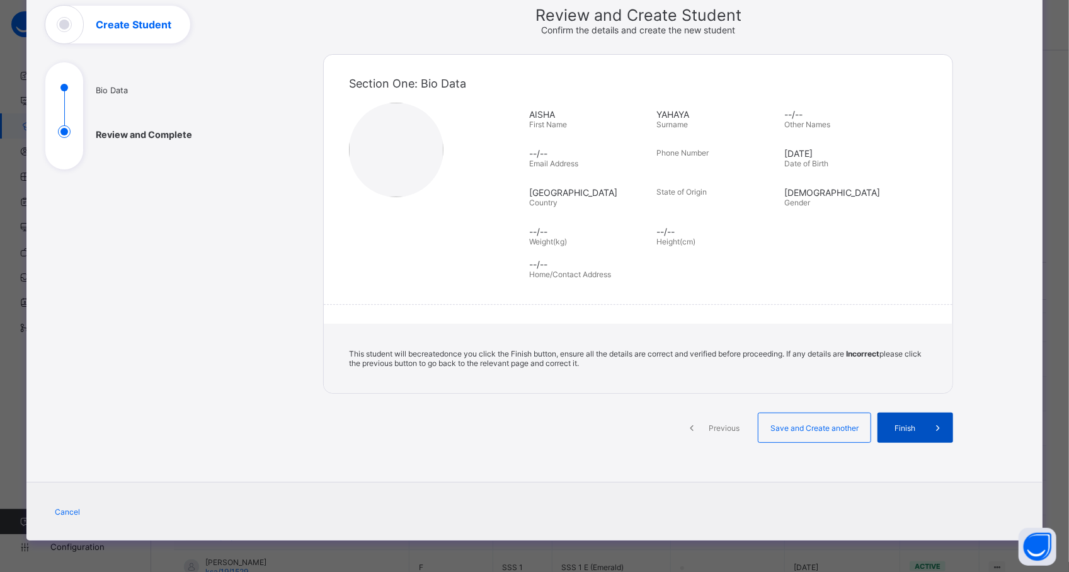
click at [923, 424] on span at bounding box center [938, 428] width 30 height 30
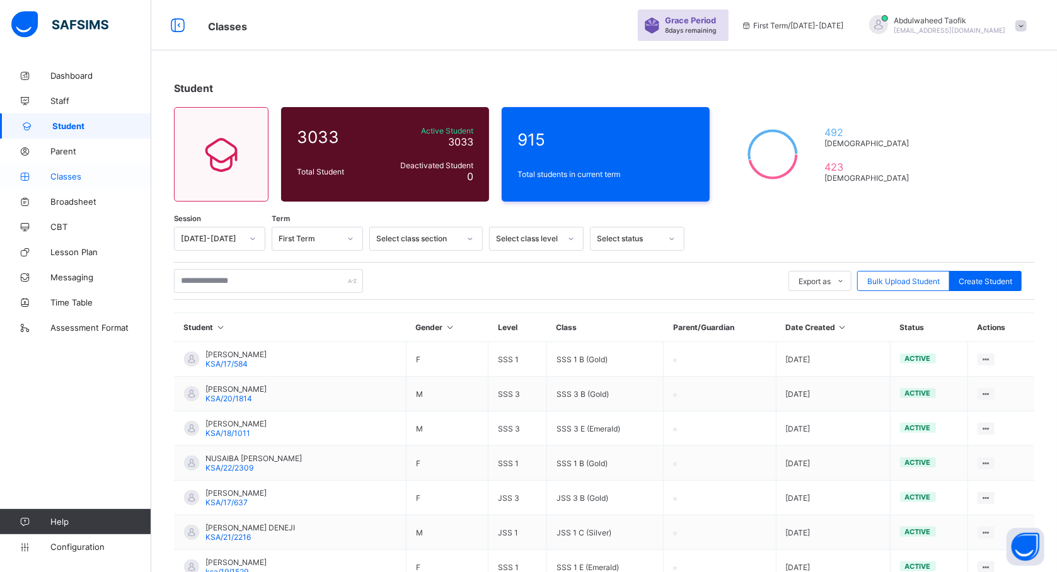
click at [64, 180] on span "Classes" at bounding box center [100, 176] width 101 height 10
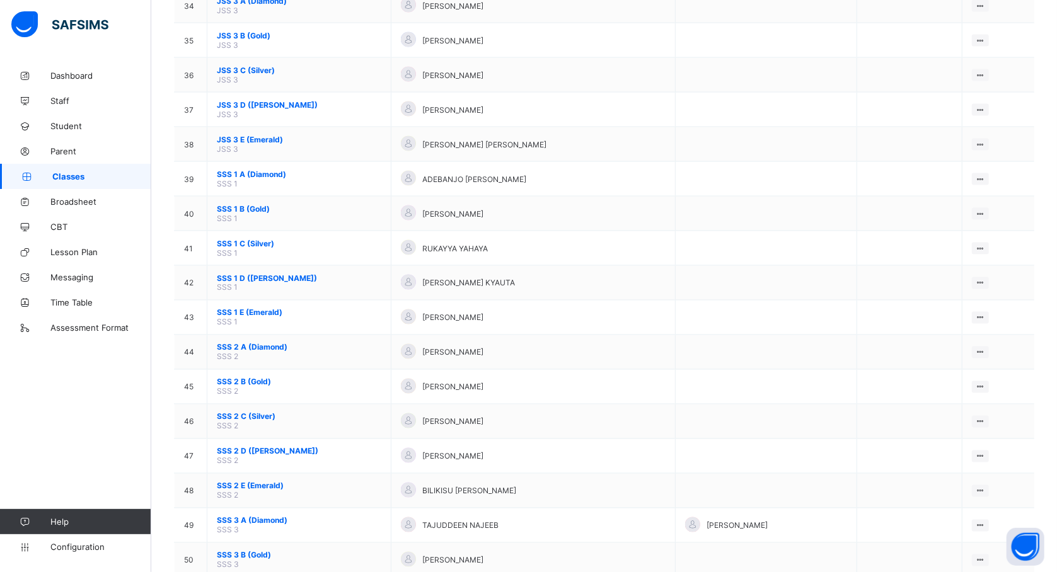
scroll to position [1433, 0]
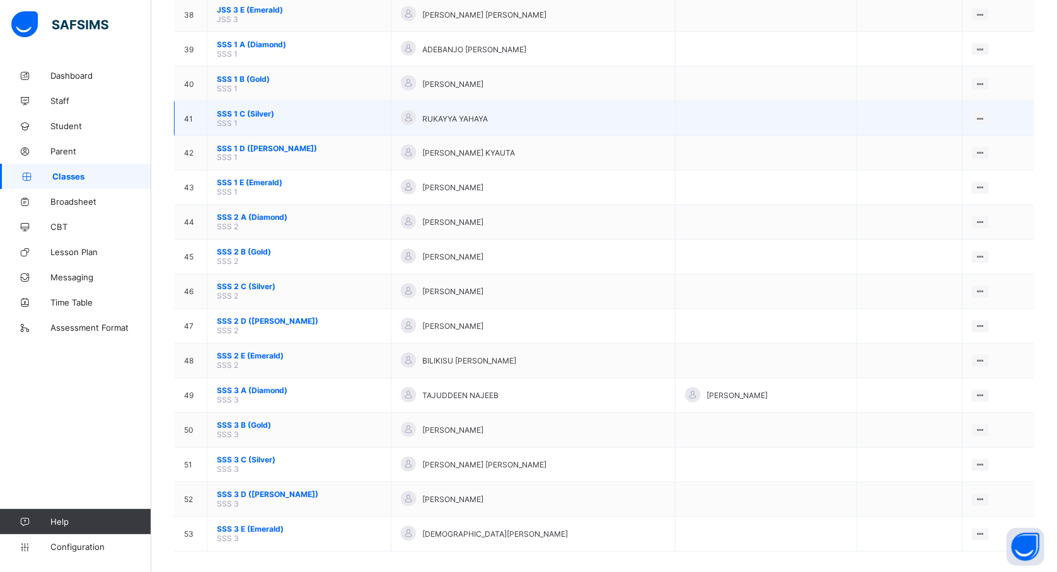
click at [258, 109] on span "SSS 1 C (Silver)" at bounding box center [299, 113] width 164 height 9
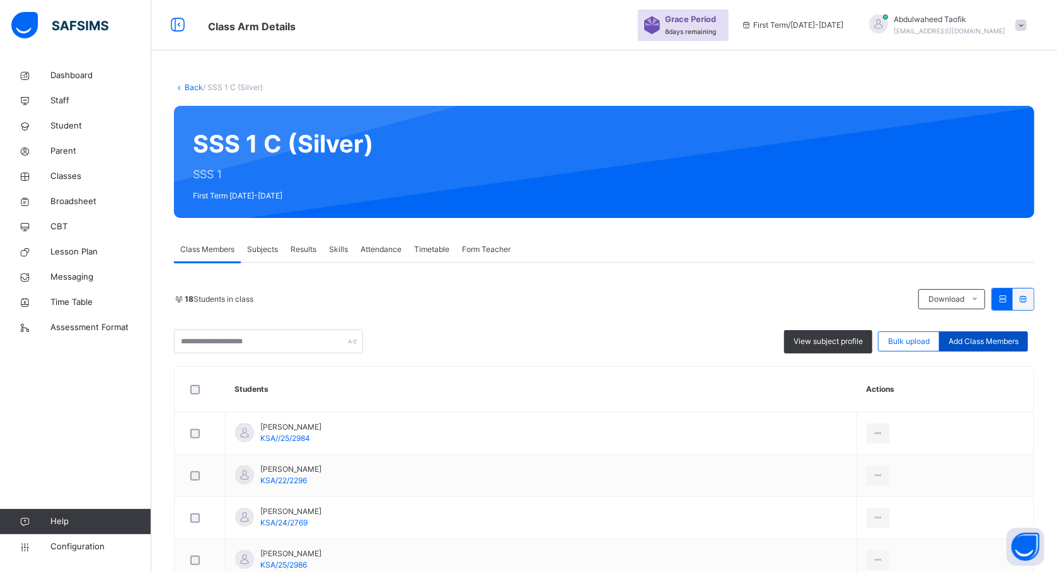
click at [974, 348] on div "Add Class Members" at bounding box center [983, 341] width 89 height 20
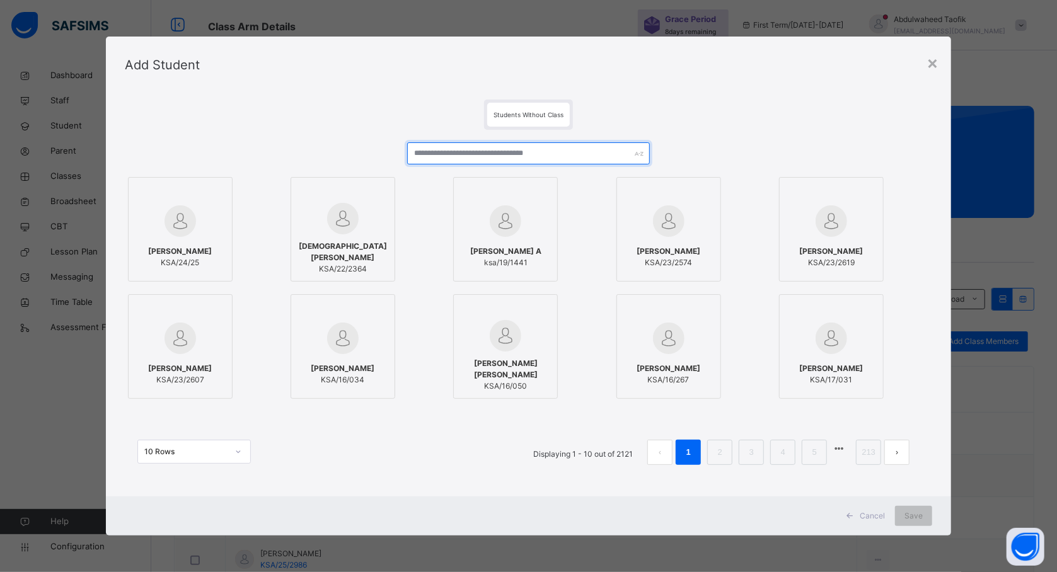
click at [600, 147] on input "text" at bounding box center [528, 153] width 242 height 22
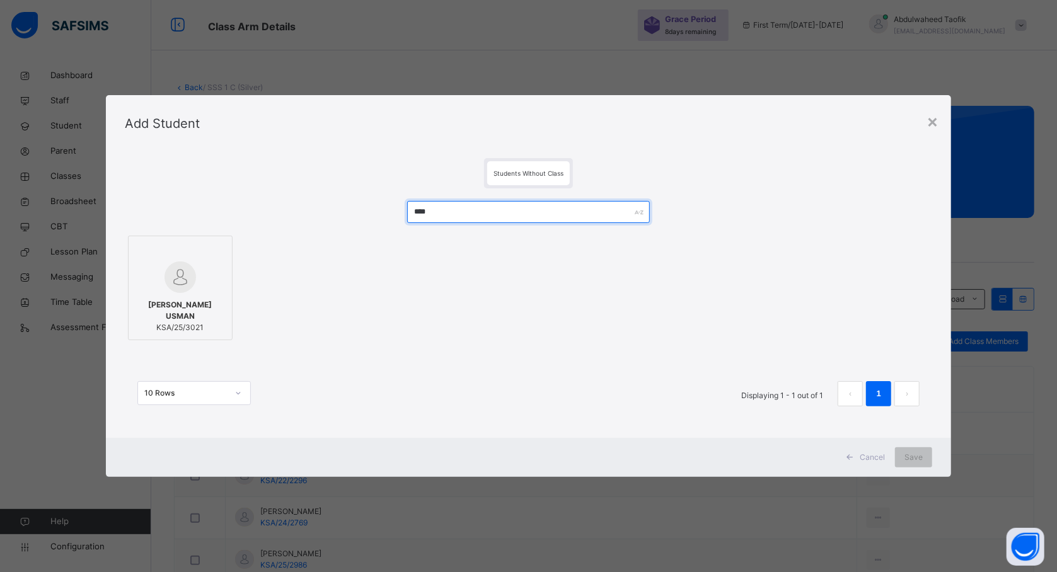
type input "****"
click at [207, 289] on div at bounding box center [180, 278] width 91 height 32
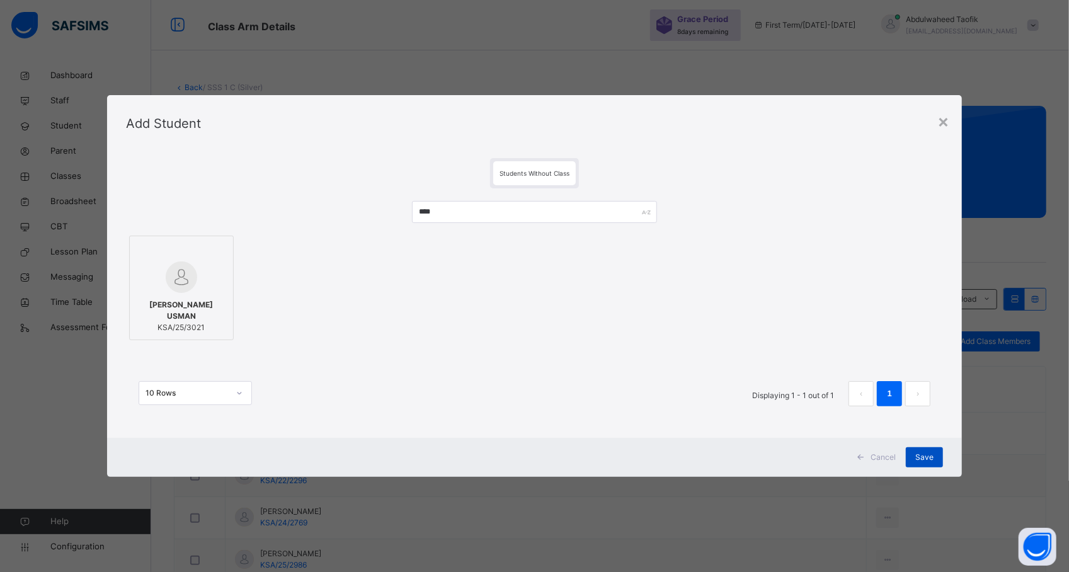
click at [923, 452] on span "Save" at bounding box center [925, 457] width 18 height 11
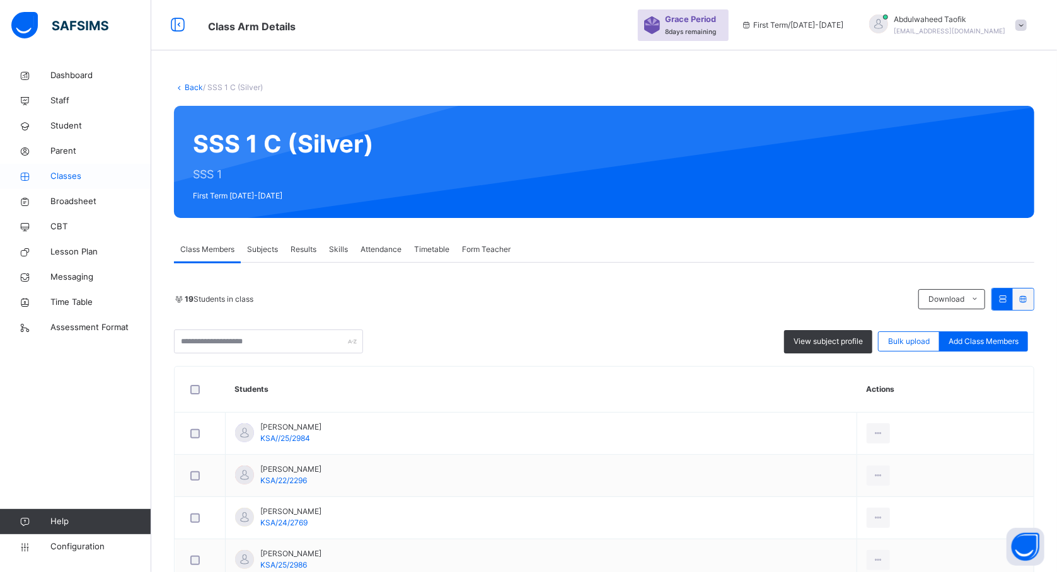
click at [64, 176] on span "Classes" at bounding box center [100, 176] width 101 height 13
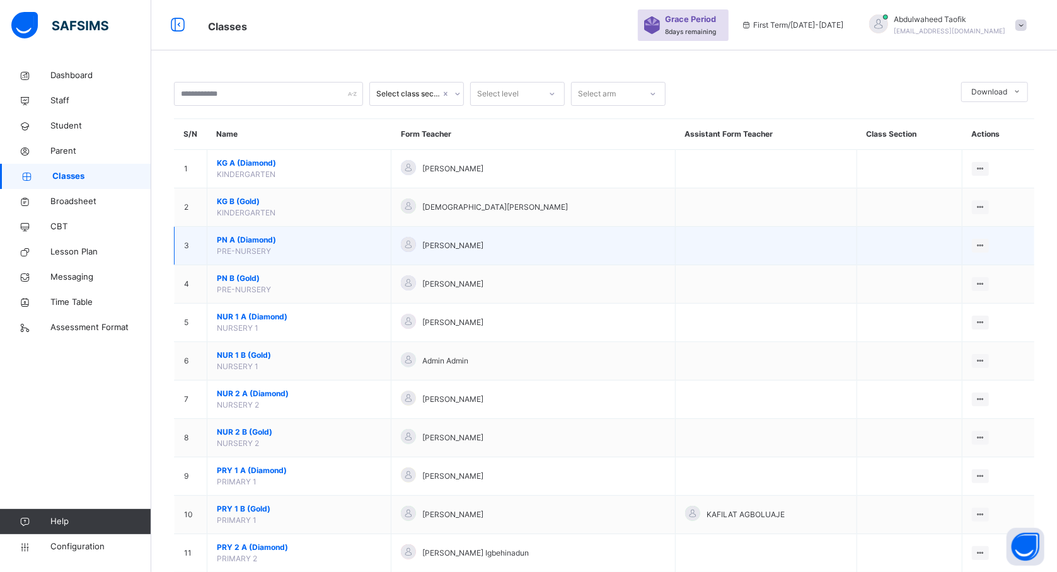
click at [278, 232] on td "PN A (Diamond) PRE-NURSERY" at bounding box center [299, 246] width 184 height 38
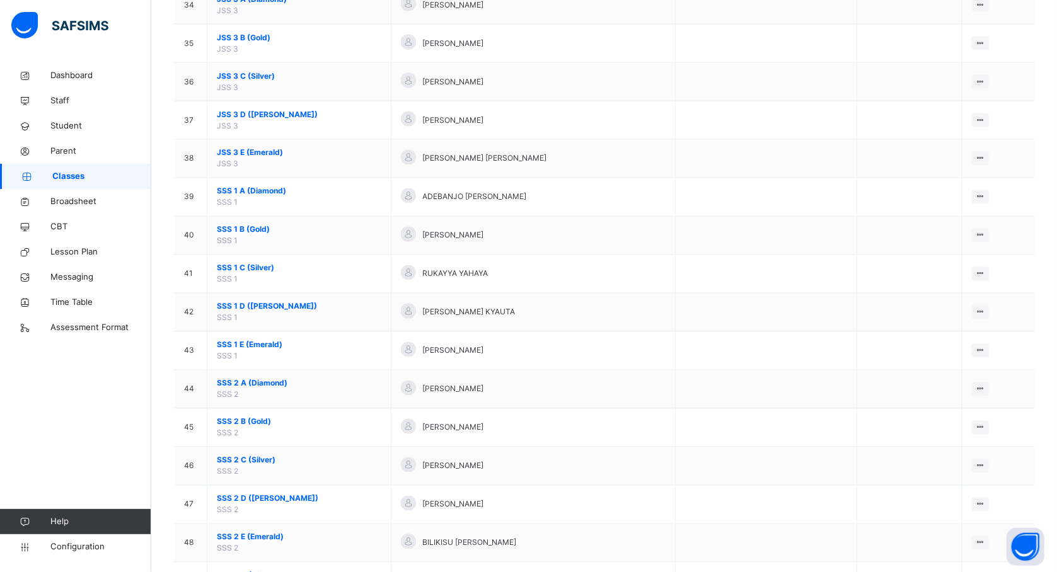
scroll to position [1546, 0]
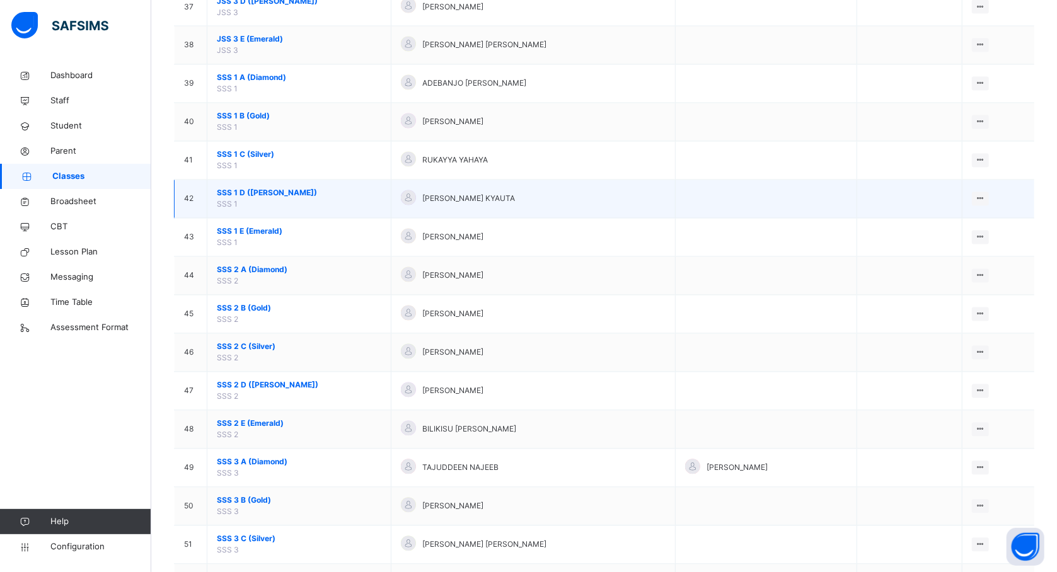
click at [268, 199] on span "SSS 1 D (Ruby)" at bounding box center [299, 193] width 164 height 11
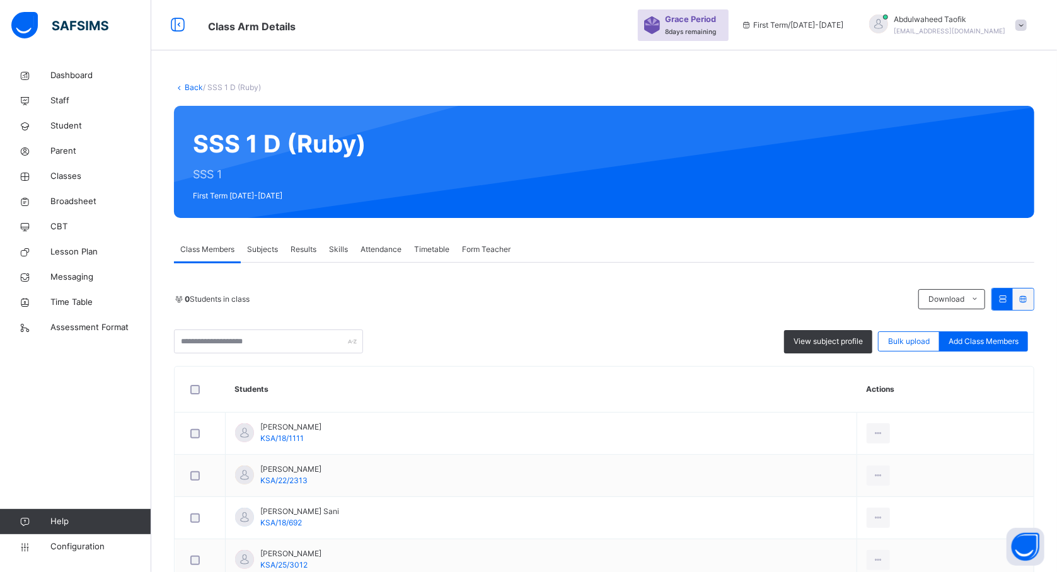
click at [972, 338] on span "Add Class Members" at bounding box center [983, 341] width 70 height 11
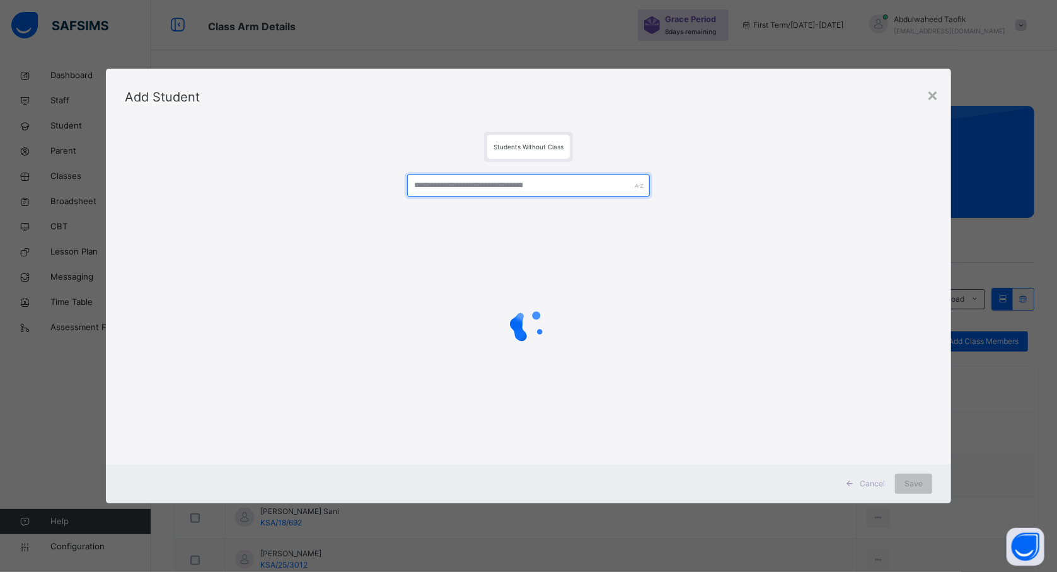
click at [545, 192] on input "text" at bounding box center [528, 186] width 242 height 22
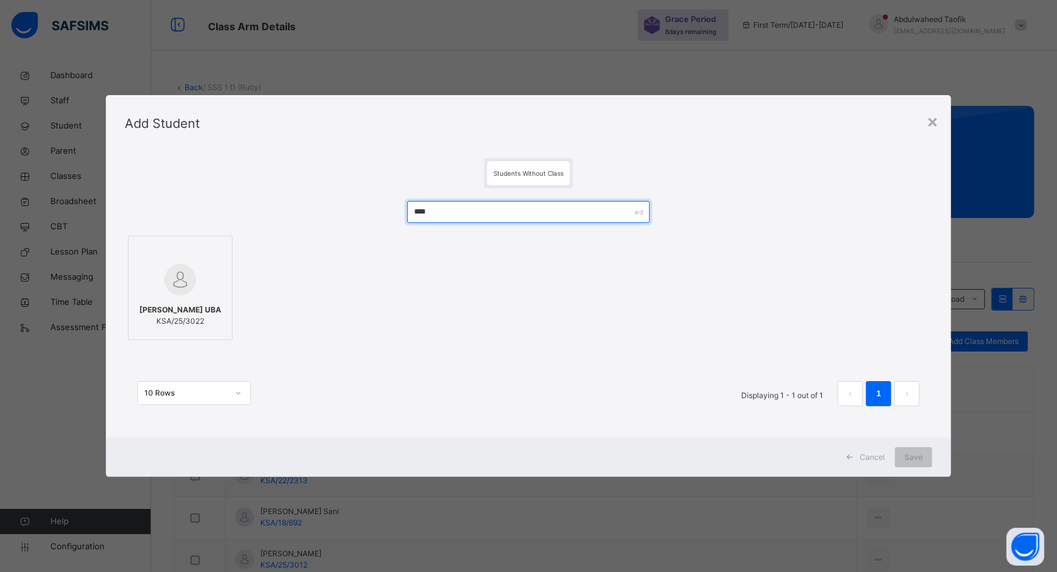
type input "****"
click at [214, 280] on div at bounding box center [180, 280] width 91 height 37
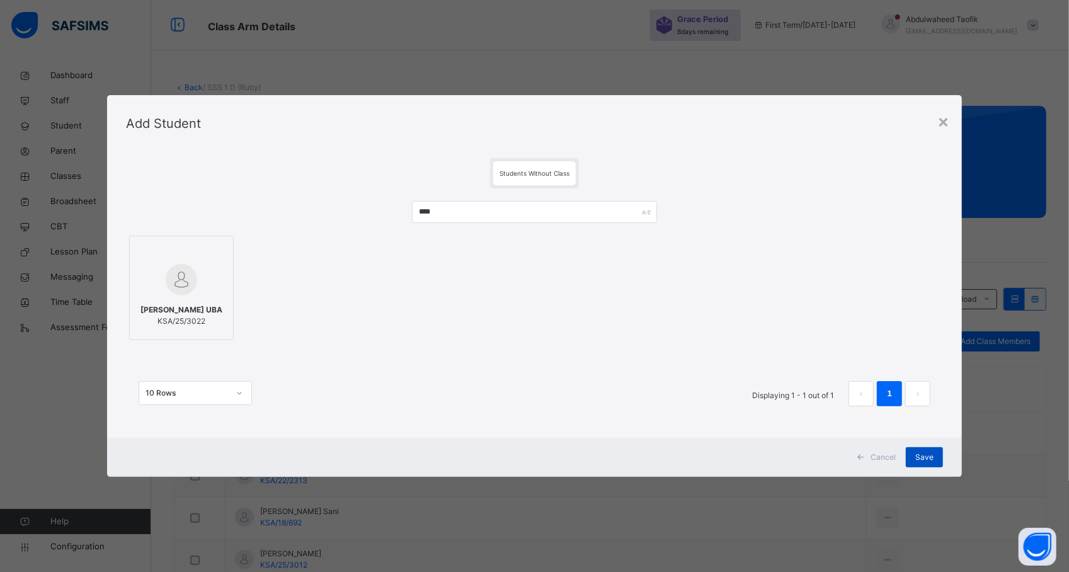
click at [918, 449] on div "Save" at bounding box center [924, 457] width 37 height 20
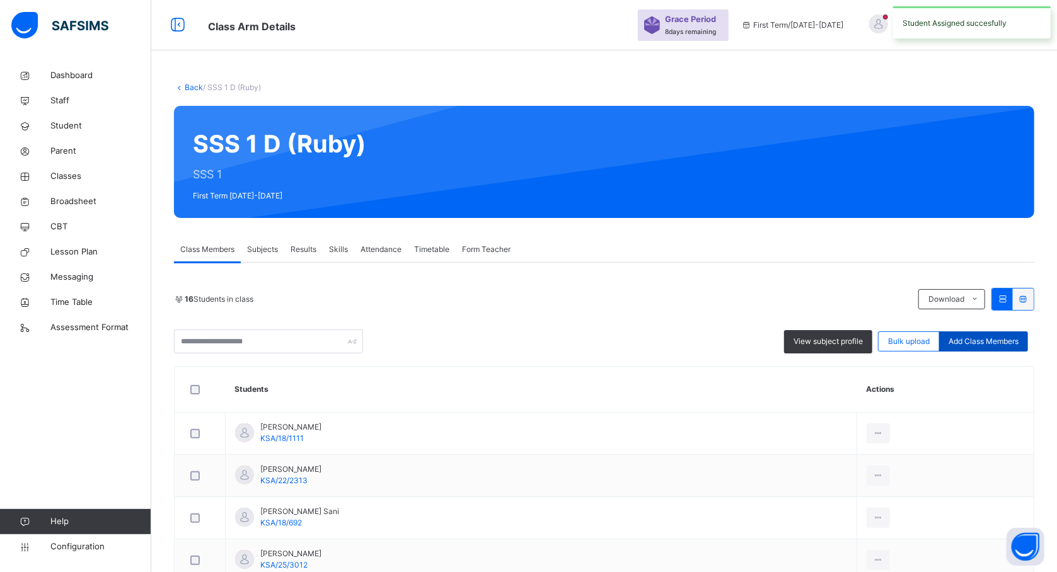
click at [971, 345] on span "Add Class Members" at bounding box center [983, 341] width 70 height 11
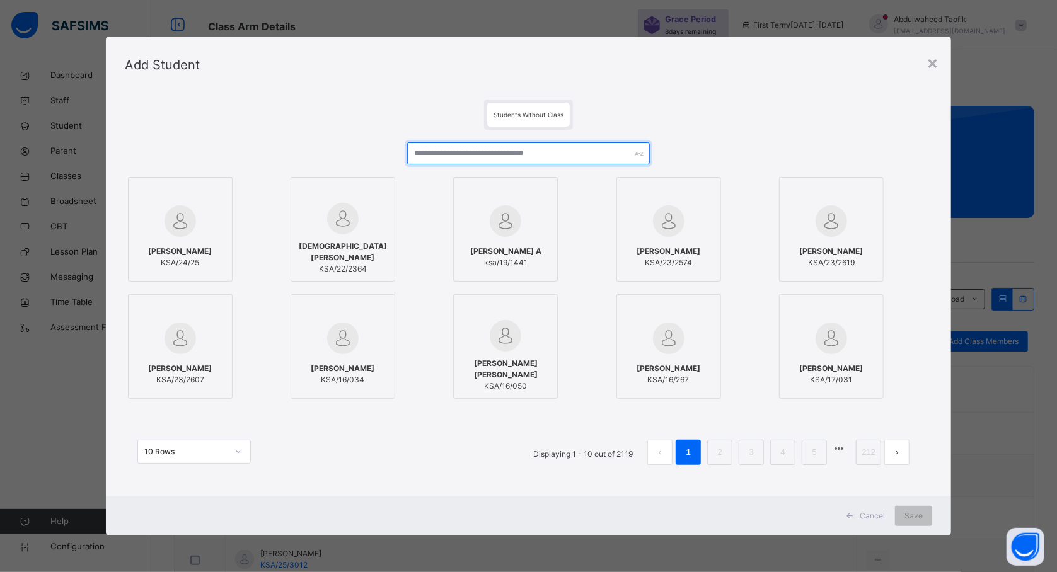
click at [565, 152] on input "text" at bounding box center [528, 153] width 242 height 22
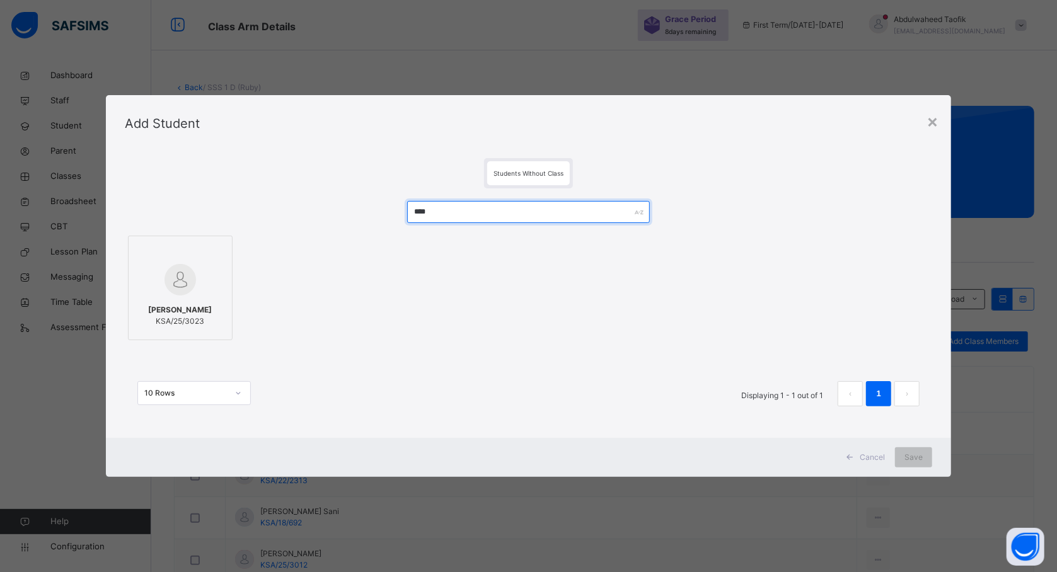
type input "****"
click at [218, 305] on div "[PERSON_NAME] KSA/25/3023" at bounding box center [180, 315] width 91 height 35
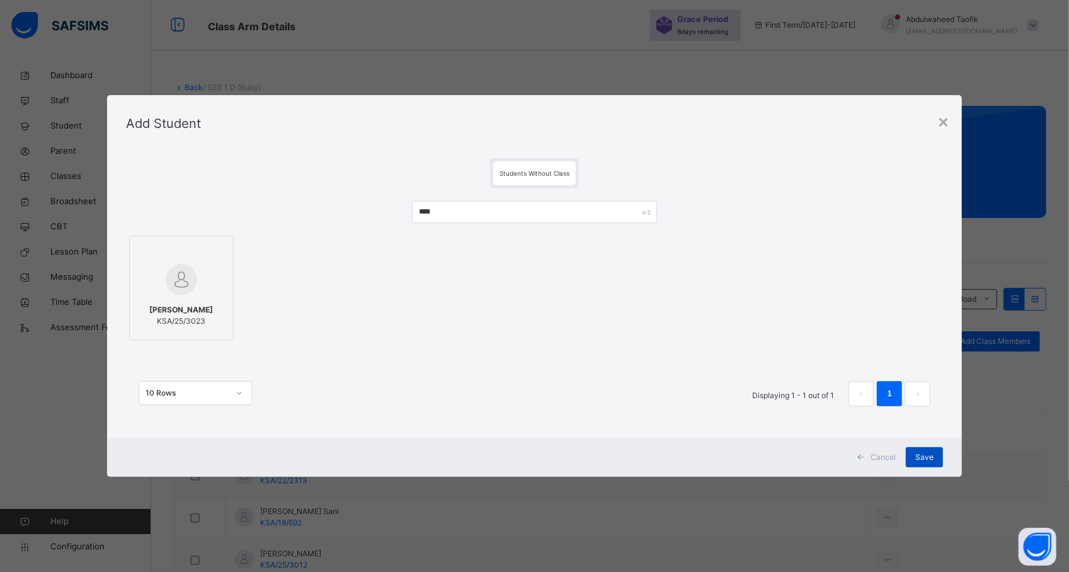
click at [925, 452] on span "Save" at bounding box center [925, 457] width 18 height 11
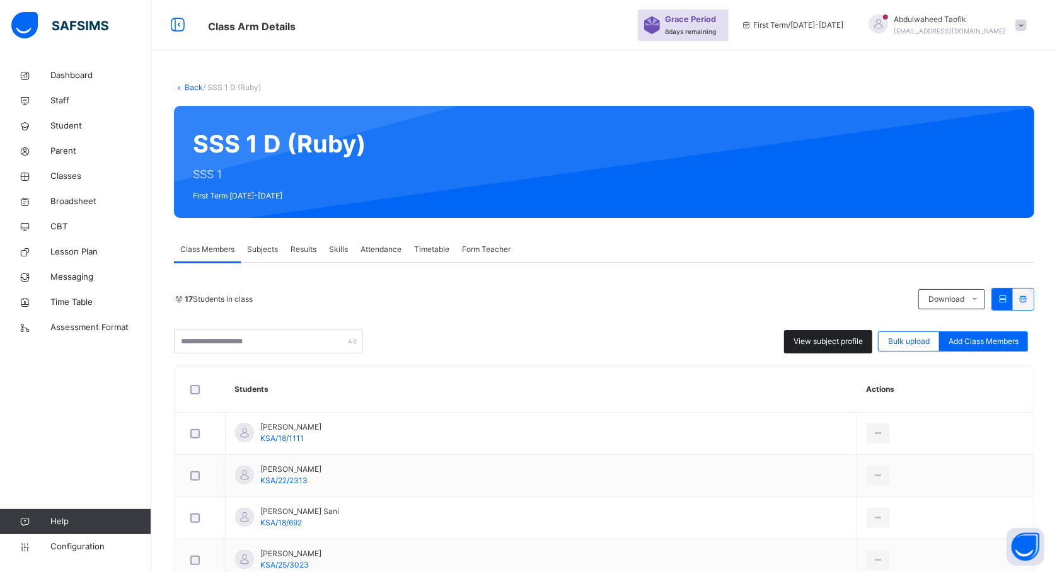
click at [814, 349] on div "View subject profile" at bounding box center [828, 341] width 88 height 23
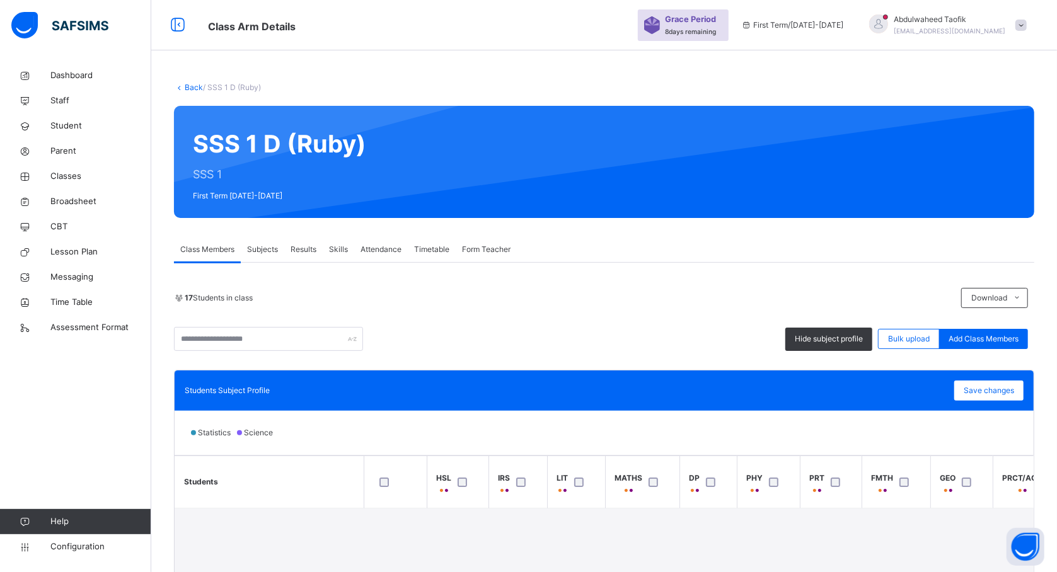
click at [451, 410] on div "Students Subject Profile Save changes" at bounding box center [604, 391] width 859 height 40
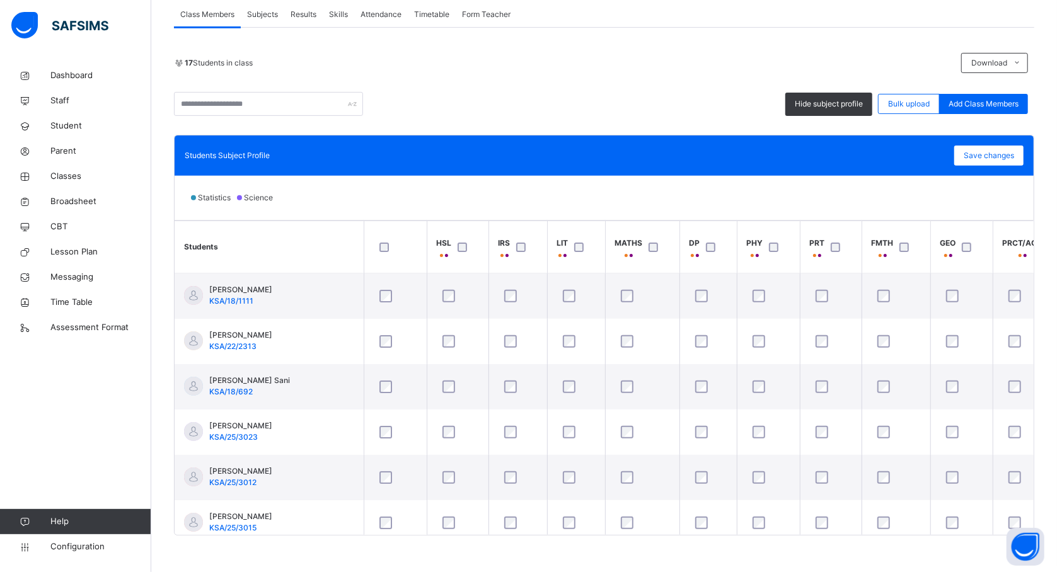
scroll to position [237, 0]
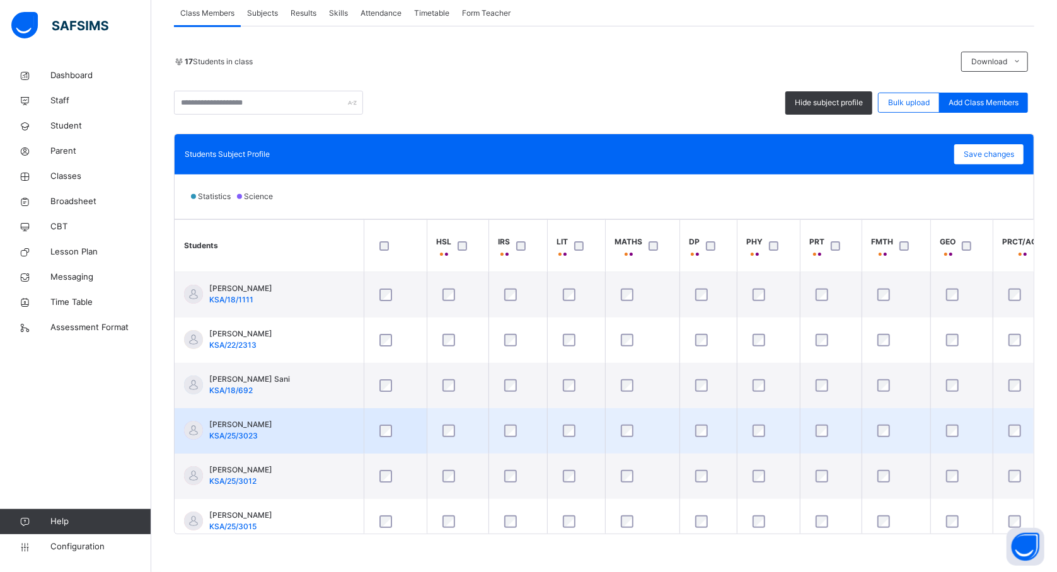
click at [285, 426] on td "[PERSON_NAME] KSA/25/3023" at bounding box center [269, 430] width 189 height 45
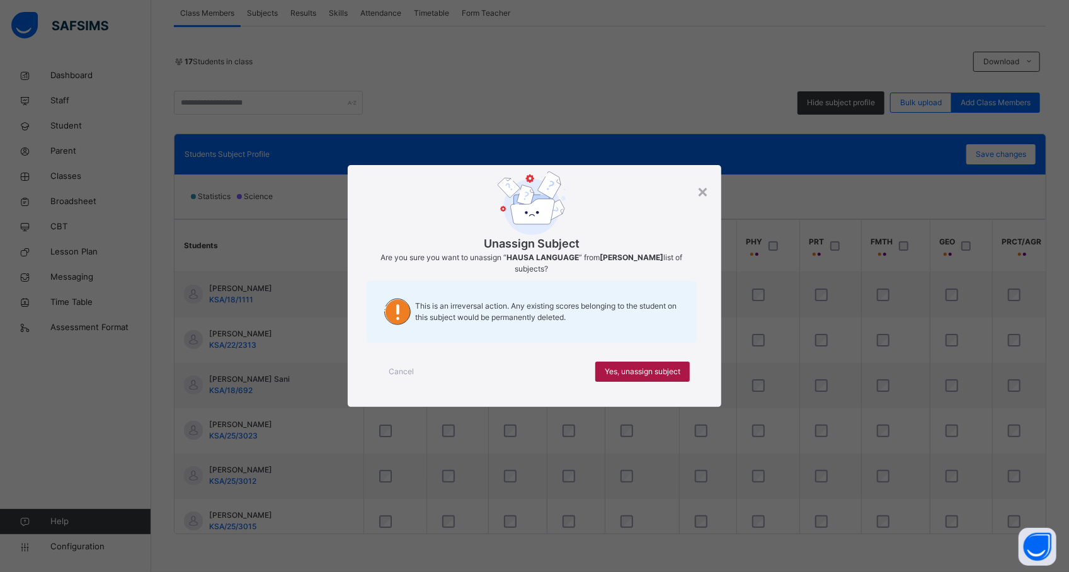
click at [615, 376] on span "Yes, unassign subject" at bounding box center [643, 371] width 76 height 11
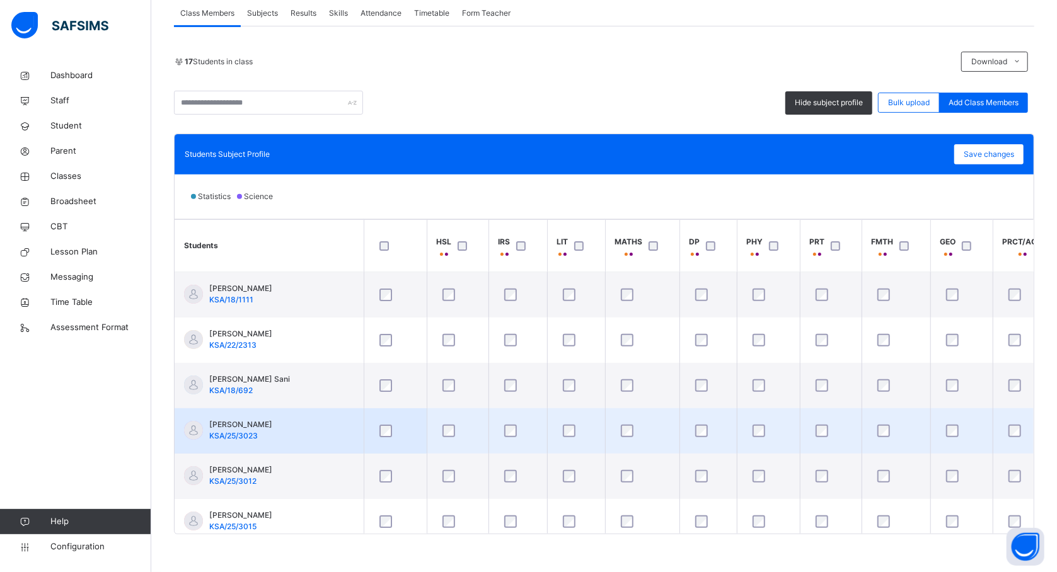
click at [570, 441] on div at bounding box center [576, 431] width 38 height 26
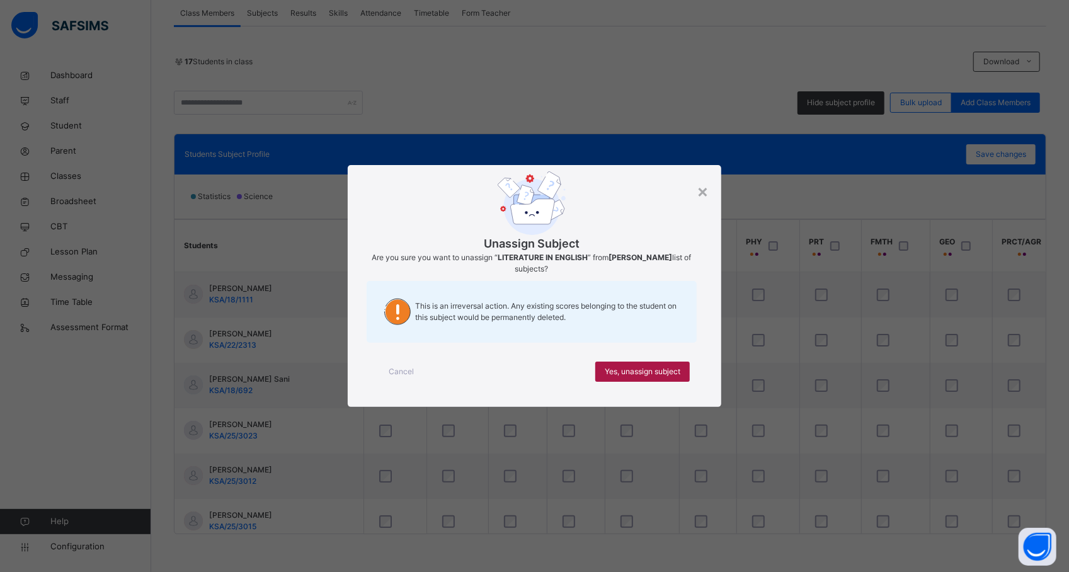
click at [629, 369] on span "Yes, unassign subject" at bounding box center [643, 371] width 76 height 11
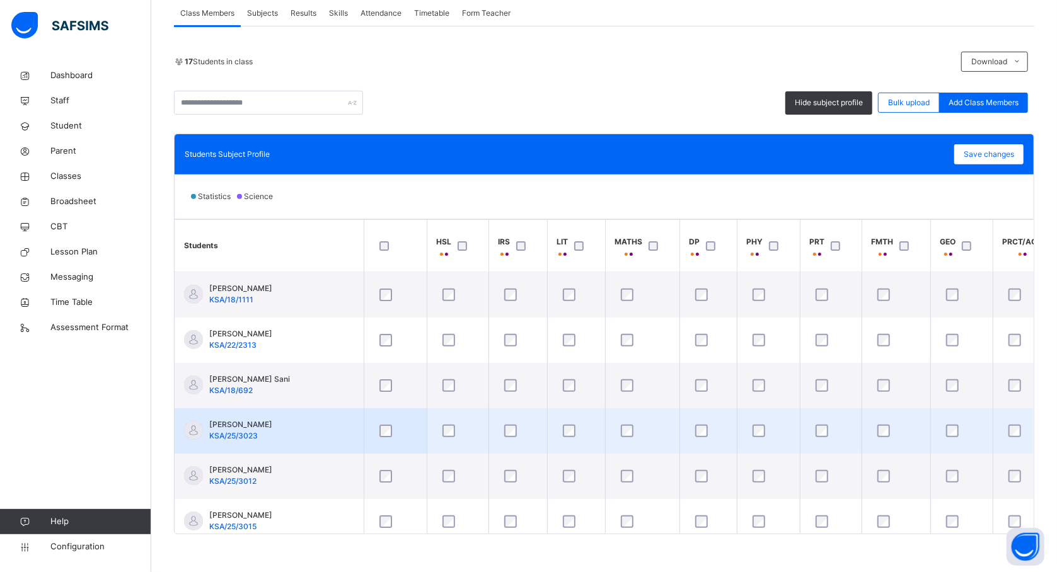
click at [822, 442] on div at bounding box center [831, 431] width 42 height 26
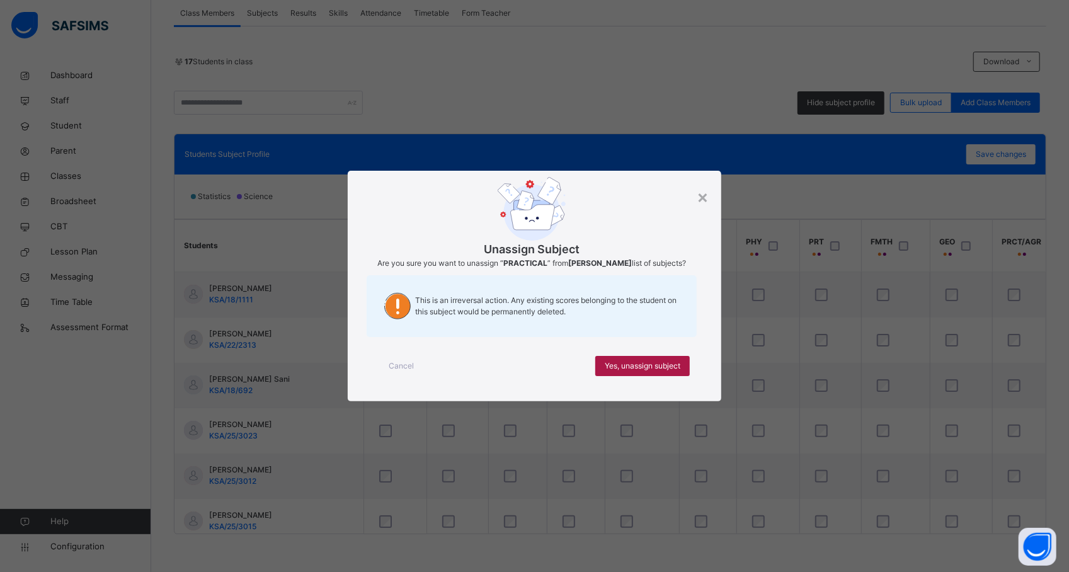
click at [684, 374] on div "Yes, unassign subject" at bounding box center [643, 366] width 95 height 20
click at [646, 359] on div "Yes, unassign subject" at bounding box center [643, 366] width 95 height 20
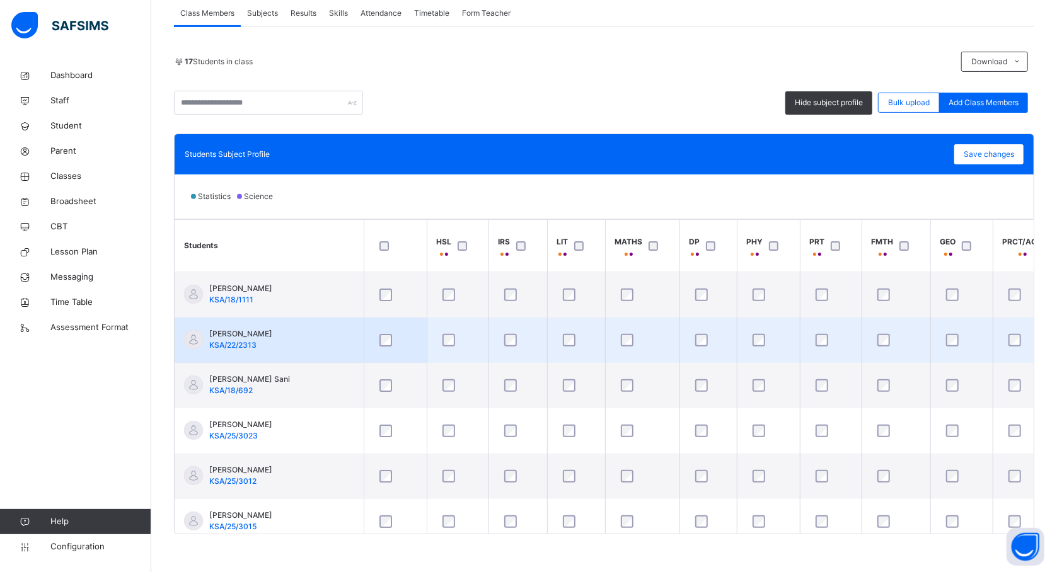
click at [681, 349] on td at bounding box center [707, 340] width 57 height 45
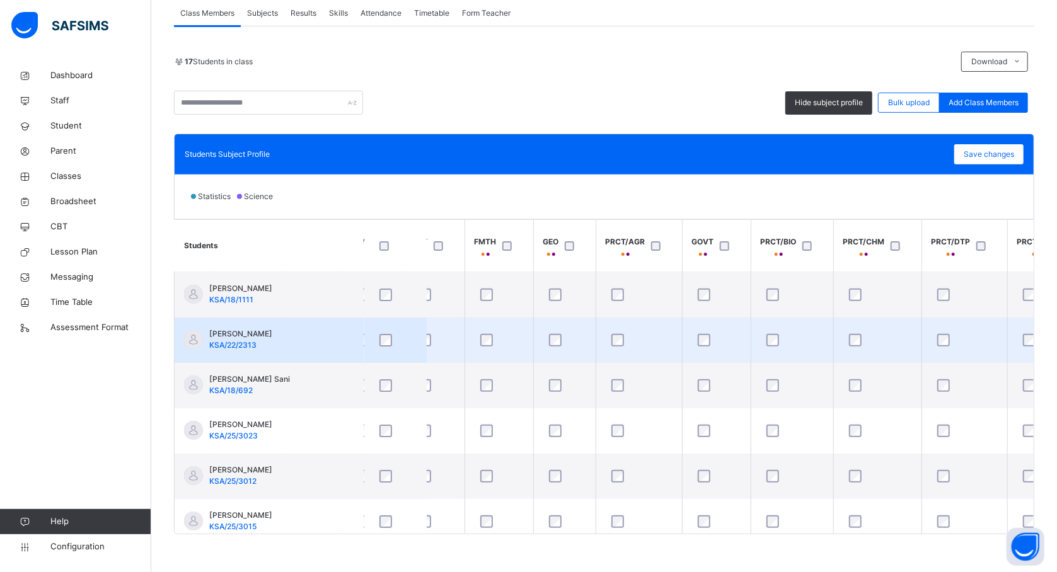
scroll to position [0, 403]
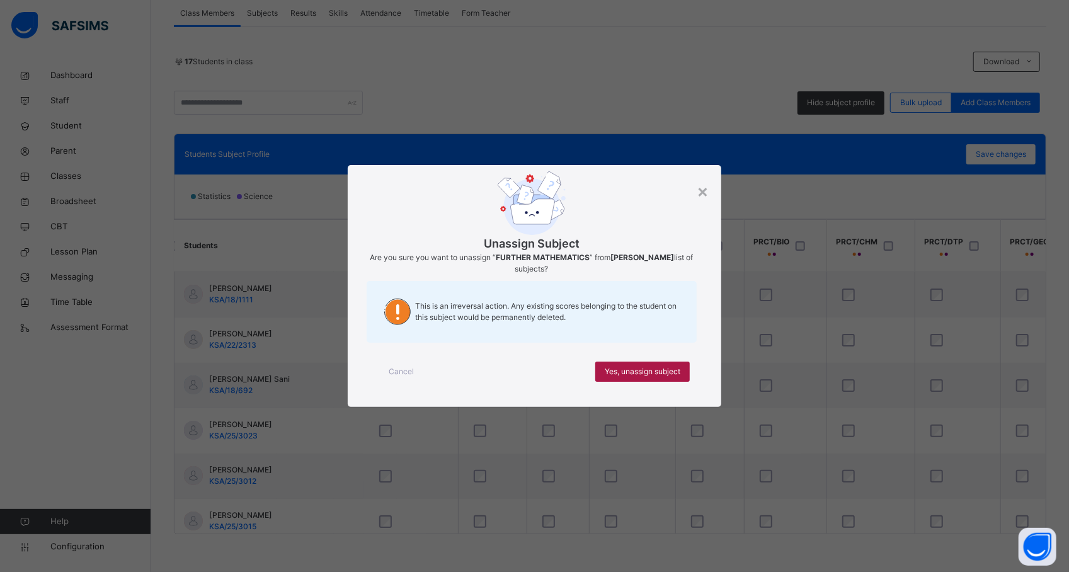
click at [626, 369] on span "Yes, unassign subject" at bounding box center [643, 371] width 76 height 11
click at [651, 378] on div "Yes, unassign subject" at bounding box center [643, 372] width 95 height 20
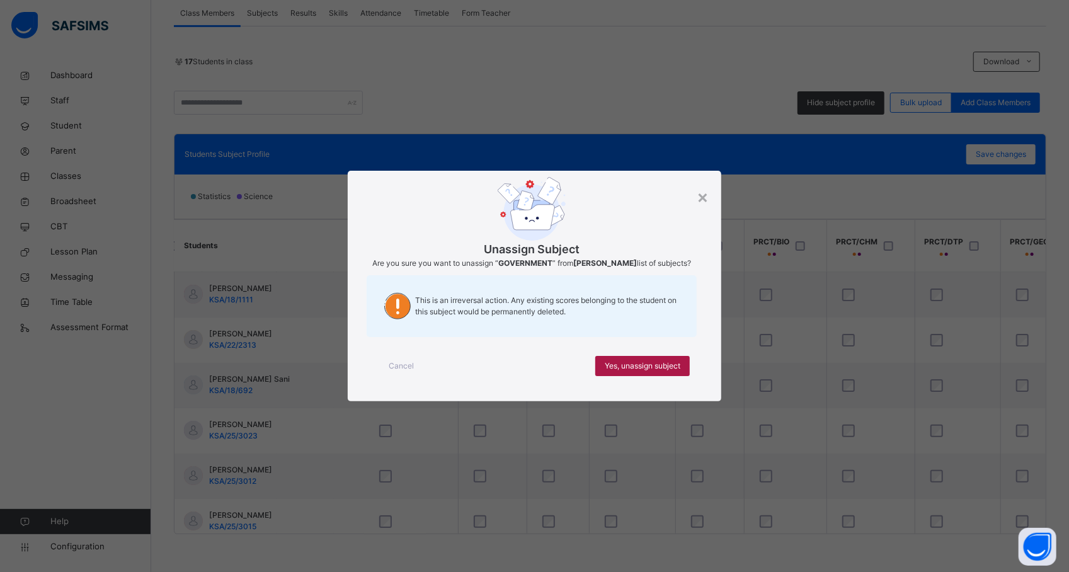
click at [668, 374] on div "Yes, unassign subject" at bounding box center [643, 366] width 95 height 20
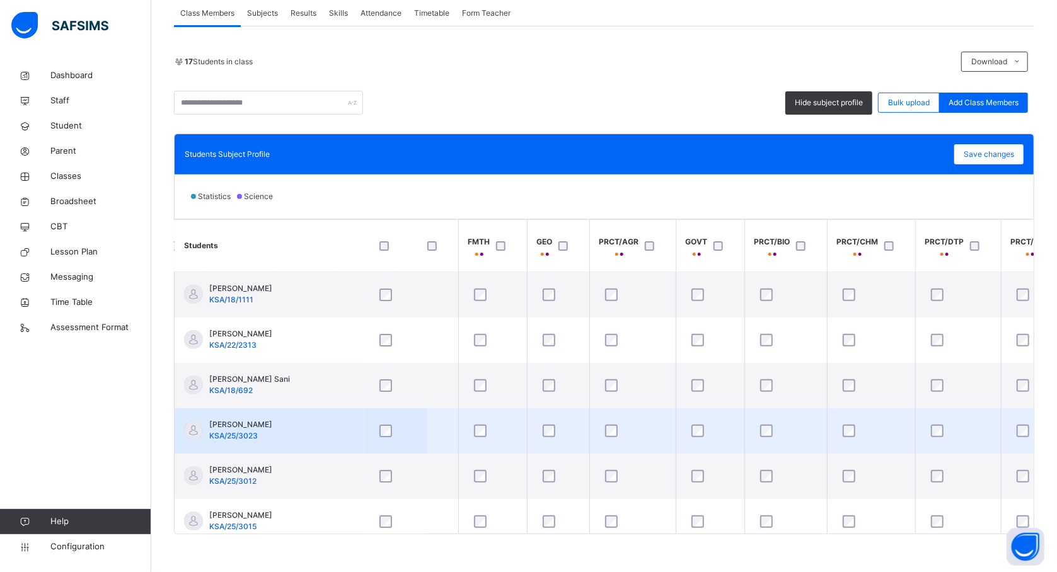
click at [828, 432] on td at bounding box center [871, 430] width 88 height 45
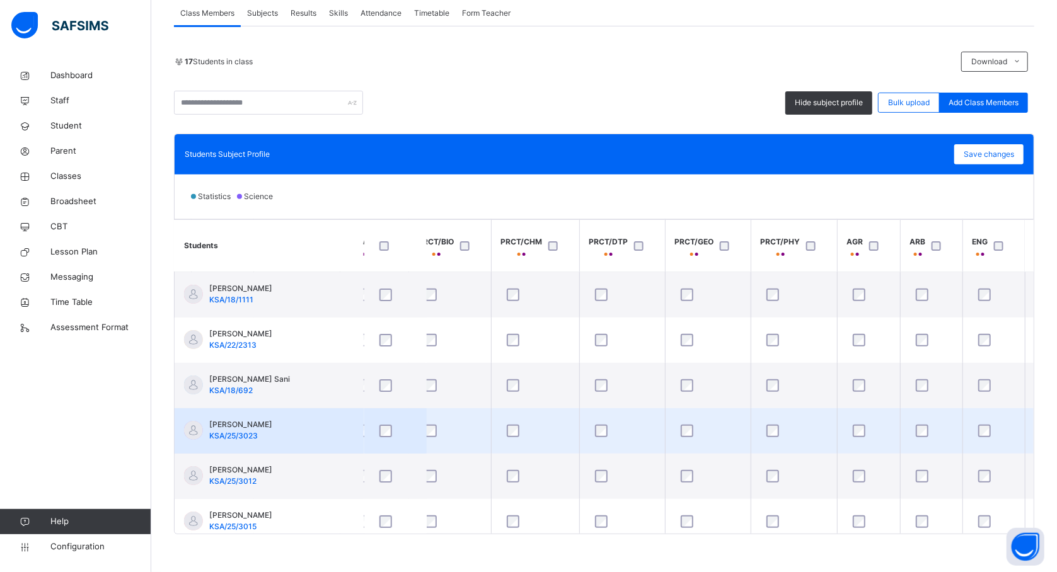
scroll to position [0, 773]
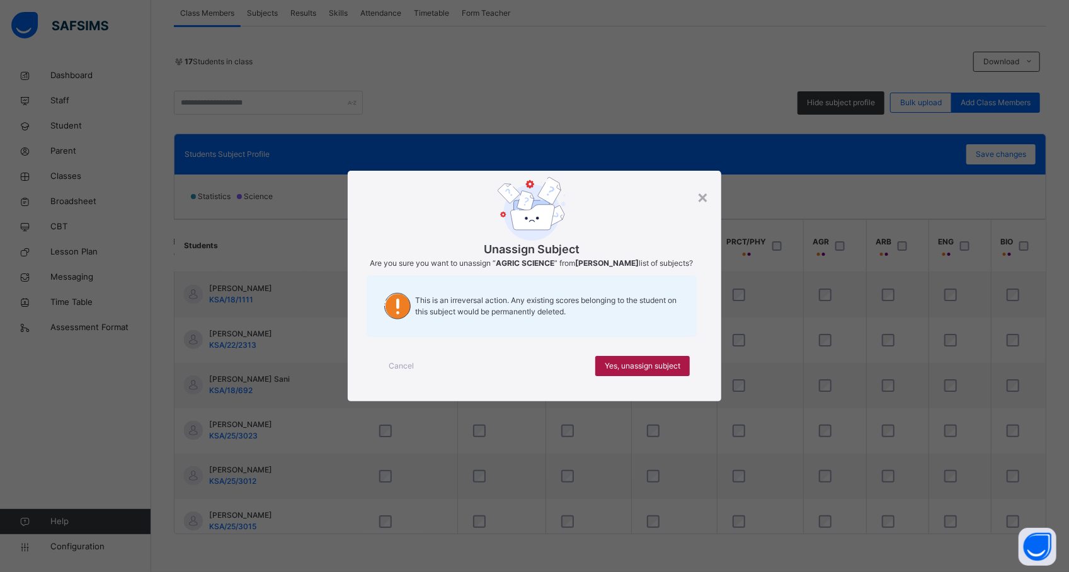
click at [681, 360] on div "Yes, unassign subject" at bounding box center [643, 366] width 95 height 20
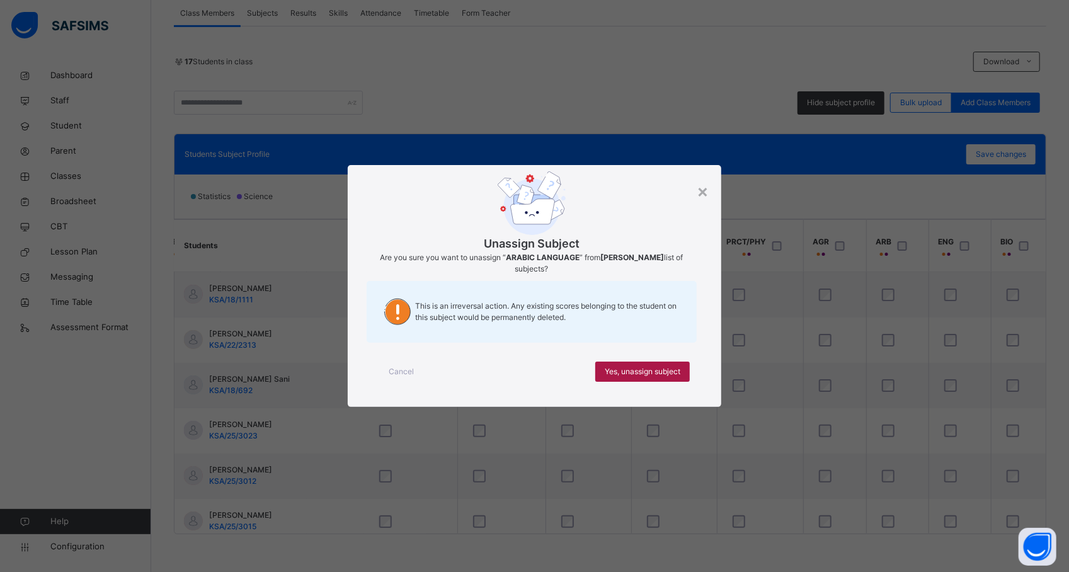
click at [674, 366] on span "Yes, unassign subject" at bounding box center [643, 371] width 76 height 11
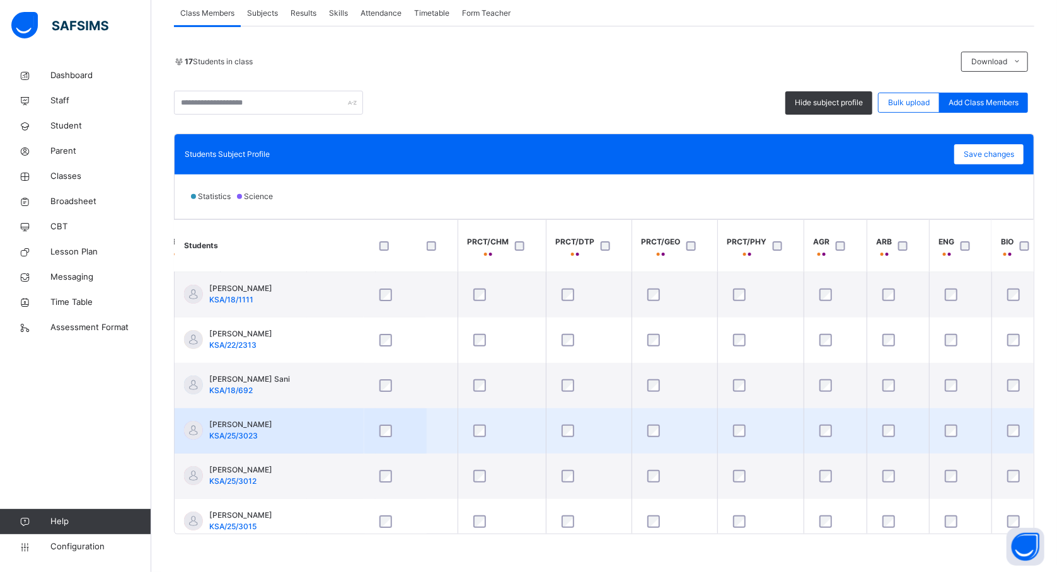
click at [716, 425] on td at bounding box center [674, 430] width 86 height 45
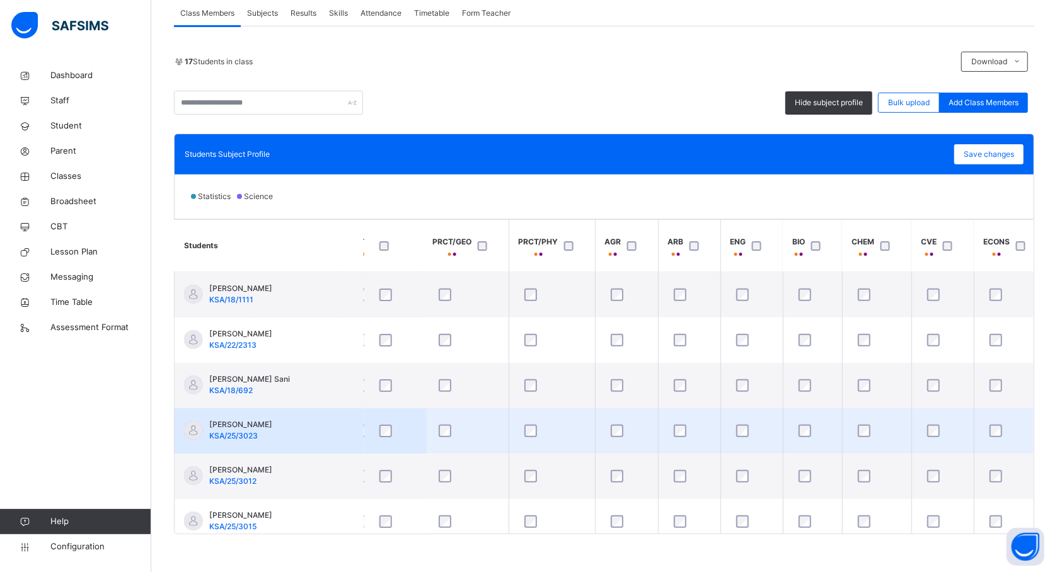
scroll to position [0, 1117]
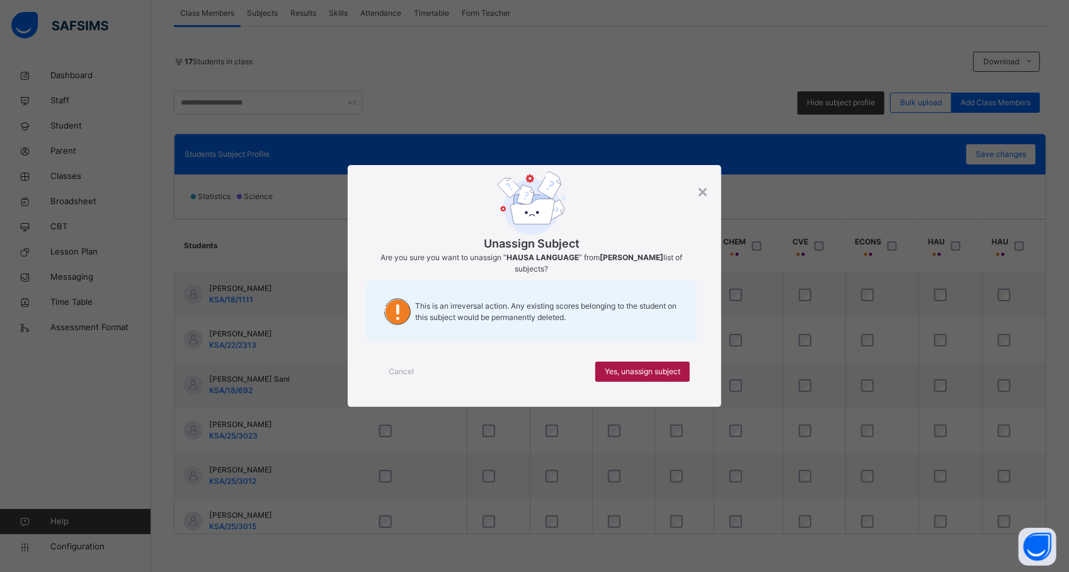
click at [689, 374] on div "Yes, unassign subject" at bounding box center [643, 372] width 95 height 20
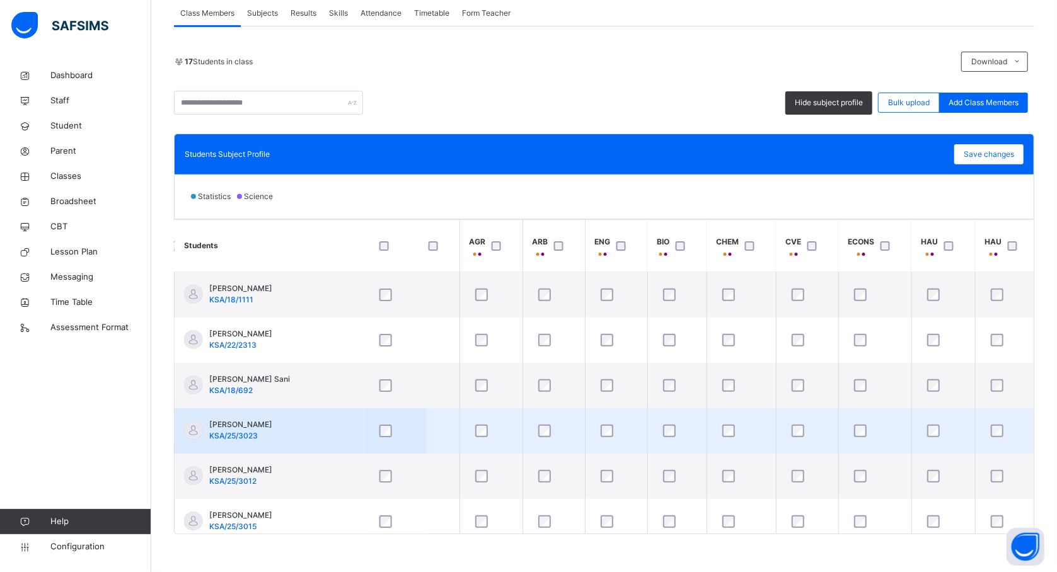
click at [991, 432] on div at bounding box center [1007, 431] width 38 height 13
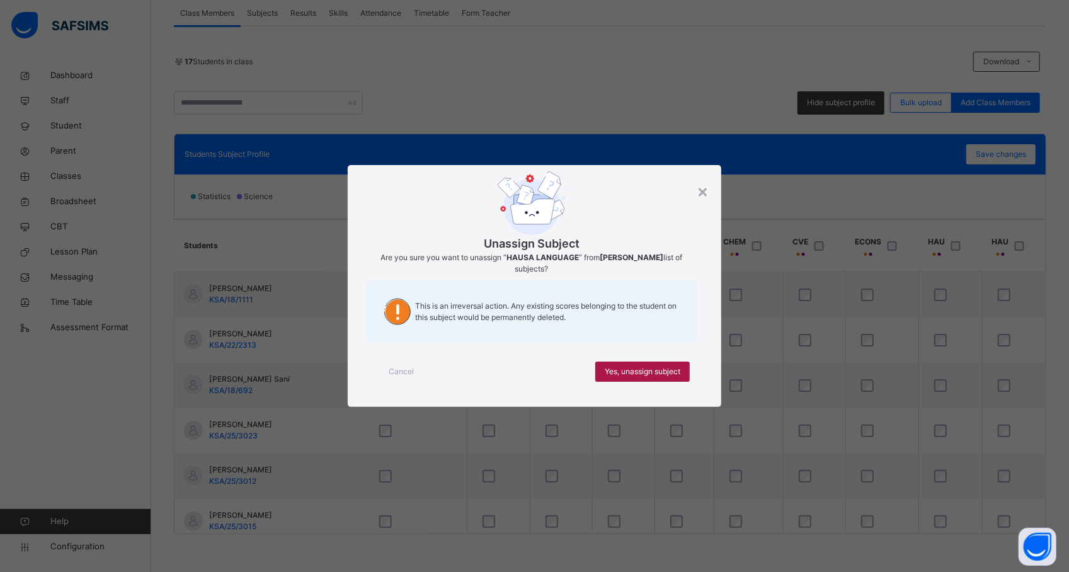
click at [671, 376] on span "Yes, unassign subject" at bounding box center [643, 371] width 76 height 11
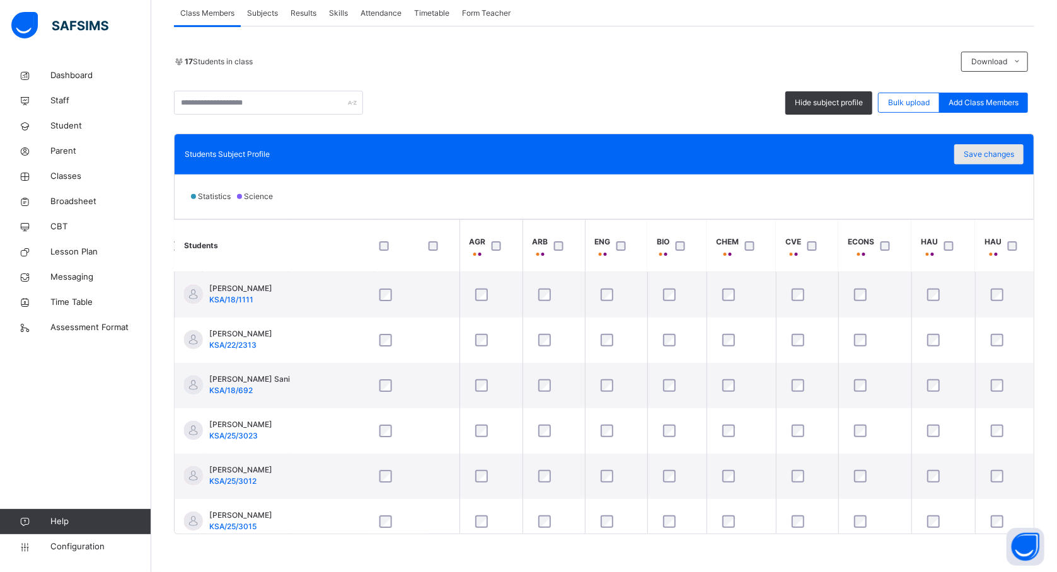
click at [981, 151] on span "Save changes" at bounding box center [989, 154] width 50 height 11
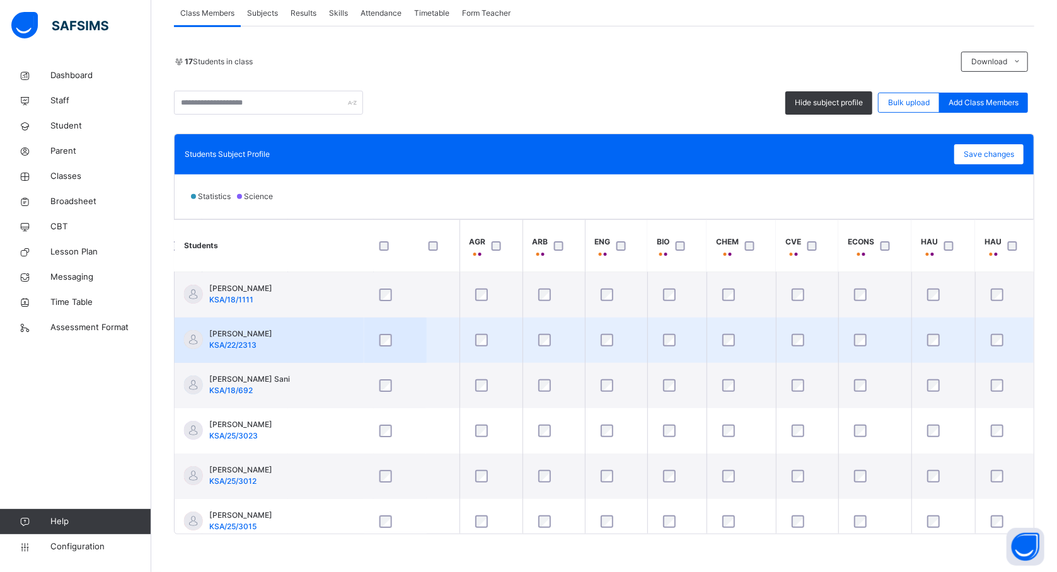
click at [272, 326] on td "[PERSON_NAME] KSA/22/2313" at bounding box center [269, 340] width 189 height 45
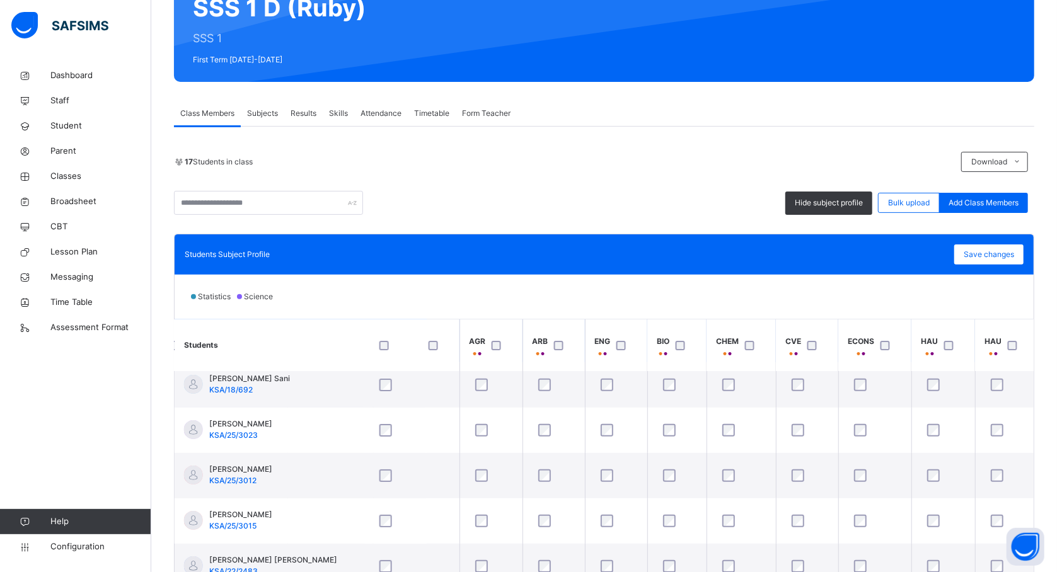
scroll to position [237, 0]
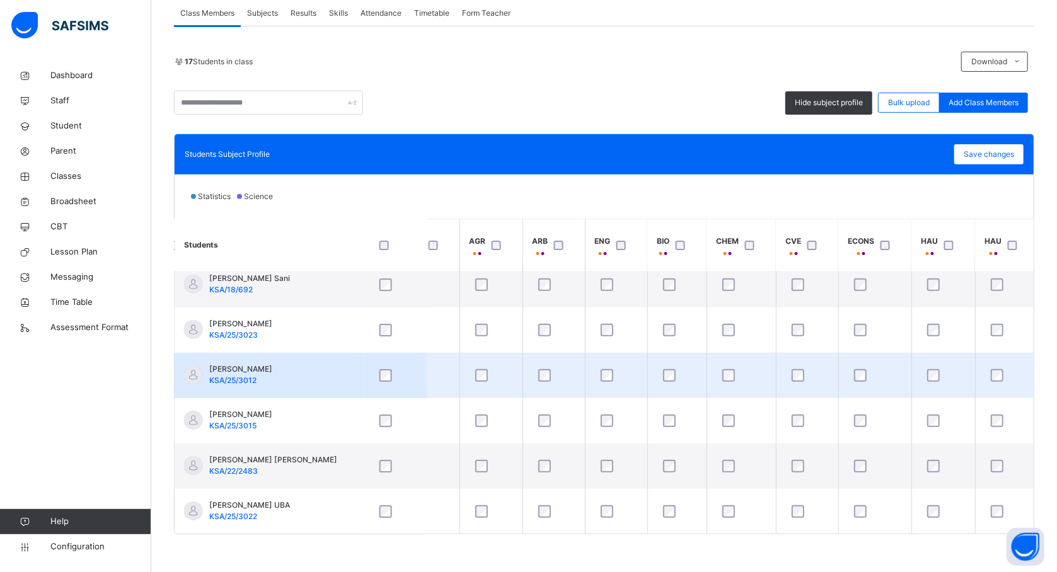
click at [336, 361] on td "[PERSON_NAME] KSA/25/3012" at bounding box center [269, 375] width 189 height 45
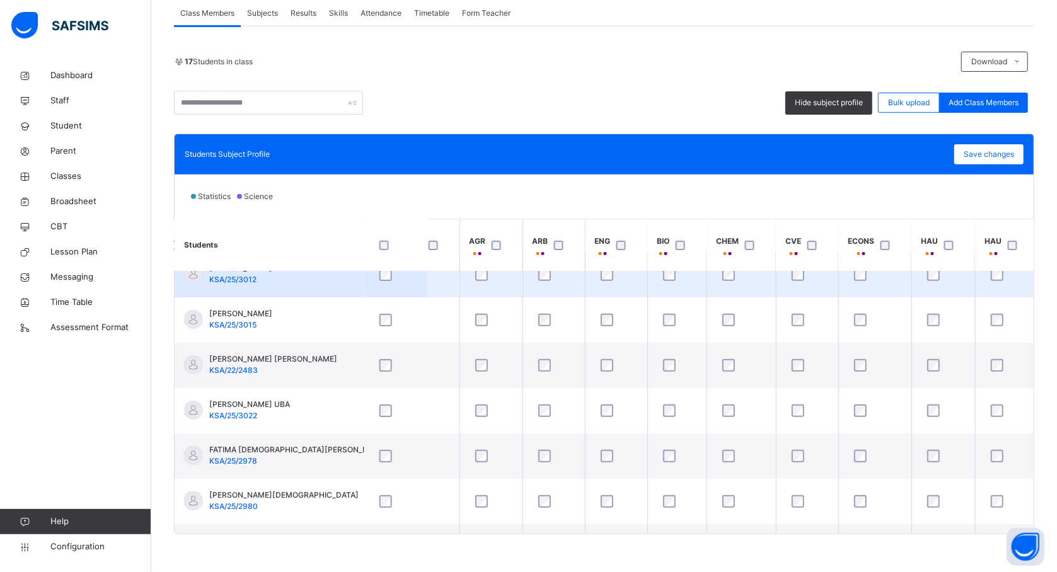
scroll to position [235, 1117]
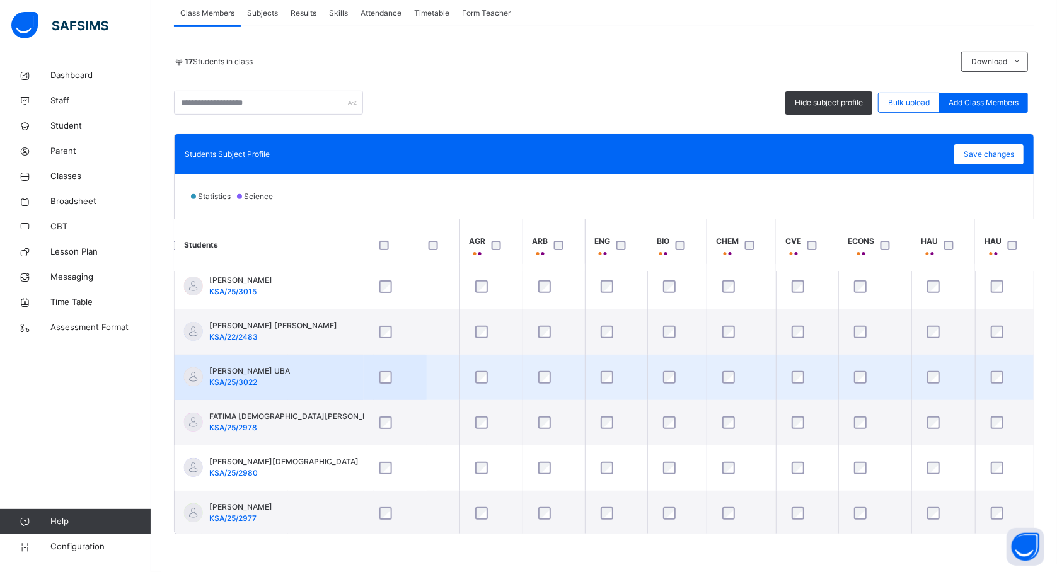
click at [459, 378] on td at bounding box center [490, 377] width 63 height 45
click at [485, 369] on div at bounding box center [491, 377] width 43 height 26
click at [462, 376] on td at bounding box center [490, 377] width 63 height 45
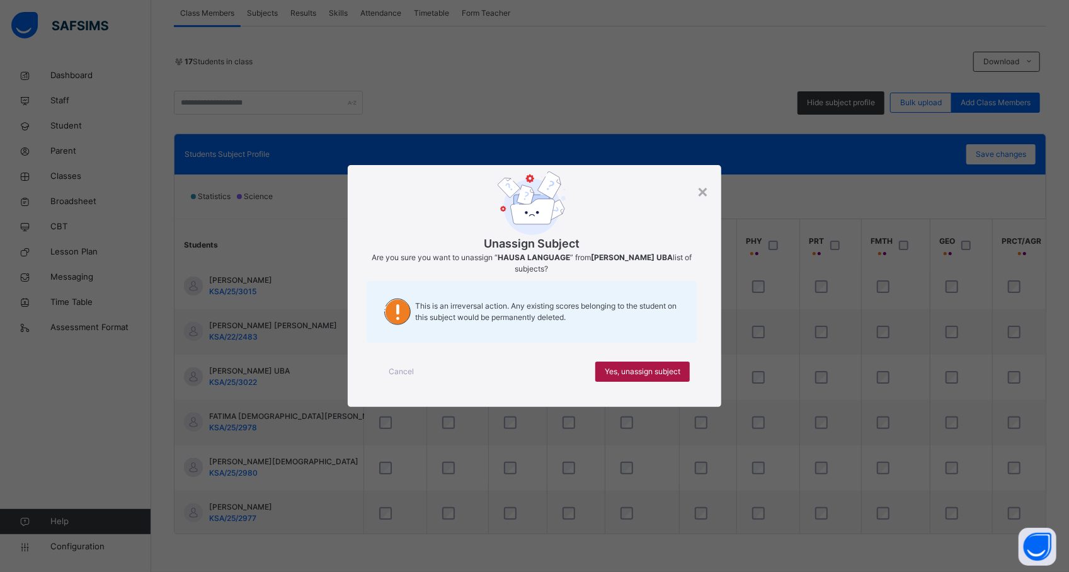
click at [598, 368] on div "Yes, unassign subject" at bounding box center [643, 372] width 95 height 20
click at [625, 377] on span "Yes, unassign subject" at bounding box center [643, 371] width 76 height 11
click at [642, 368] on span "Yes, unassign subject" at bounding box center [643, 371] width 76 height 11
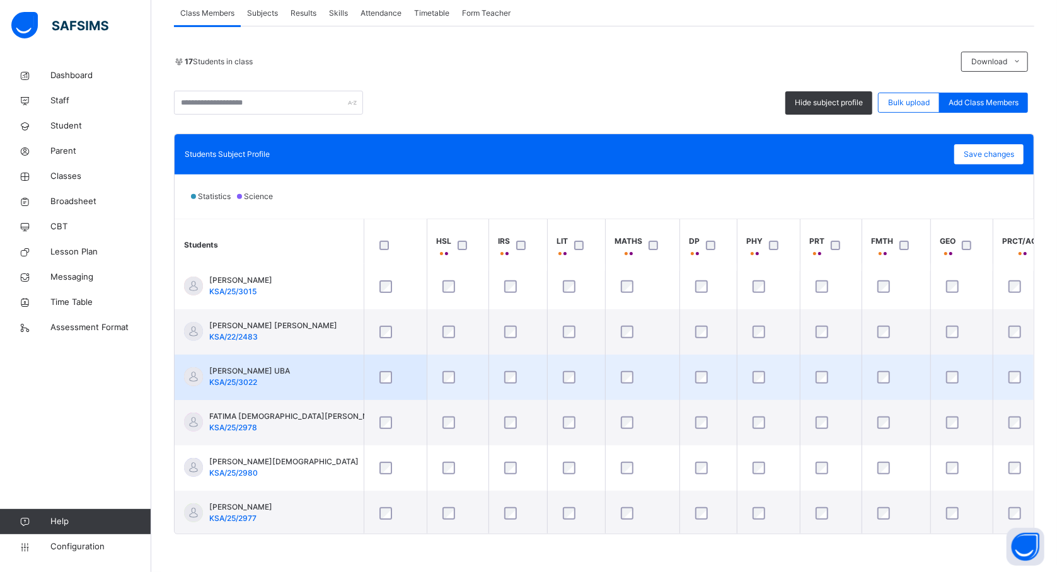
click at [923, 374] on td at bounding box center [896, 377] width 69 height 45
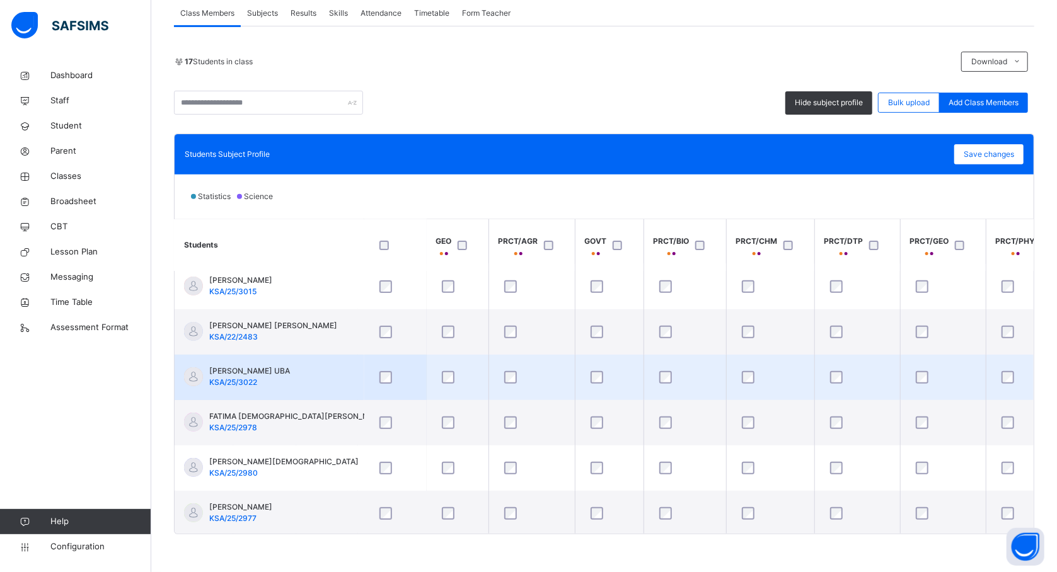
scroll to position [235, 538]
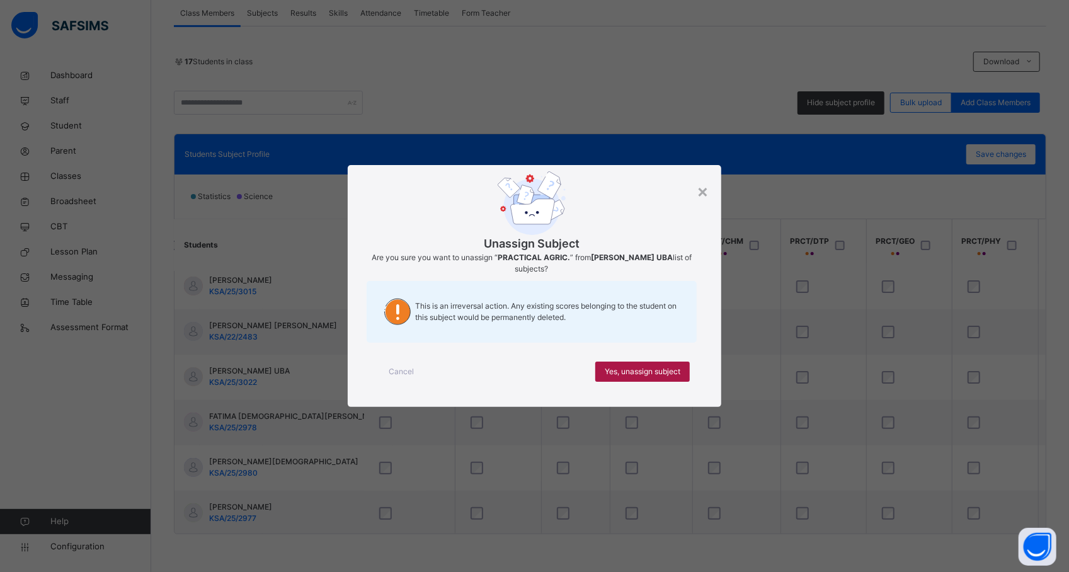
click at [636, 368] on span "Yes, unassign subject" at bounding box center [643, 371] width 76 height 11
click at [634, 362] on div "Yes, unassign subject" at bounding box center [643, 372] width 95 height 20
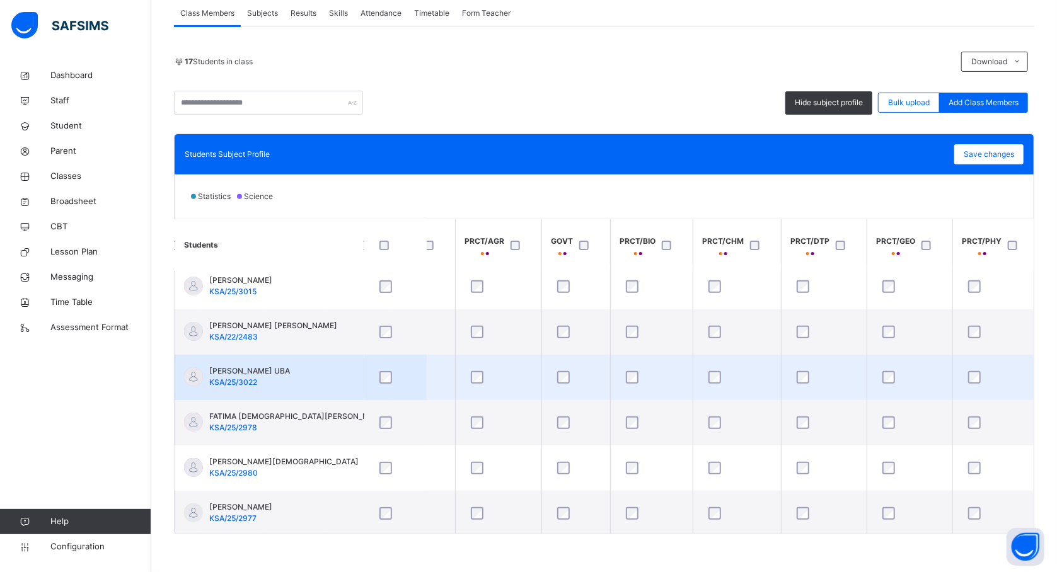
click at [951, 383] on td at bounding box center [910, 377] width 86 height 45
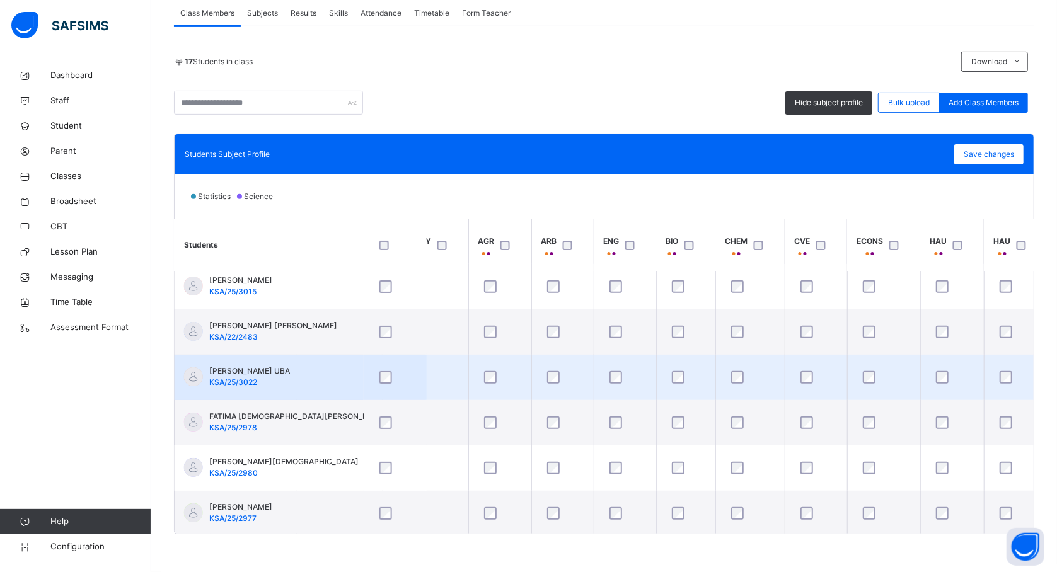
scroll to position [235, 1109]
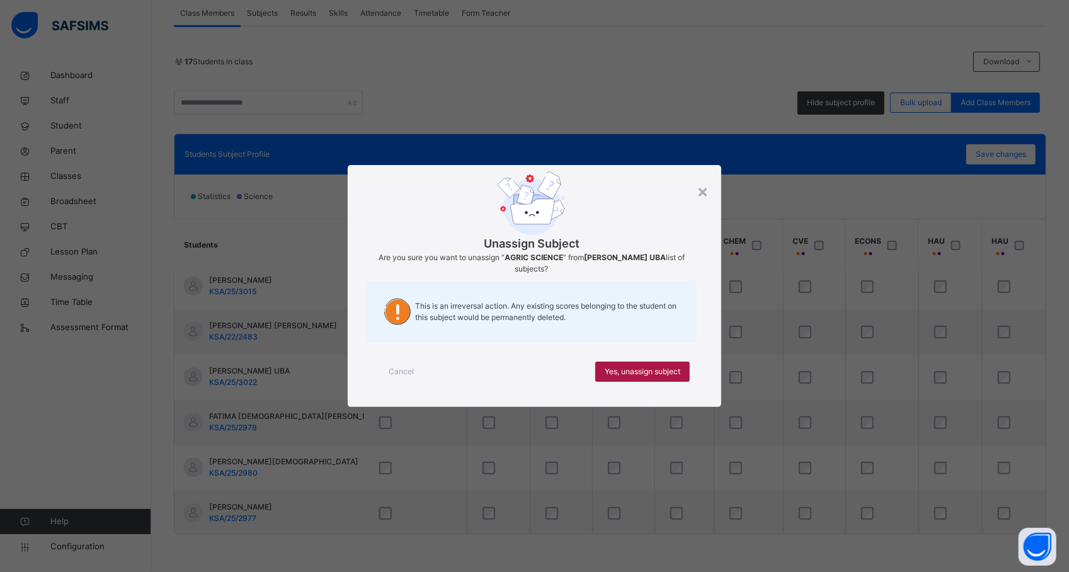
click at [623, 366] on span "Yes, unassign subject" at bounding box center [643, 371] width 76 height 11
click at [621, 377] on span "Yes, unassign subject" at bounding box center [643, 371] width 76 height 11
click at [678, 374] on span "Yes, unassign subject" at bounding box center [643, 371] width 76 height 11
click at [679, 376] on span "Yes, unassign subject" at bounding box center [643, 371] width 76 height 11
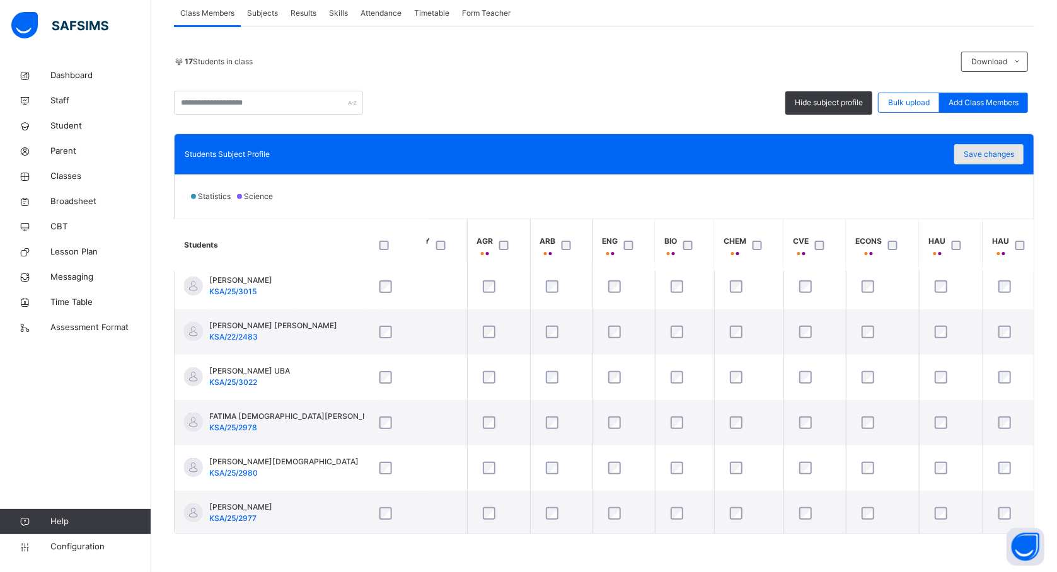
click at [981, 163] on div "Save changes" at bounding box center [988, 154] width 69 height 20
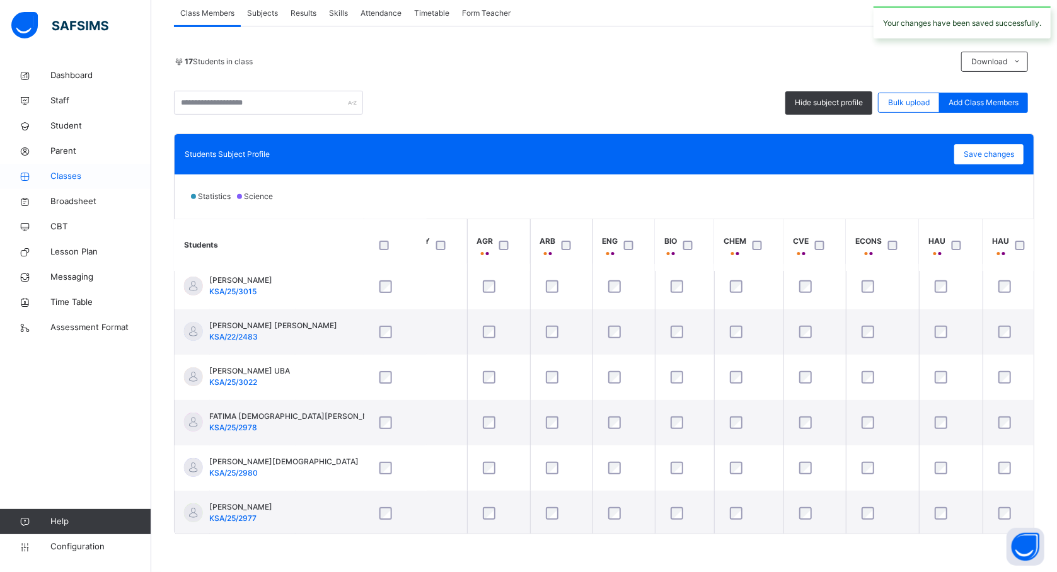
click at [93, 185] on link "Classes" at bounding box center [75, 176] width 151 height 25
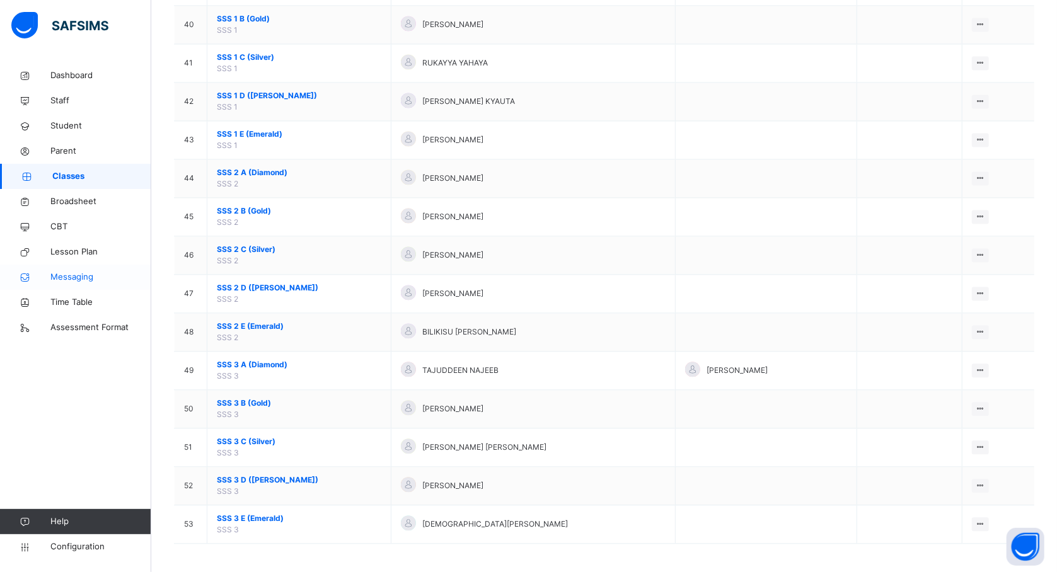
scroll to position [1659, 0]
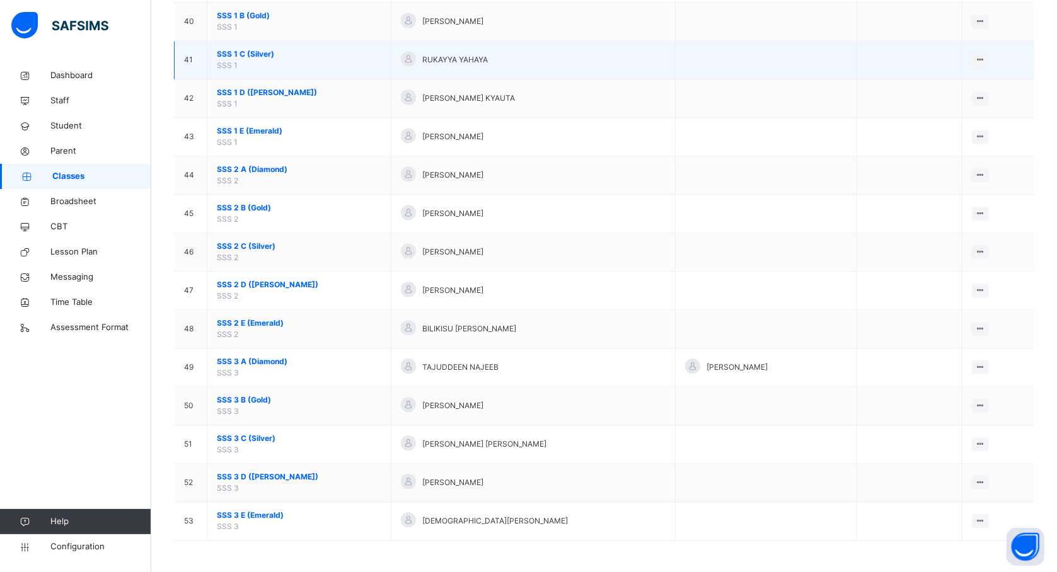
click at [260, 61] on td "SSS 1 C (Silver) SSS 1" at bounding box center [299, 60] width 184 height 38
click at [260, 49] on span "SSS 1 C (Silver)" at bounding box center [299, 54] width 164 height 11
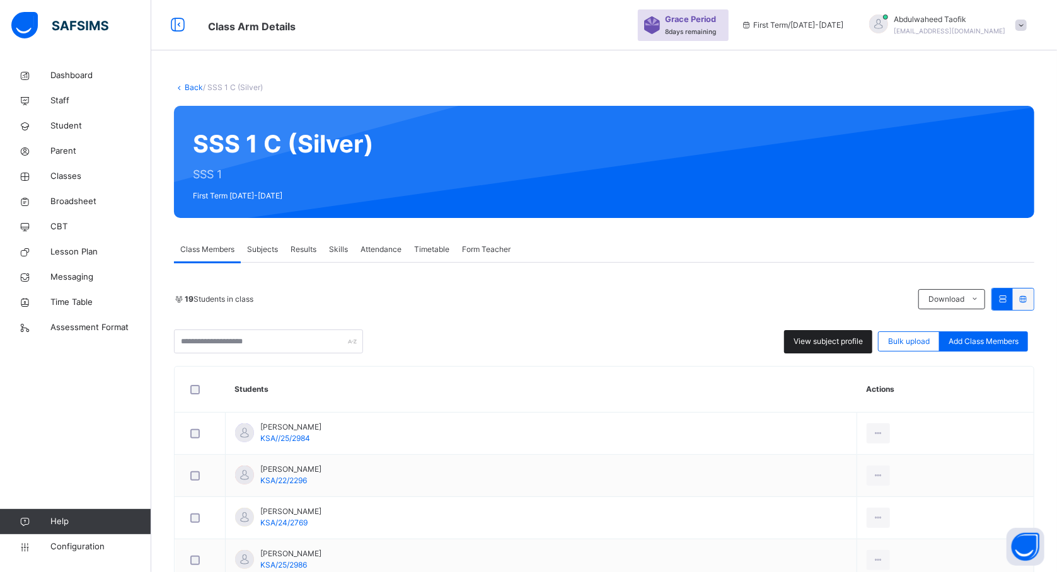
click at [814, 335] on div "View subject profile" at bounding box center [828, 341] width 88 height 23
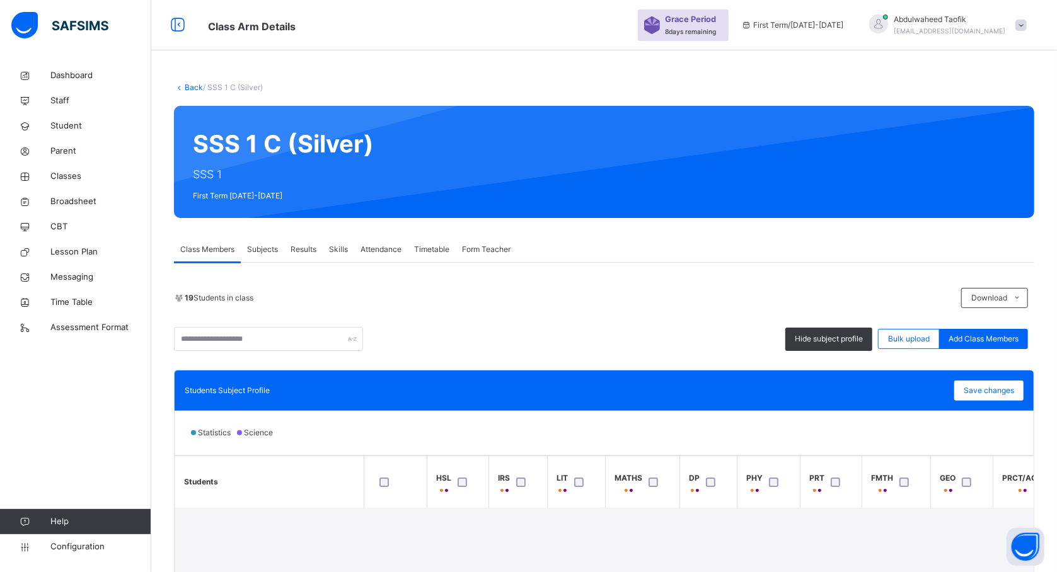
click at [601, 439] on div "Statistics Science" at bounding box center [604, 433] width 859 height 44
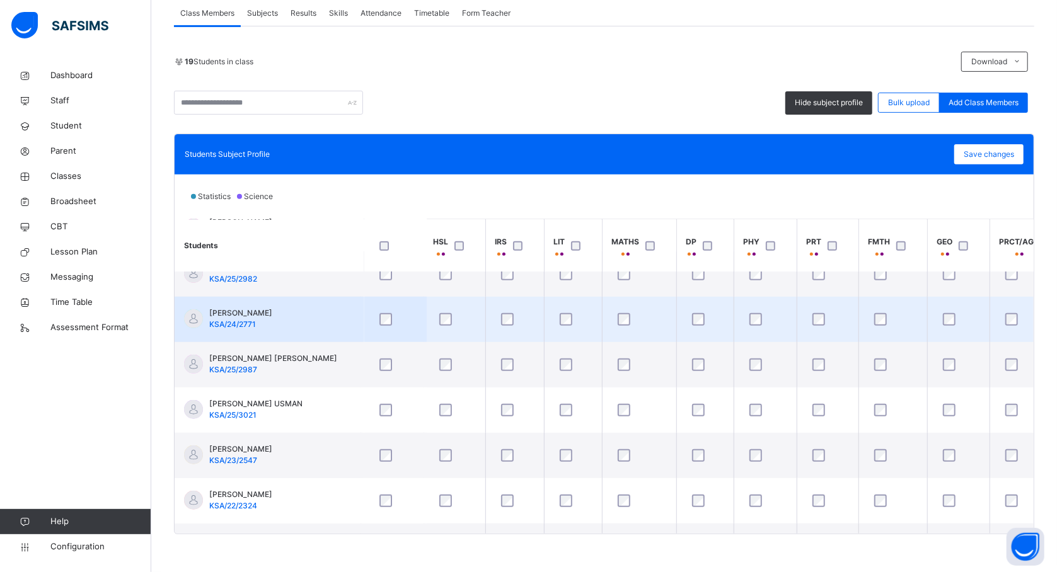
scroll to position [606, 3]
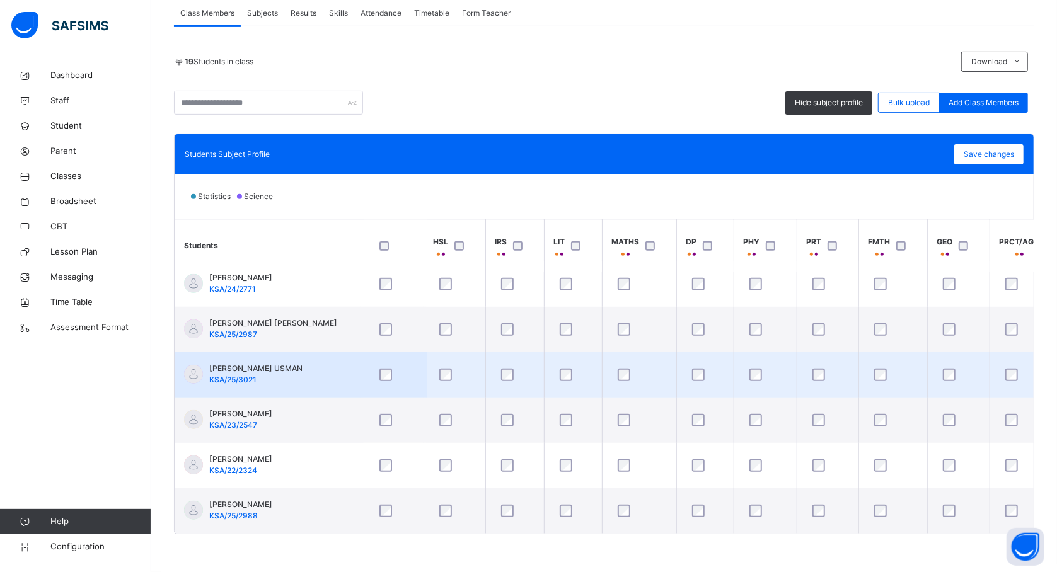
click at [329, 352] on td "[PERSON_NAME] USMAN KSA/25/3021" at bounding box center [269, 374] width 189 height 45
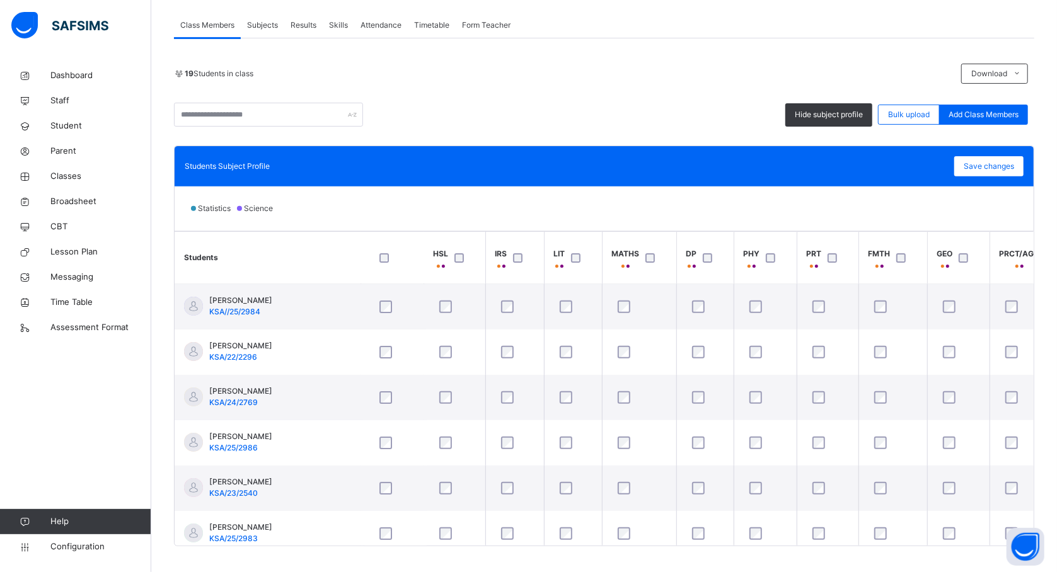
scroll to position [237, 0]
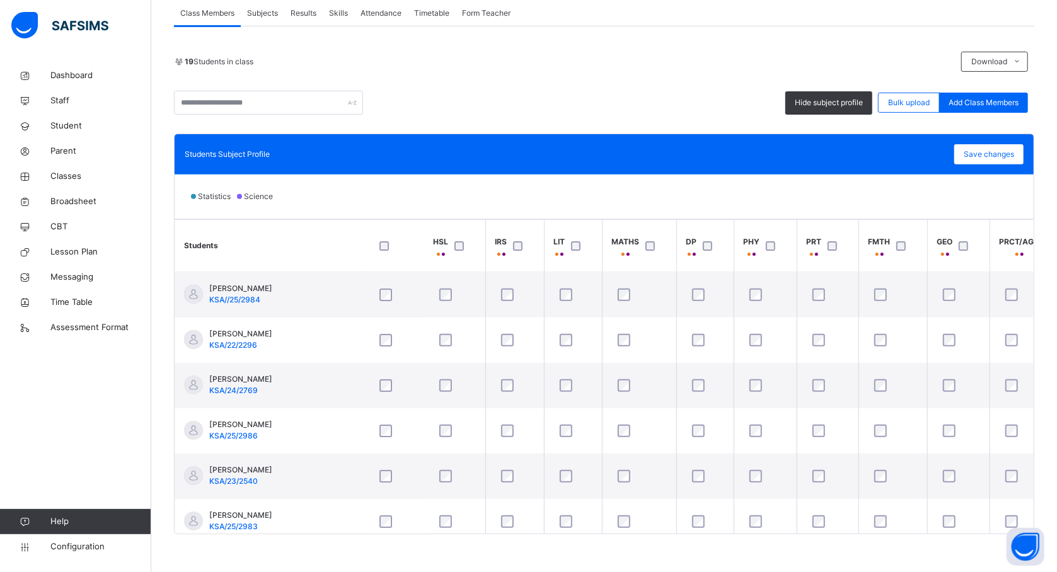
click at [730, 208] on div "Statistics Science" at bounding box center [604, 197] width 859 height 44
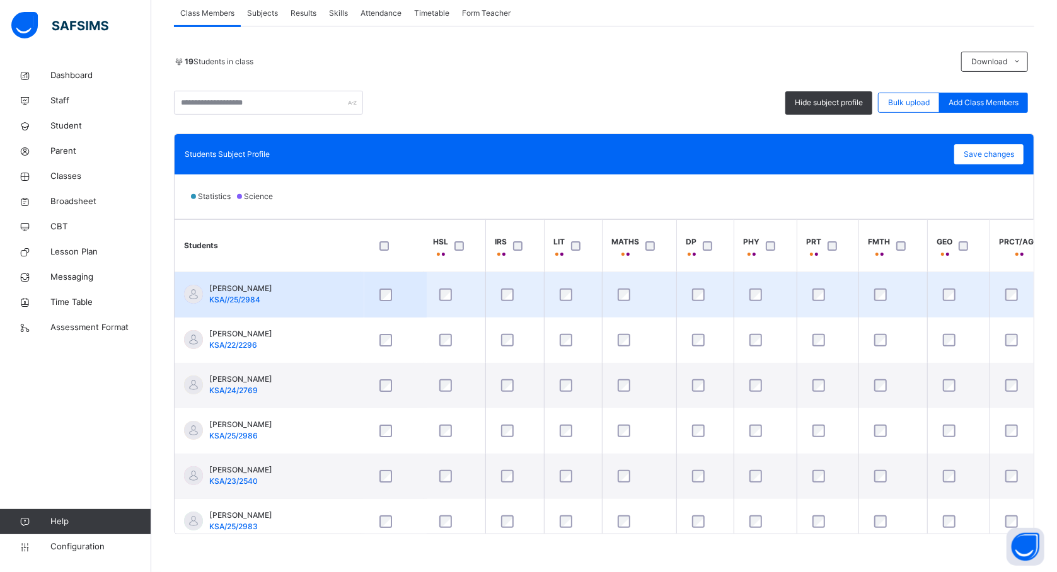
click at [325, 292] on td "ABDURAUF SAMINU KSA//25/2984" at bounding box center [269, 295] width 189 height 46
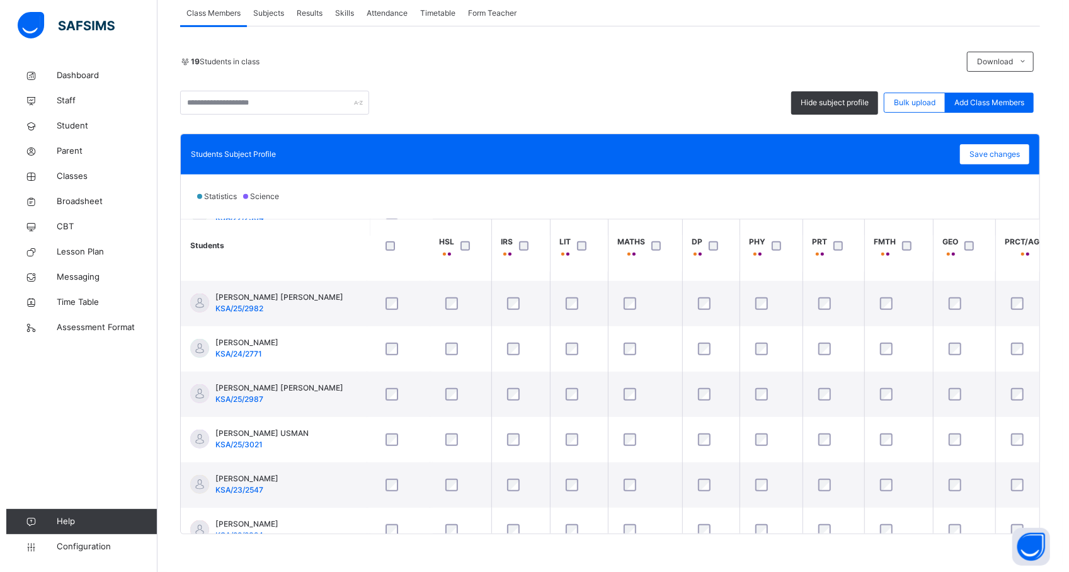
scroll to position [538, 3]
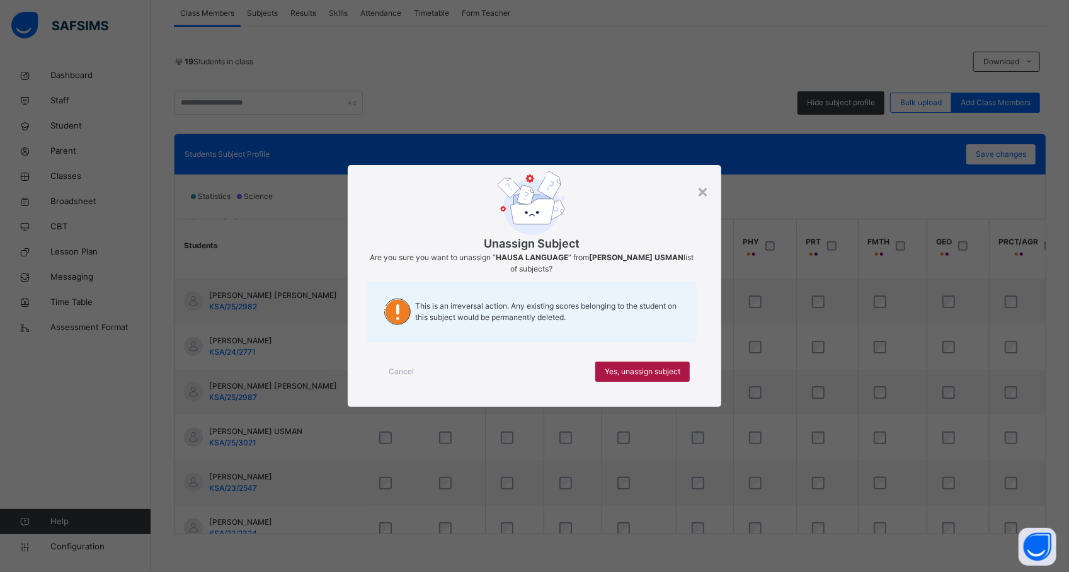
click at [605, 374] on span "Yes, unassign subject" at bounding box center [643, 371] width 76 height 11
click at [631, 372] on span "Yes, unassign subject" at bounding box center [643, 371] width 76 height 11
click at [648, 366] on span "Yes, unassign subject" at bounding box center [643, 371] width 76 height 11
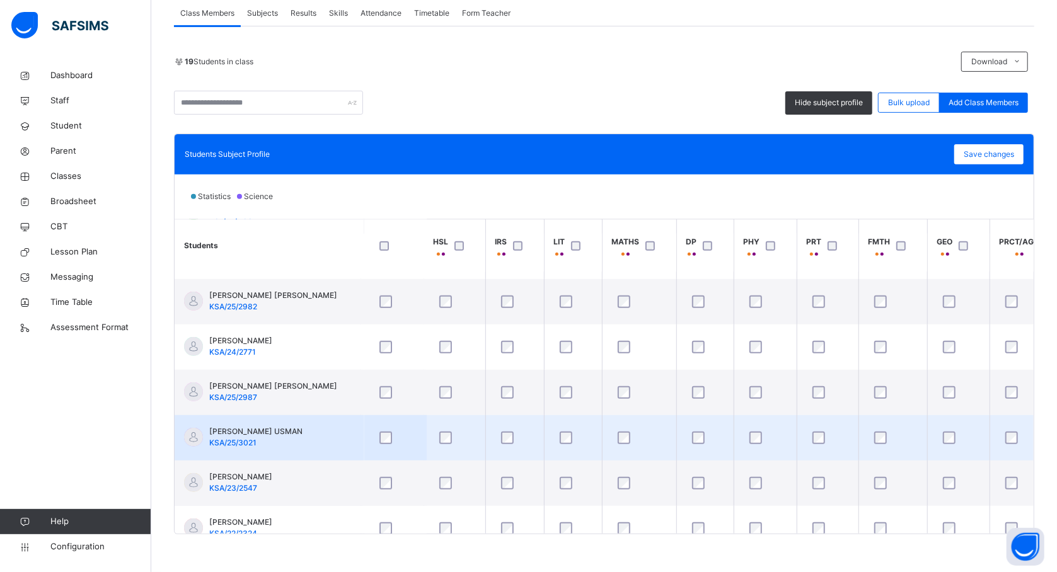
click at [676, 452] on td at bounding box center [704, 437] width 57 height 45
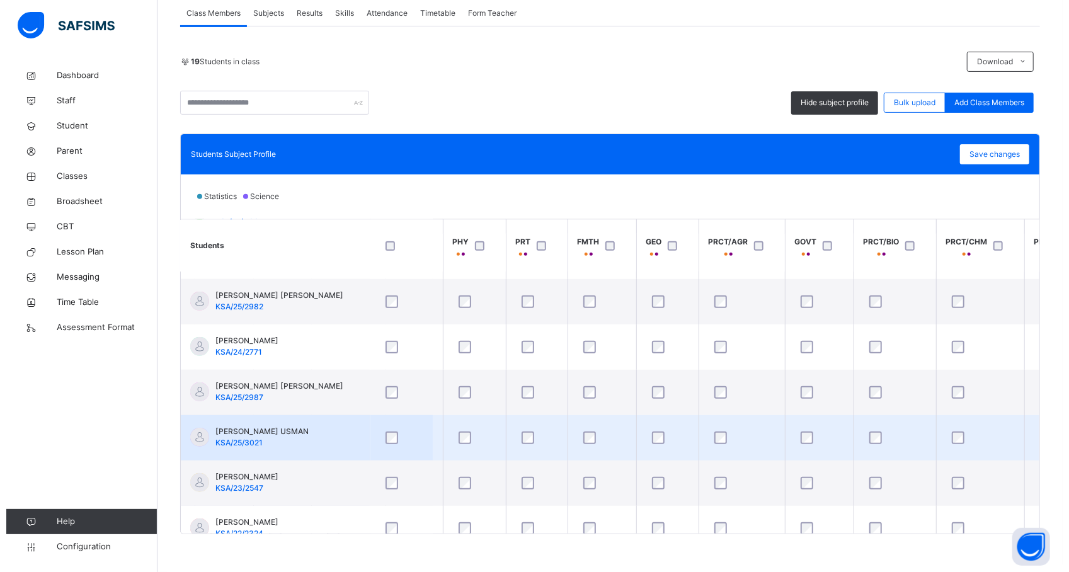
scroll to position [538, 306]
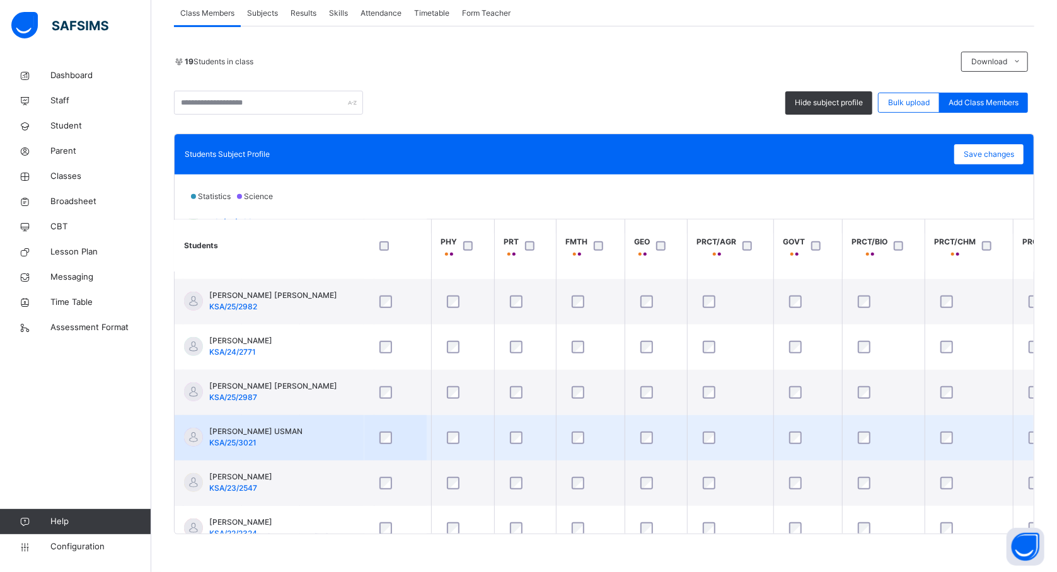
click at [580, 452] on td at bounding box center [590, 437] width 69 height 45
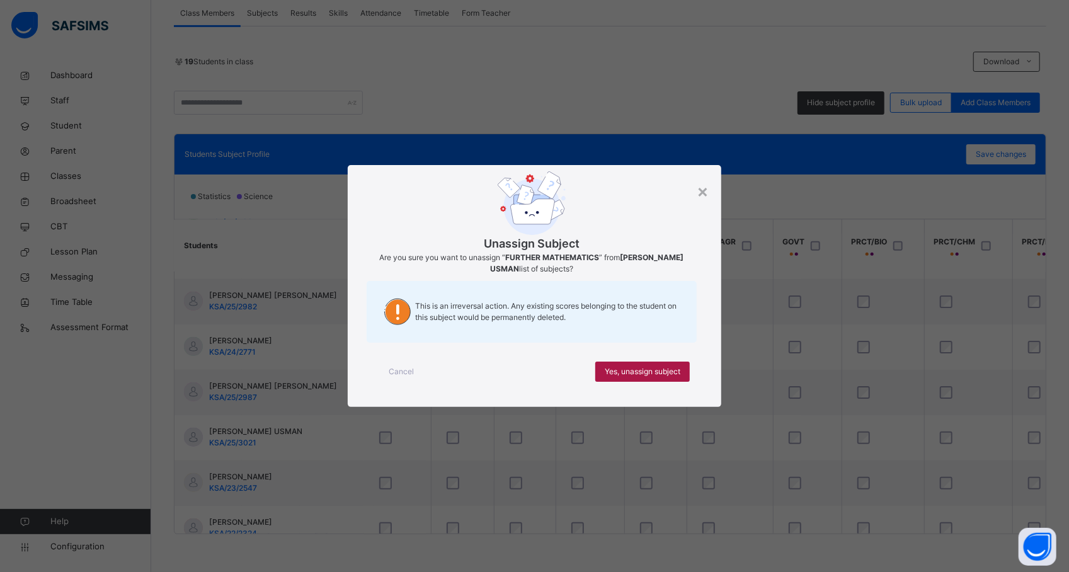
click at [628, 373] on span "Yes, unassign subject" at bounding box center [643, 371] width 76 height 11
click at [668, 391] on div "Cancel Yes, unassign subject" at bounding box center [535, 371] width 337 height 45
click at [659, 372] on span "Yes, unassign subject" at bounding box center [643, 371] width 76 height 11
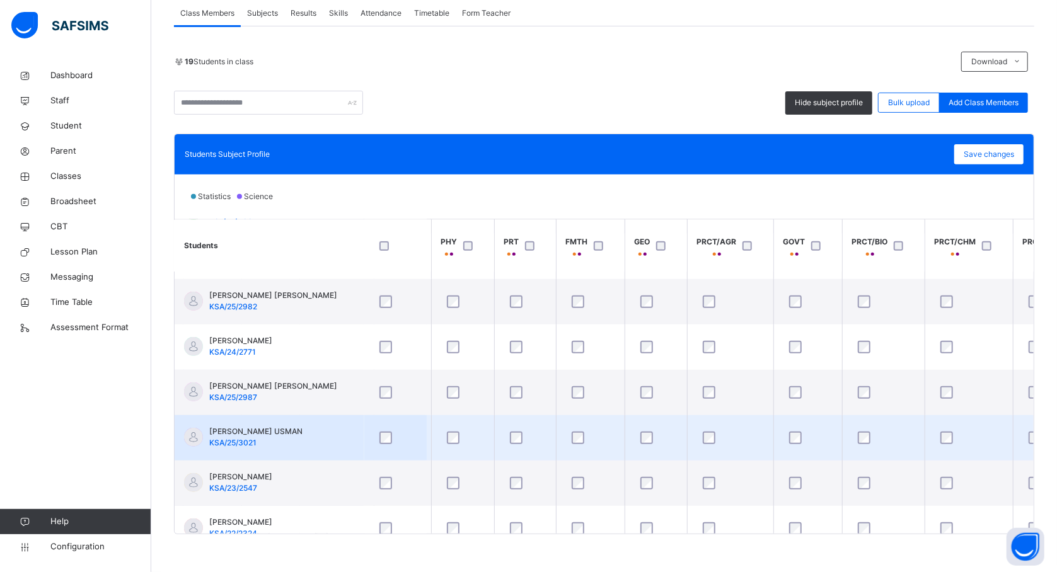
click at [795, 445] on div at bounding box center [807, 438] width 49 height 26
click at [795, 454] on td at bounding box center [807, 437] width 69 height 45
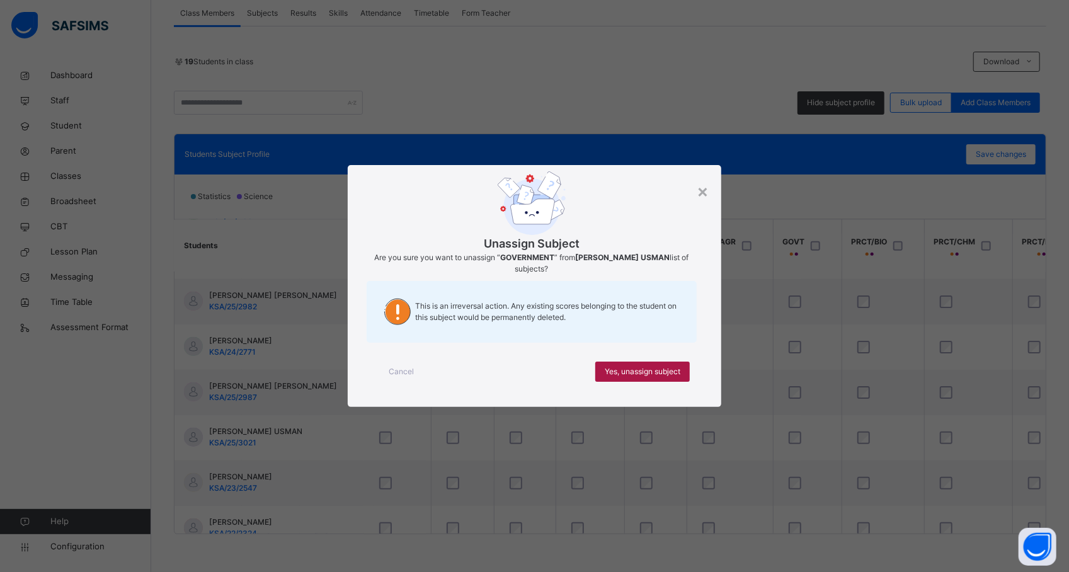
click at [664, 374] on span "Yes, unassign subject" at bounding box center [643, 371] width 76 height 11
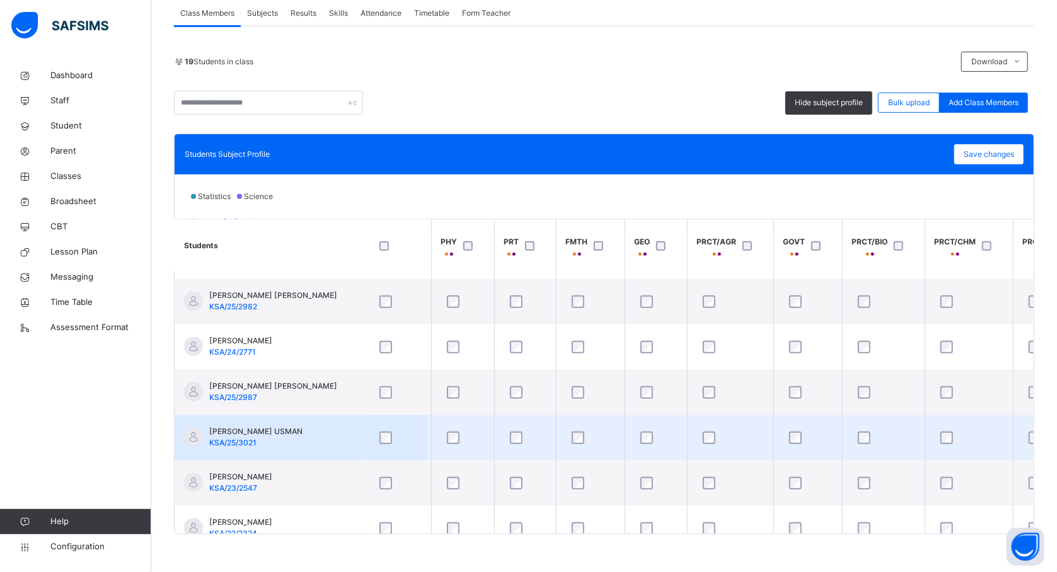
click at [921, 435] on td at bounding box center [883, 437] width 83 height 45
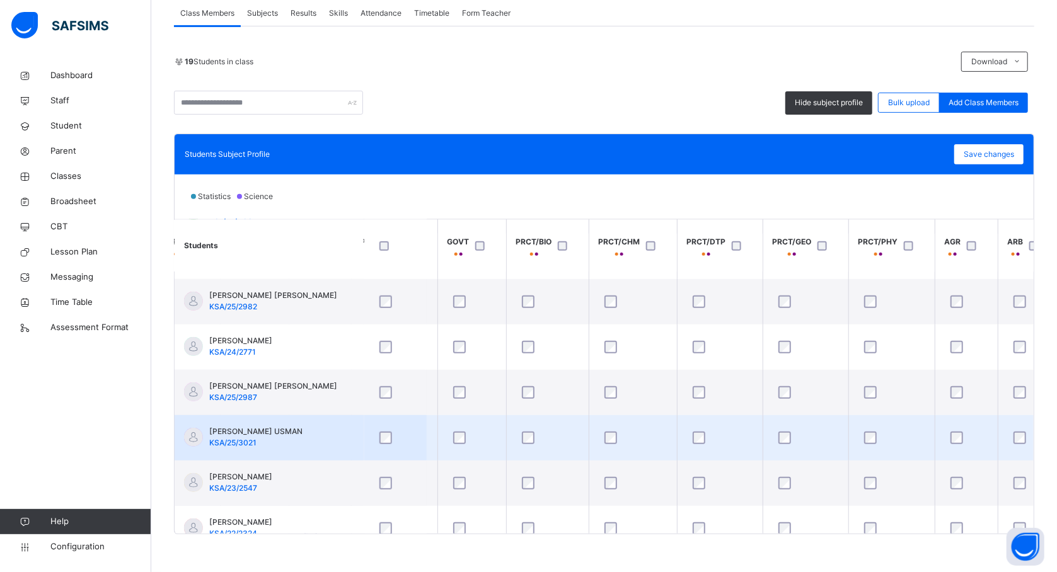
scroll to position [538, 676]
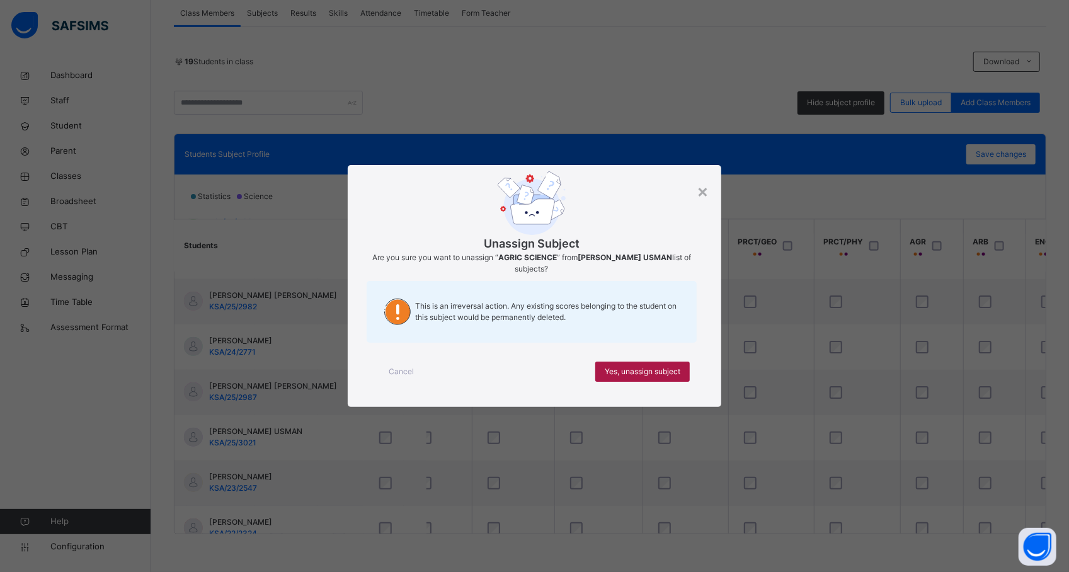
click at [648, 373] on span "Yes, unassign subject" at bounding box center [643, 371] width 76 height 11
click at [629, 376] on span "Yes, unassign subject" at bounding box center [643, 371] width 76 height 11
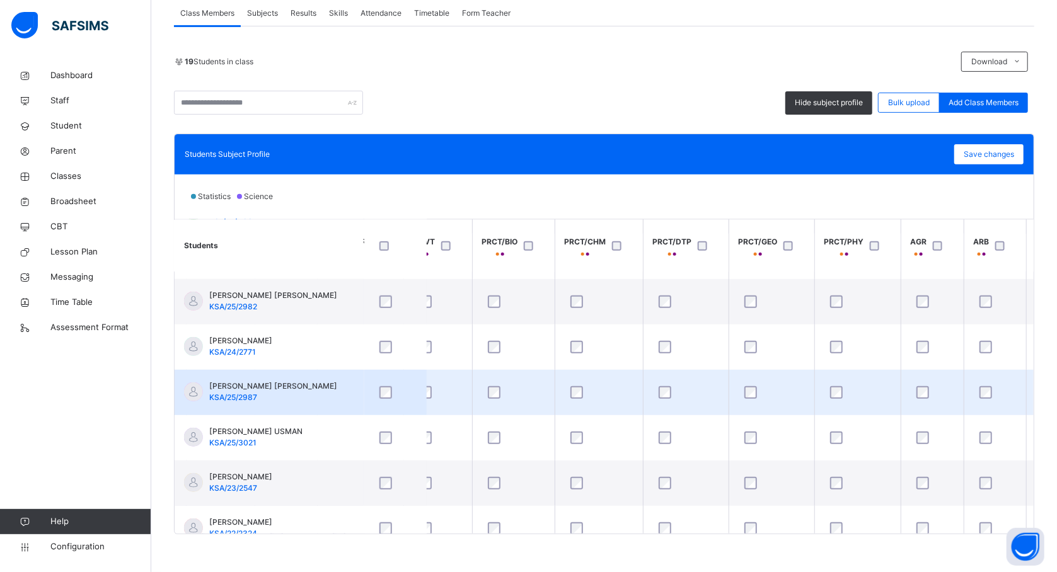
click at [901, 400] on td at bounding box center [932, 392] width 63 height 45
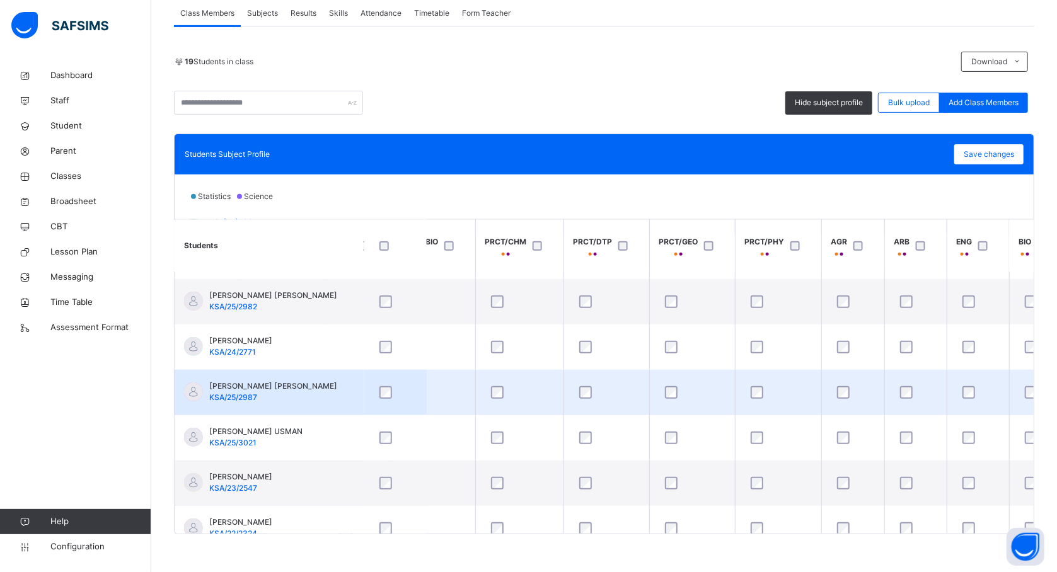
scroll to position [538, 1117]
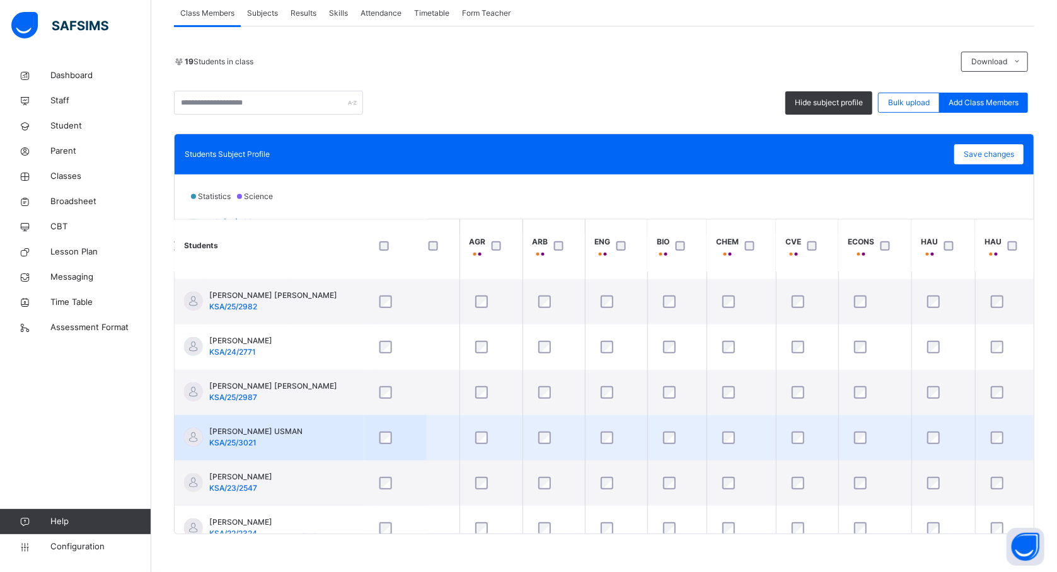
click at [942, 431] on div at bounding box center [943, 438] width 44 height 26
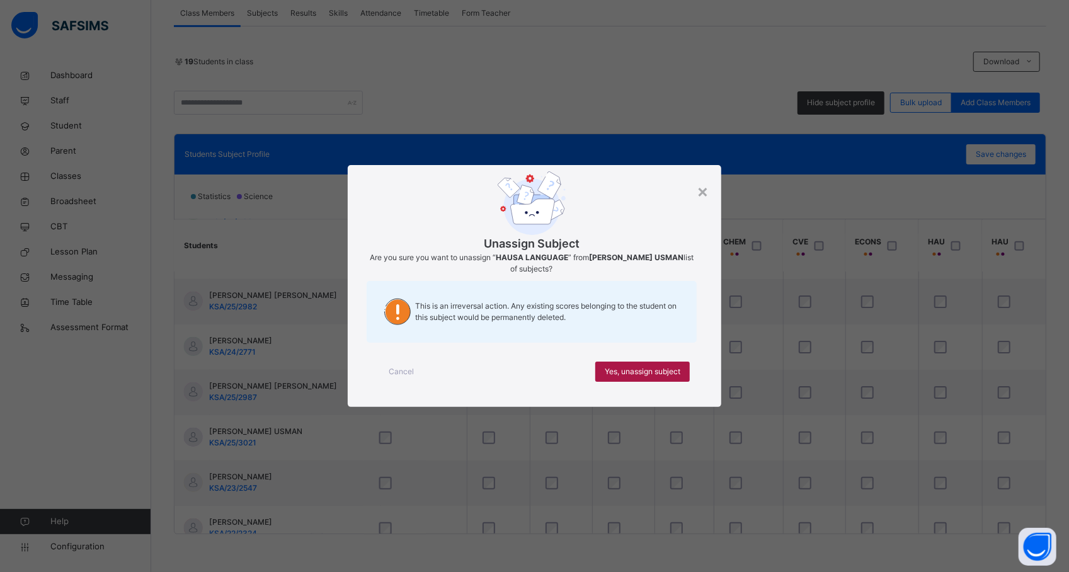
click at [611, 369] on span "Yes, unassign subject" at bounding box center [643, 371] width 76 height 11
click at [655, 367] on span "Yes, unassign subject" at bounding box center [643, 371] width 76 height 11
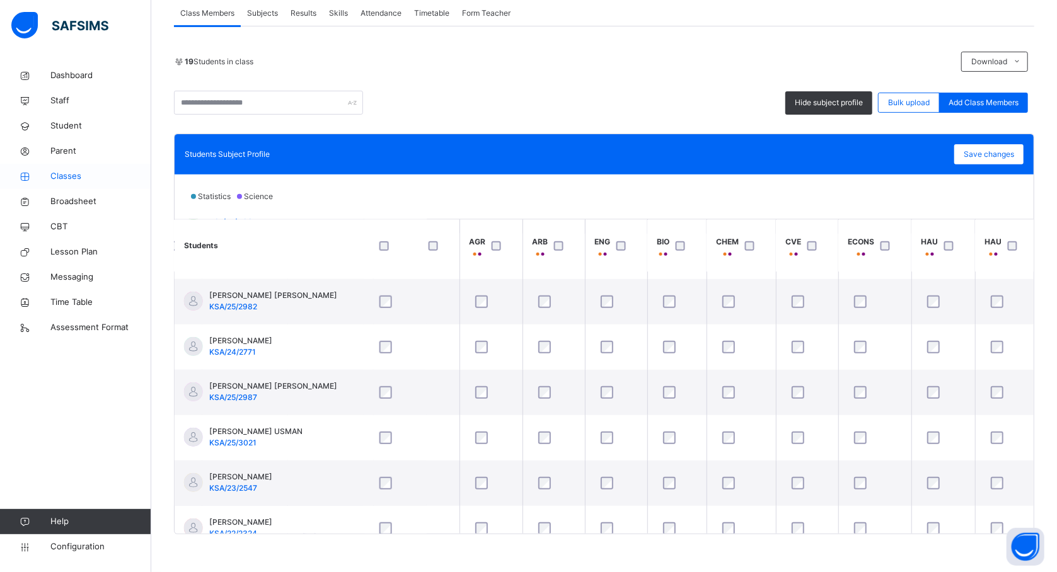
click at [72, 182] on span "Classes" at bounding box center [100, 176] width 101 height 13
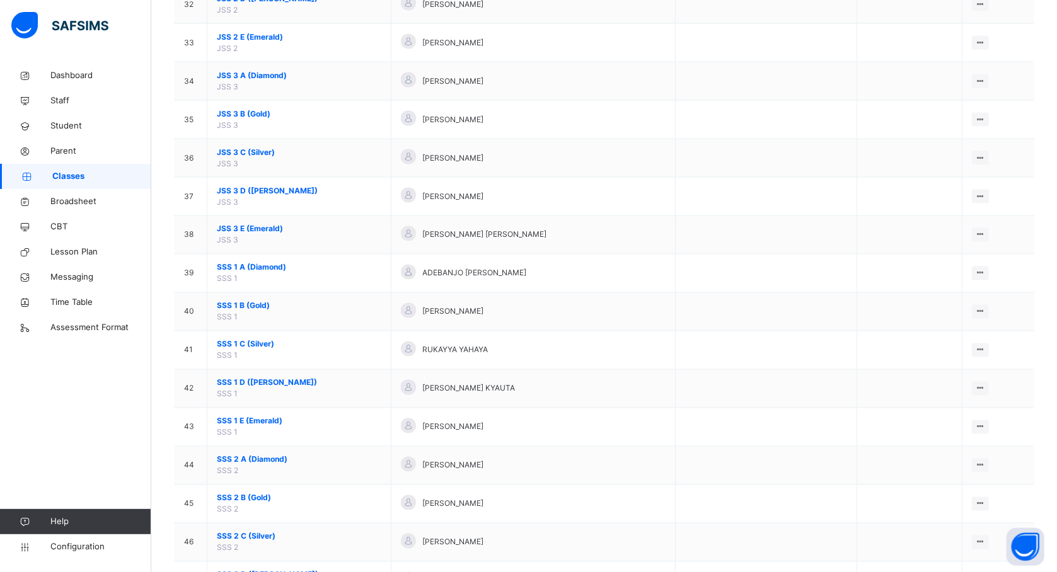
scroll to position [1659, 0]
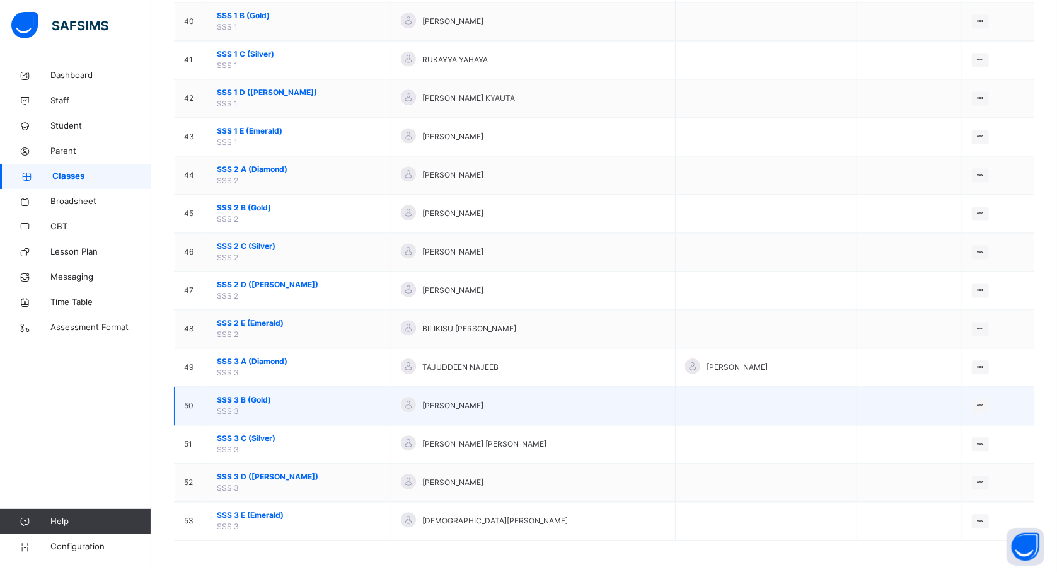
click at [265, 401] on span "SSS 3 B (Gold)" at bounding box center [299, 400] width 164 height 11
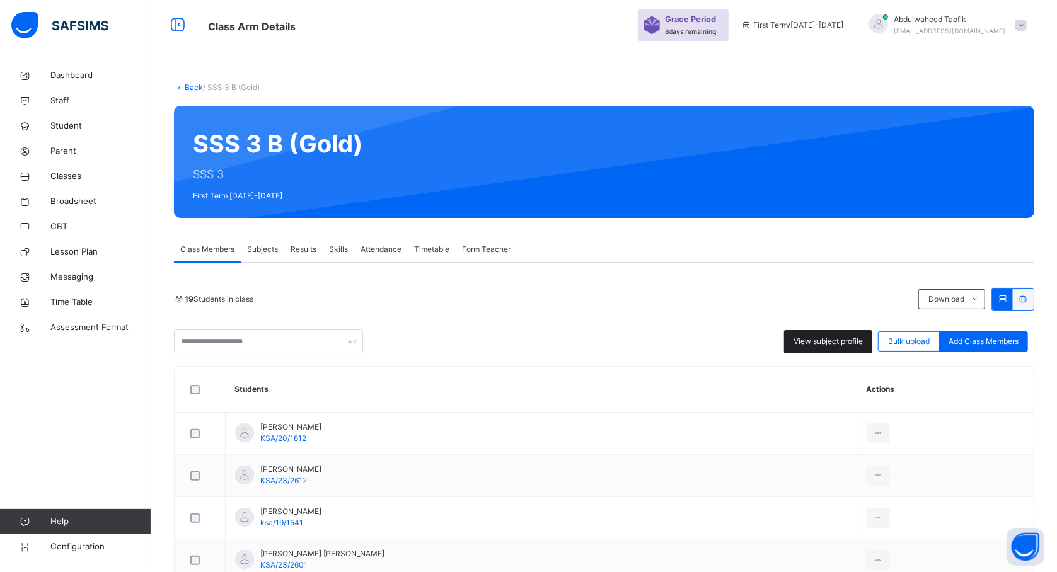
click at [853, 344] on span "View subject profile" at bounding box center [827, 341] width 69 height 11
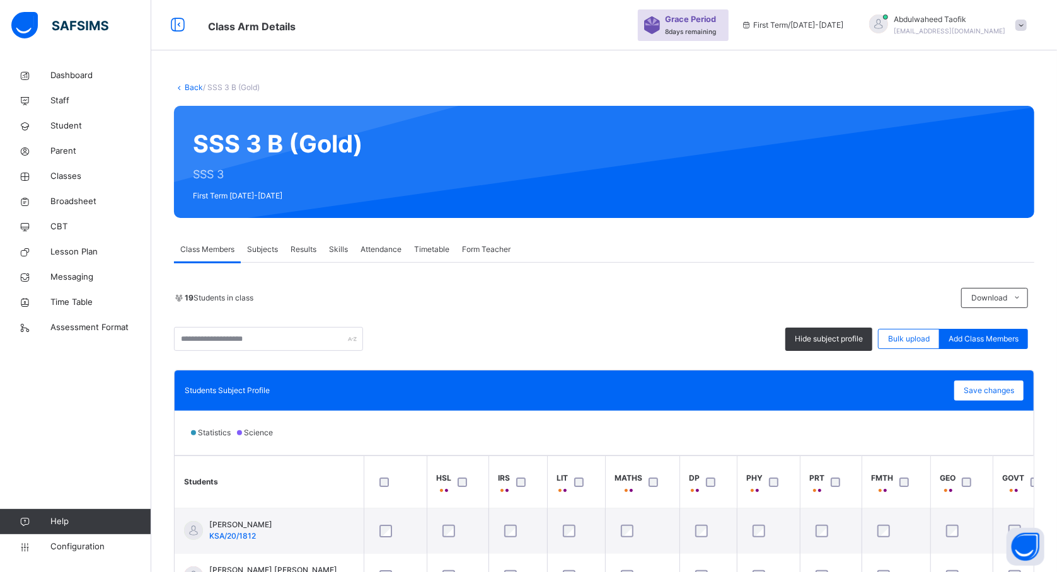
click at [503, 429] on div "Statistics Science" at bounding box center [604, 433] width 859 height 44
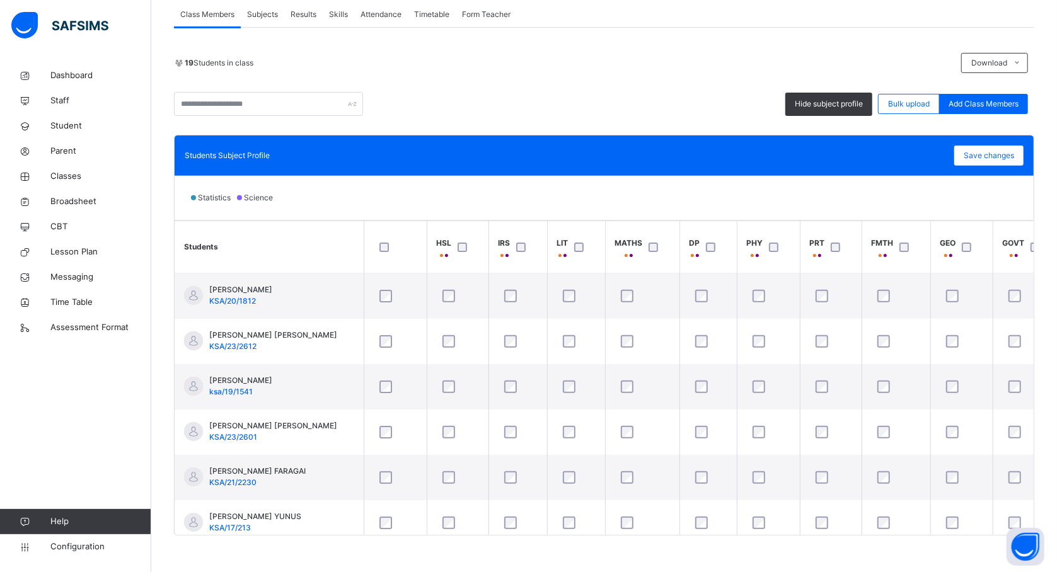
scroll to position [237, 0]
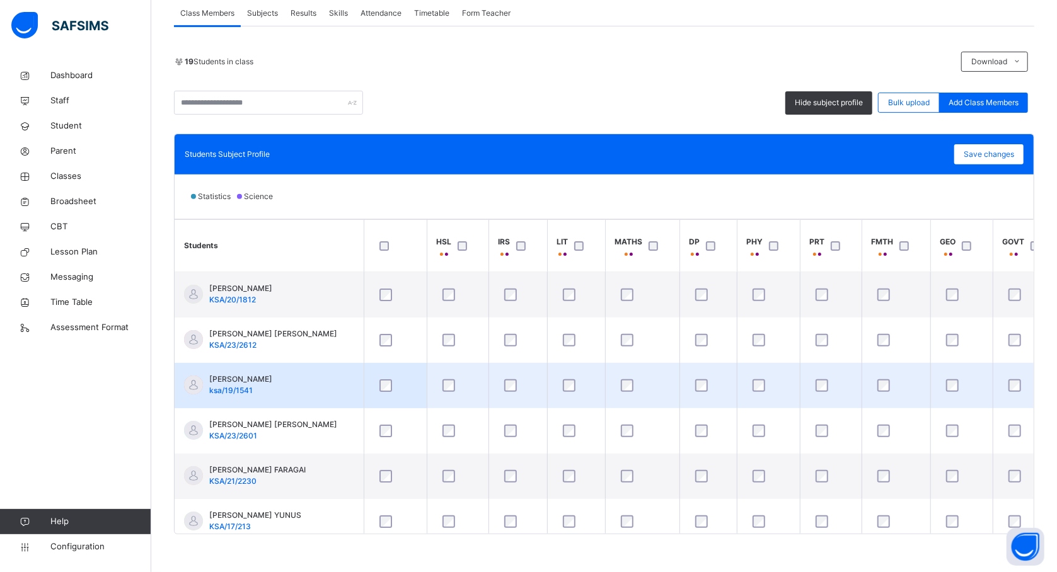
click at [323, 392] on td "[PERSON_NAME] ksa/19/1541" at bounding box center [269, 385] width 189 height 45
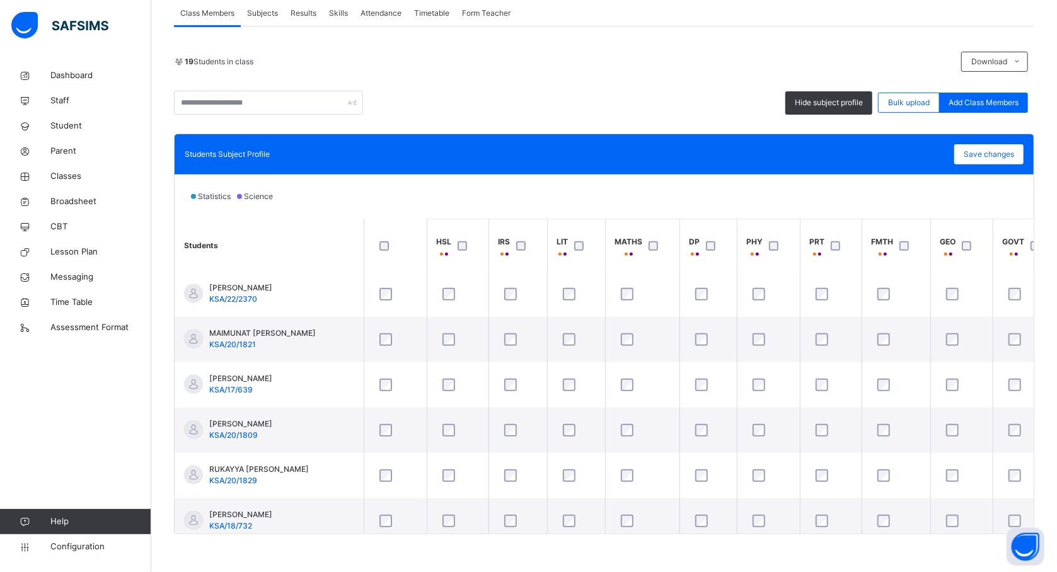
scroll to position [504, 0]
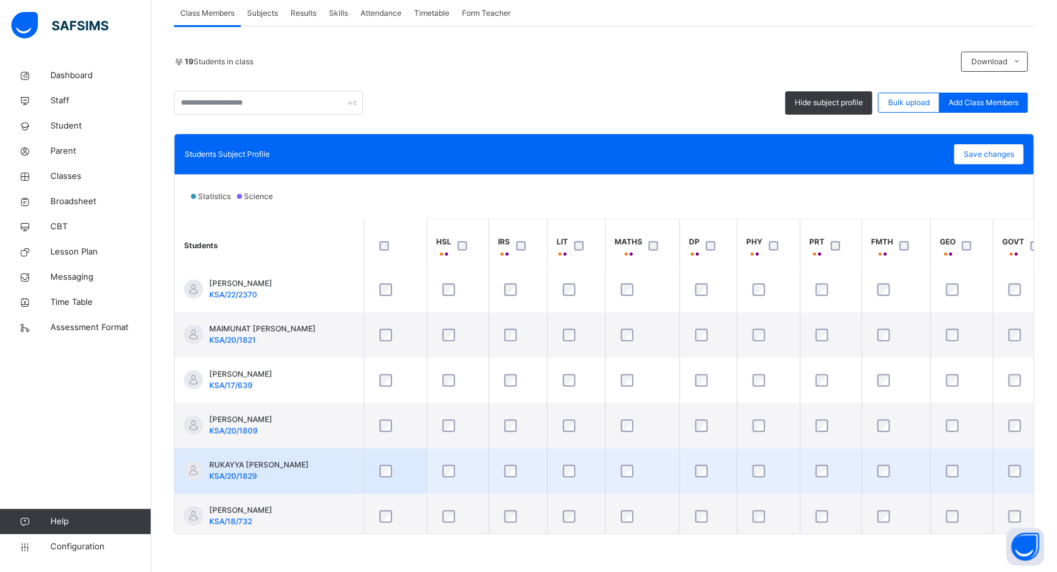
click at [757, 481] on div at bounding box center [768, 471] width 43 height 26
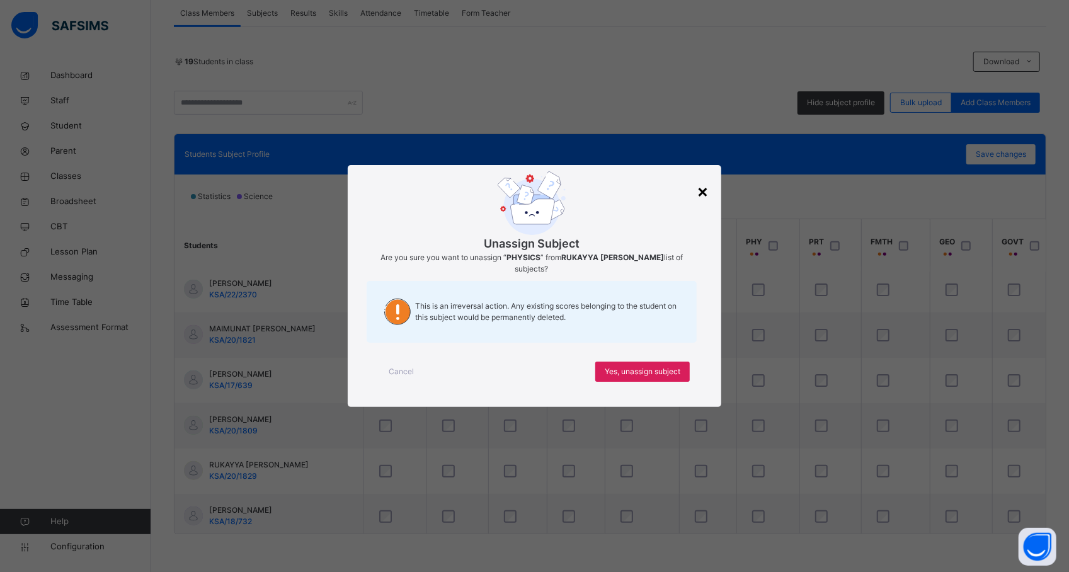
click at [701, 197] on div "×" at bounding box center [703, 191] width 12 height 26
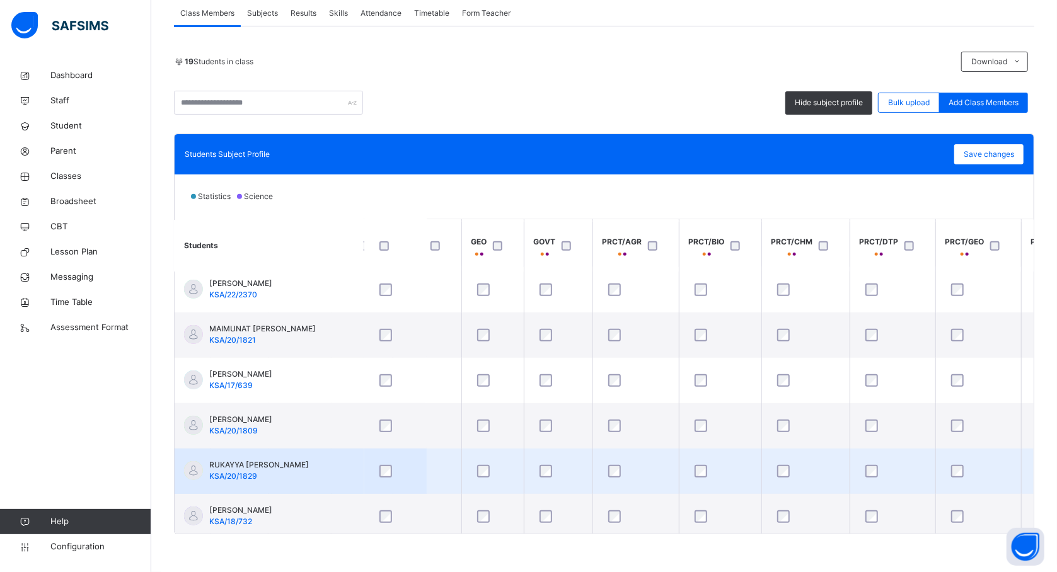
scroll to position [504, 470]
click at [704, 478] on div at bounding box center [719, 471] width 63 height 26
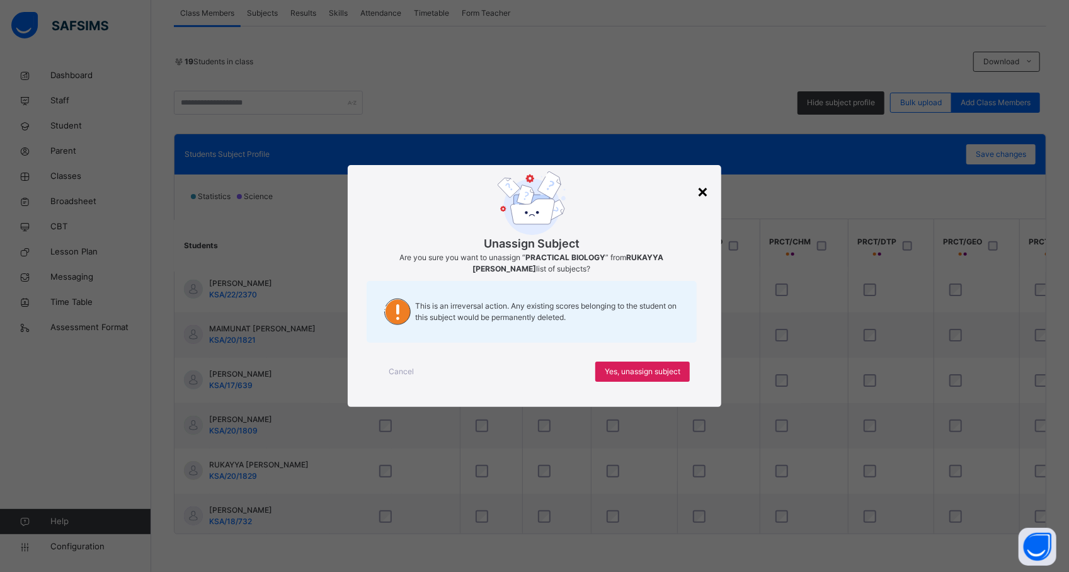
click at [702, 192] on div "×" at bounding box center [703, 191] width 12 height 26
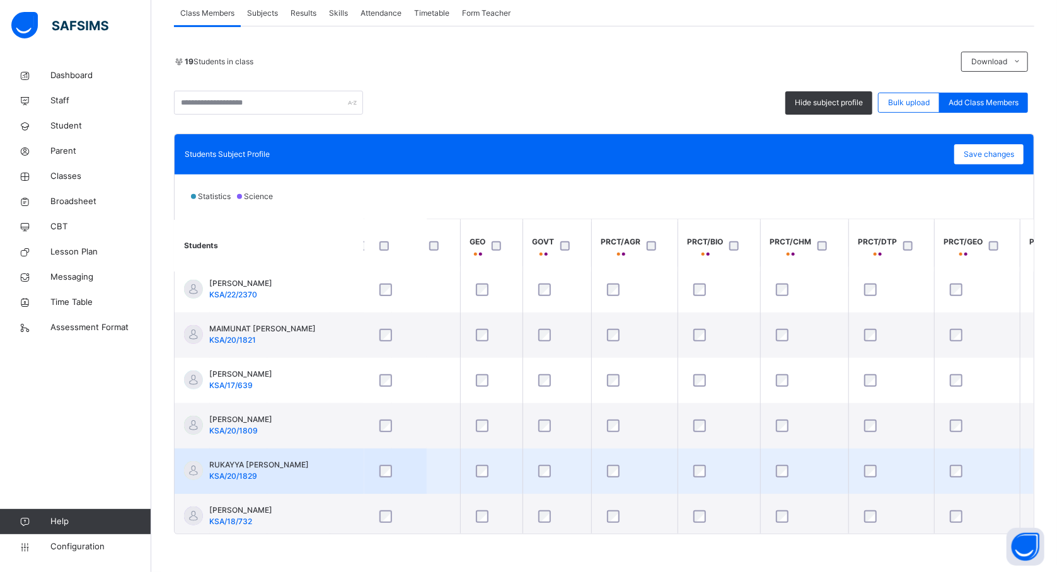
click at [785, 488] on td at bounding box center [804, 471] width 88 height 45
click at [935, 480] on td at bounding box center [977, 471] width 86 height 45
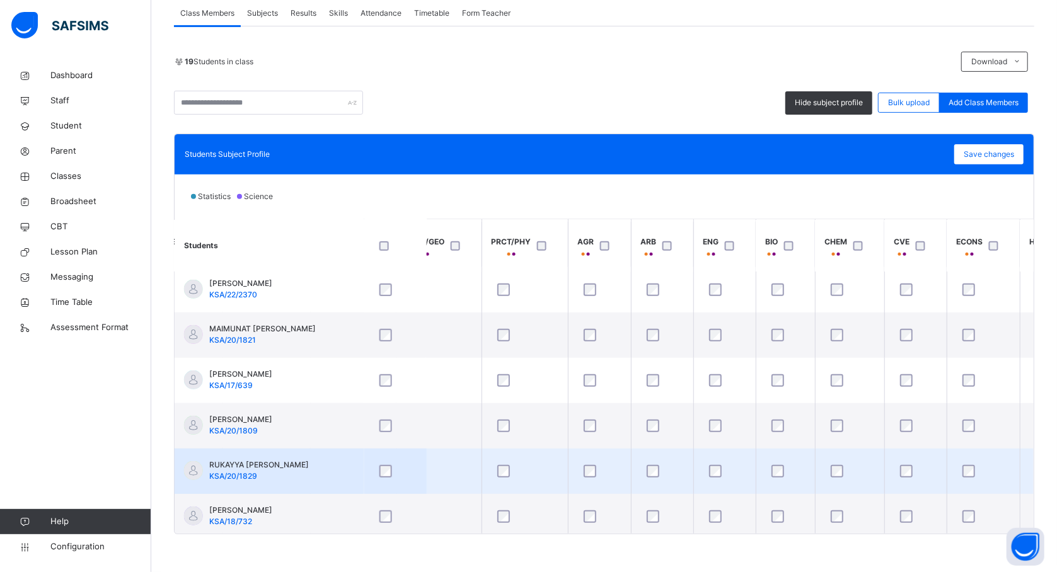
scroll to position [504, 1042]
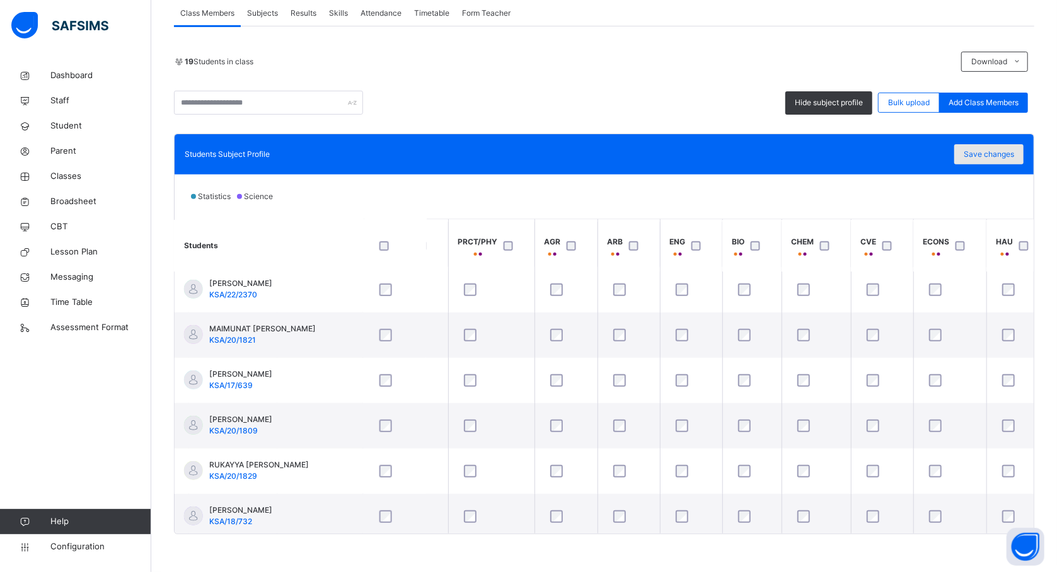
click at [1011, 151] on span "Save changes" at bounding box center [989, 154] width 50 height 11
click at [1001, 152] on span "Save changes" at bounding box center [989, 154] width 50 height 11
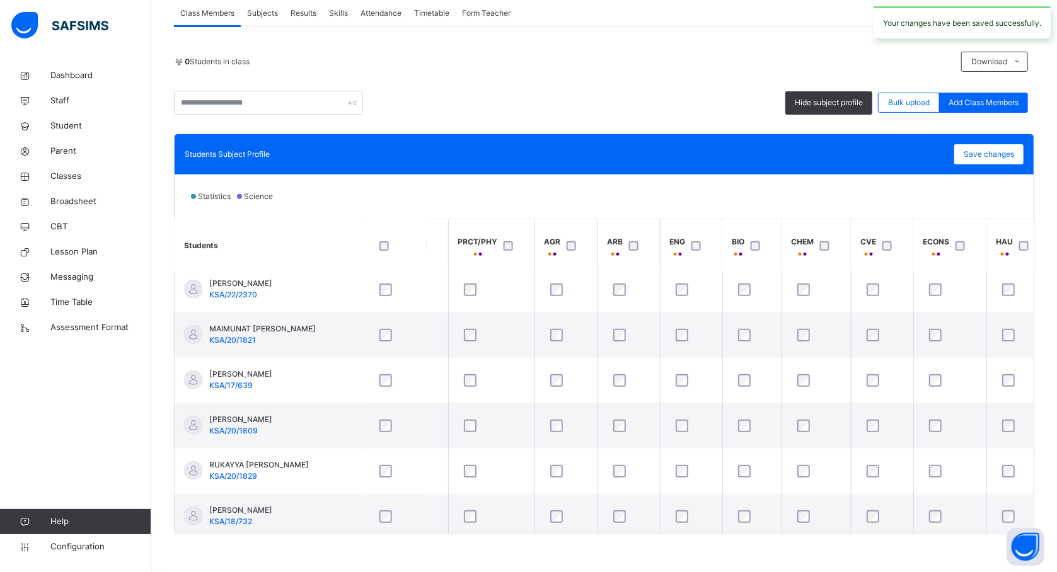
click at [658, 109] on div "Hide subject profile Bulk upload Add Class Members" at bounding box center [604, 103] width 860 height 24
click at [661, 258] on th "ENG" at bounding box center [691, 245] width 62 height 52
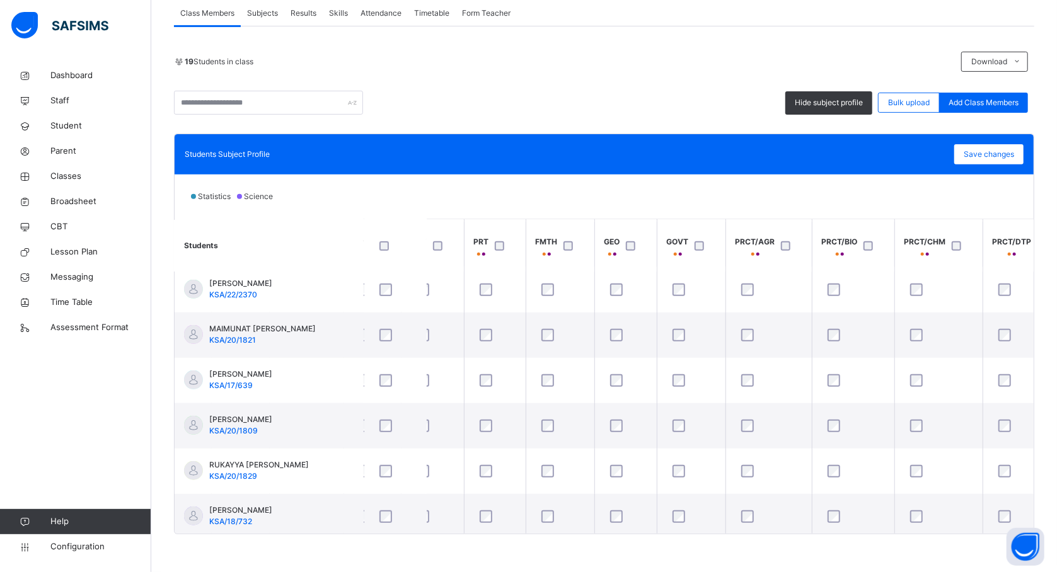
scroll to position [504, 303]
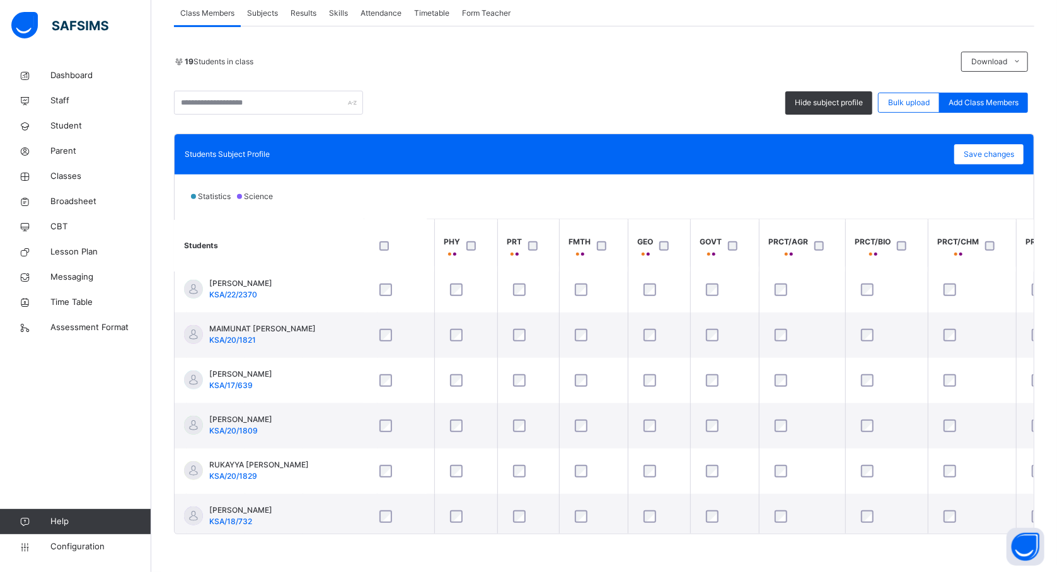
click at [623, 252] on th "FMTH" at bounding box center [593, 245] width 69 height 52
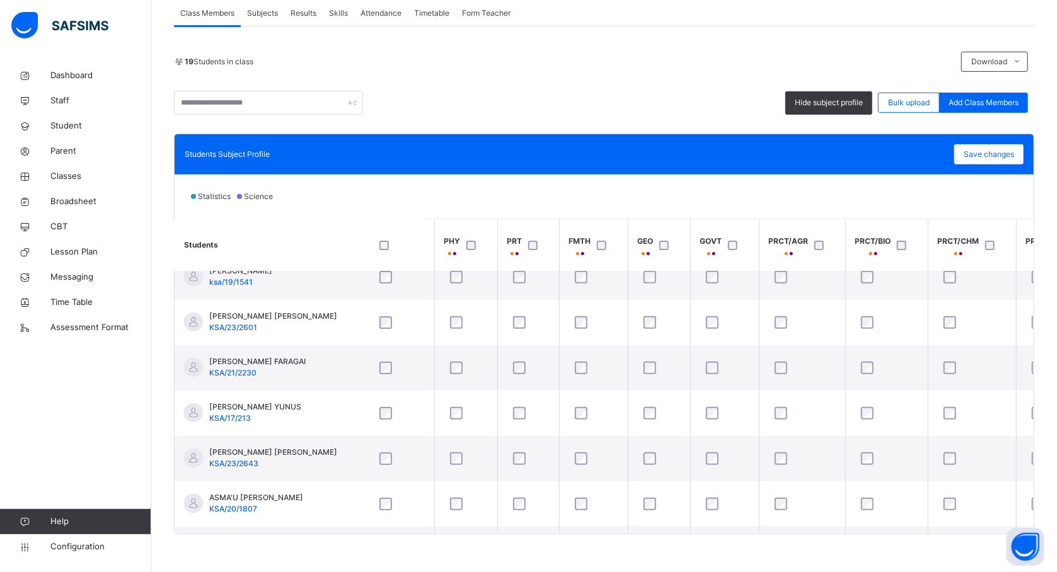
scroll to position [102, 303]
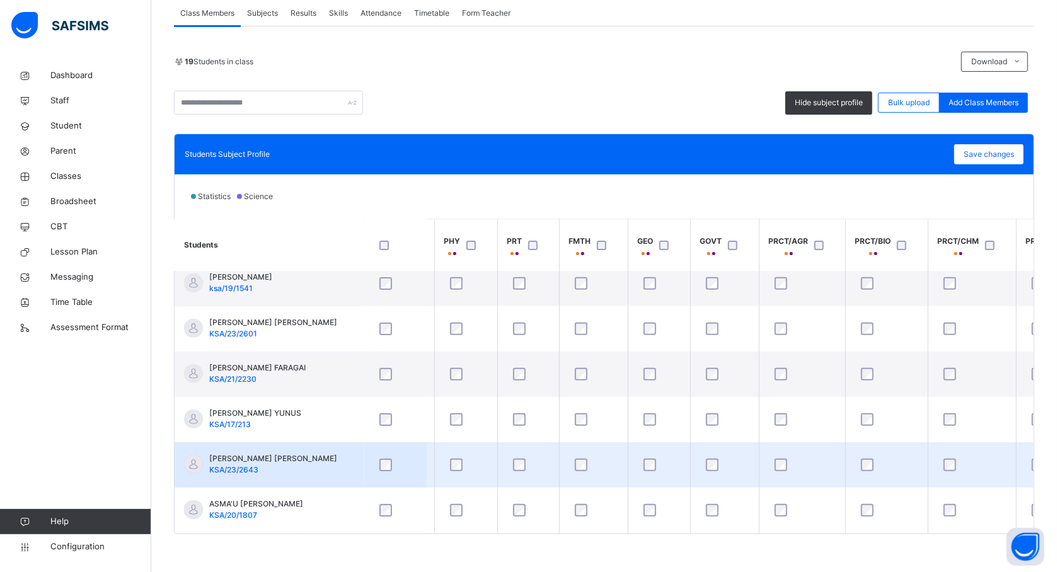
click at [589, 457] on div at bounding box center [593, 465] width 49 height 26
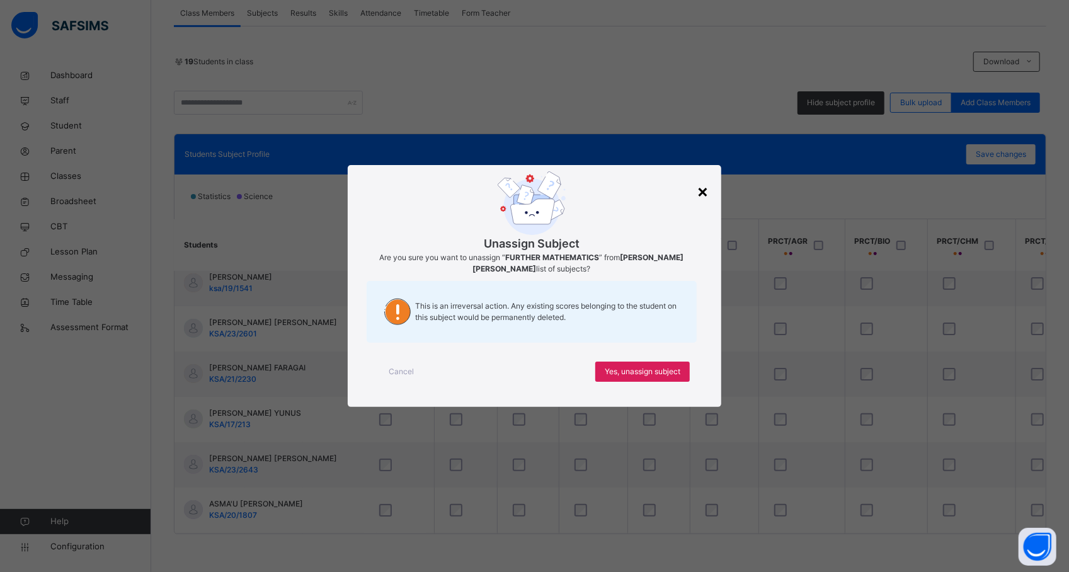
click at [701, 197] on div "×" at bounding box center [703, 191] width 12 height 26
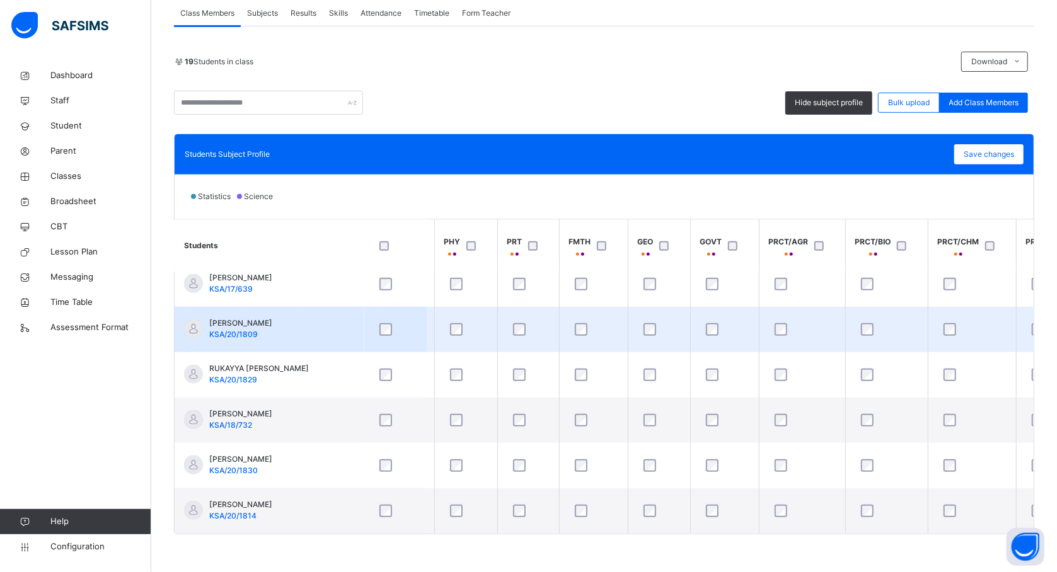
scroll to position [573, 303]
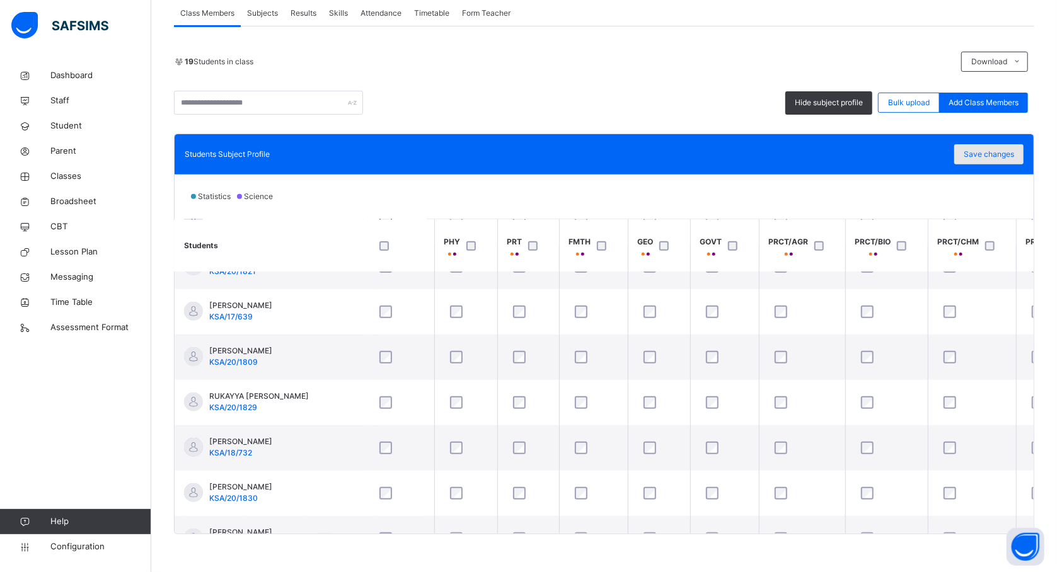
click at [993, 147] on div "Save changes" at bounding box center [988, 154] width 69 height 20
click at [993, 153] on div "Save changes" at bounding box center [988, 154] width 69 height 20
